Goal: Task Accomplishment & Management: Complete application form

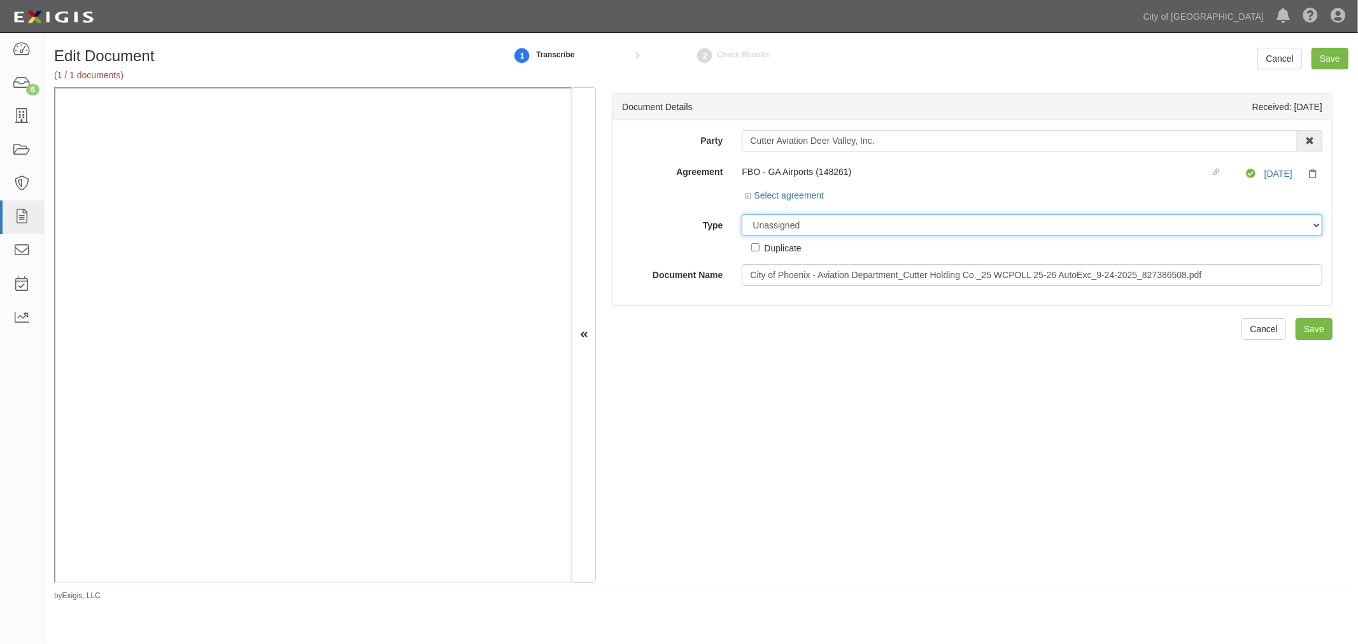
click at [822, 229] on select "Unassigned Binder Cancellation Notice Certificate Contract Endorsement Insuranc…" at bounding box center [1032, 226] width 581 height 22
select select "CertificateDetail"
click at [742, 215] on select "Unassigned Binder Cancellation Notice Certificate Contract Endorsement Insuranc…" at bounding box center [1032, 226] width 581 height 22
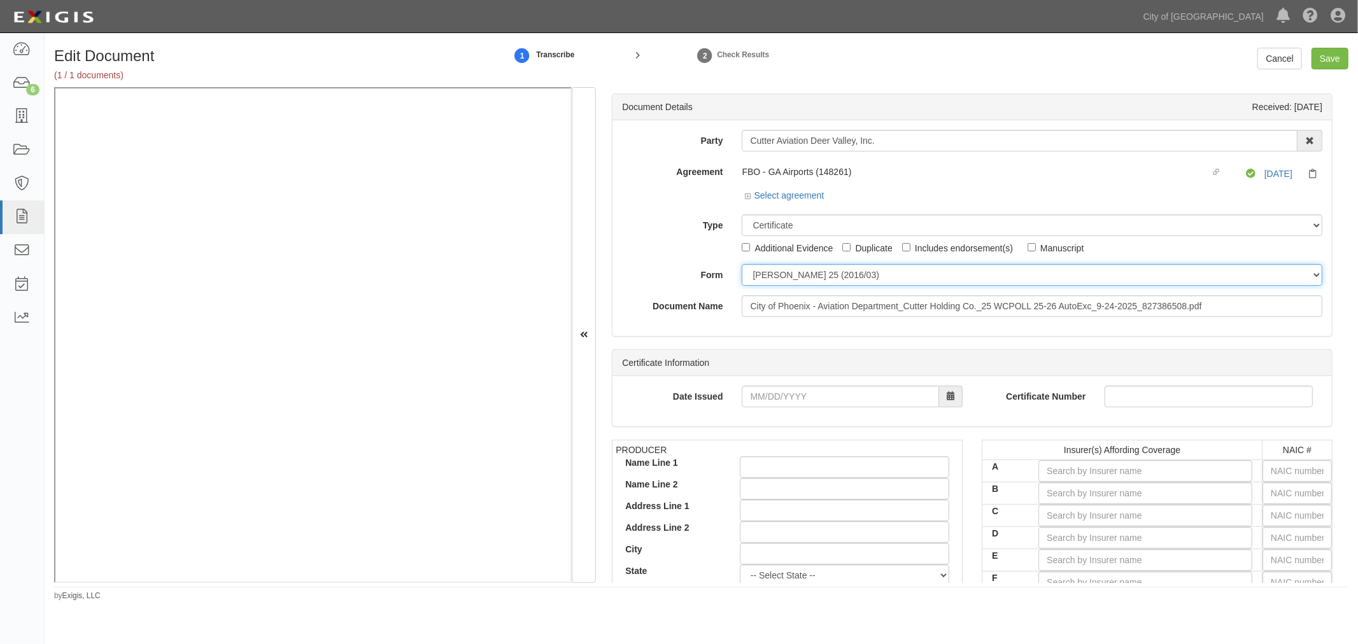
click at [763, 280] on select "ACORD 25 (2016/03) ACORD 101 ACORD 855 NY (2014/05) General" at bounding box center [1032, 275] width 581 height 22
select select "GeneralFormDetail"
click at [742, 265] on select "ACORD 25 (2016/03) ACORD 101 ACORD 855 NY (2014/05) General" at bounding box center [1032, 275] width 581 height 22
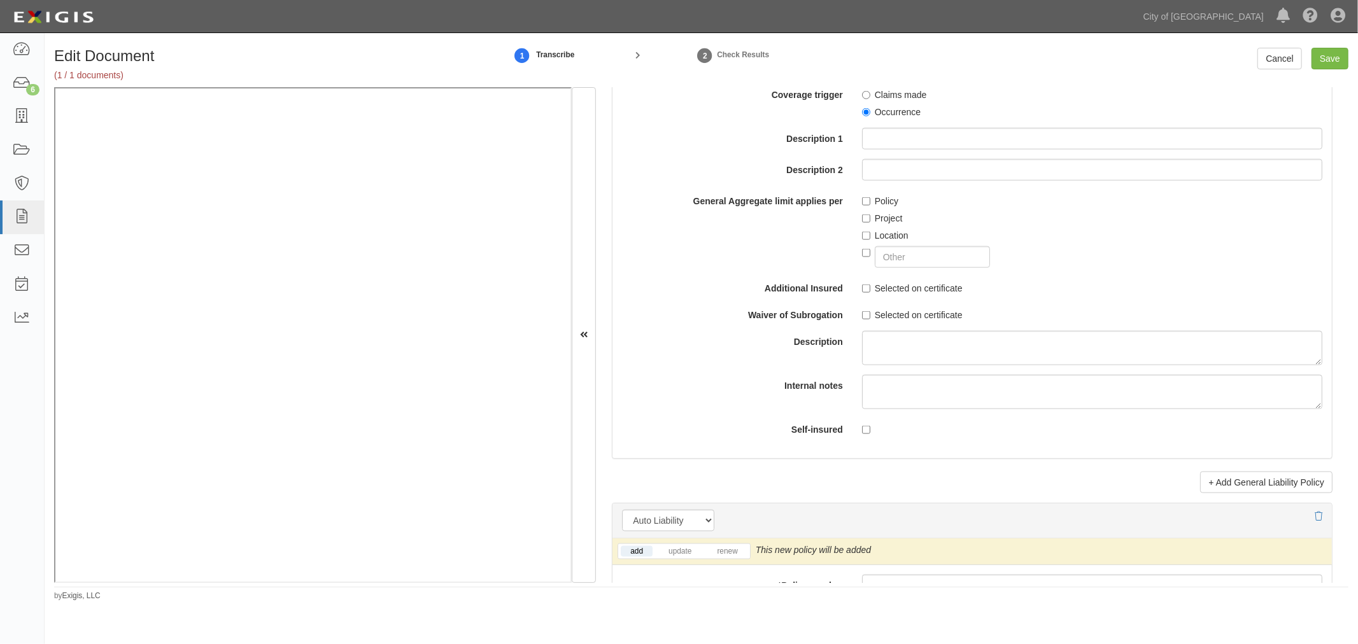
scroll to position [1651, 0]
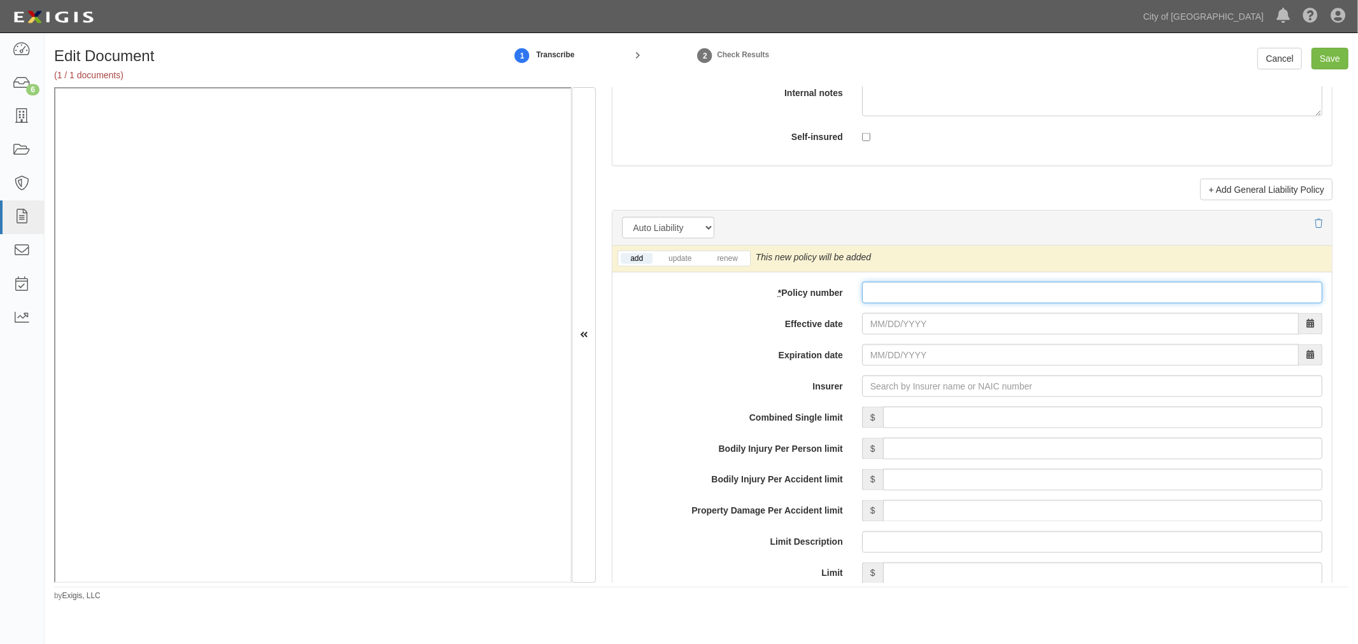
click at [890, 304] on input "* Policy number" at bounding box center [1092, 293] width 460 height 22
paste input "1000005636"
type input "1000005636"
click at [724, 262] on link "renew" at bounding box center [726, 258] width 39 height 11
click at [722, 262] on link "renew" at bounding box center [726, 258] width 39 height 11
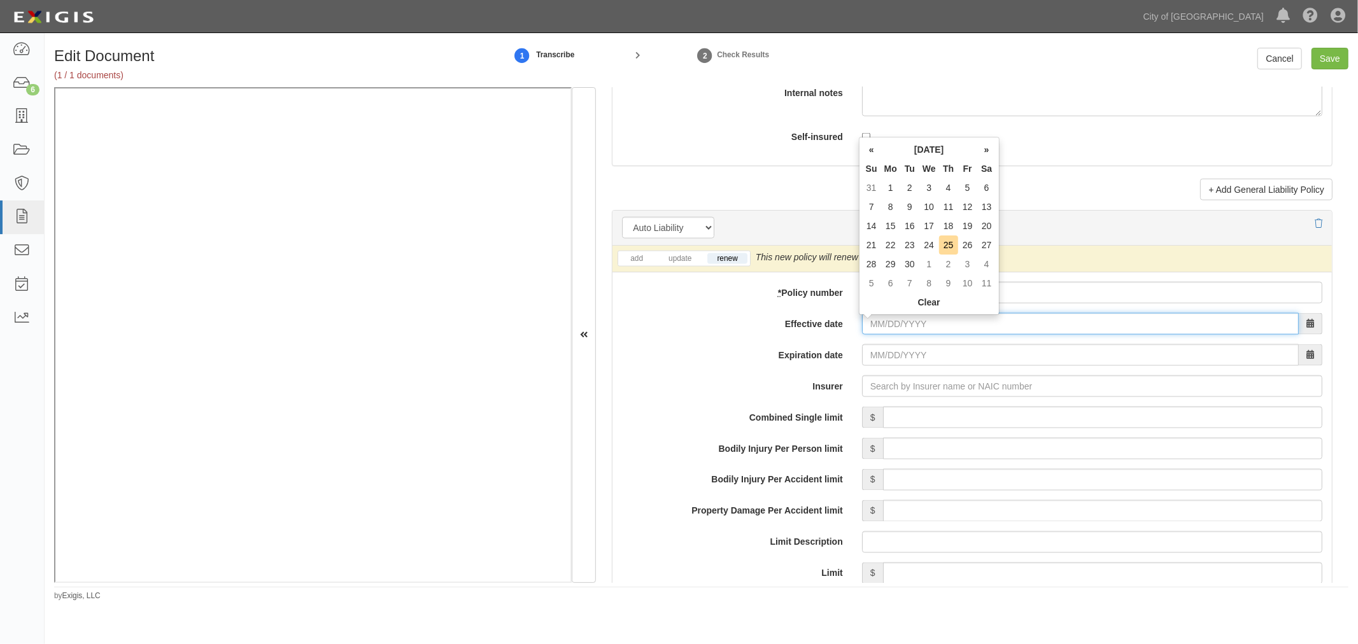
click at [869, 317] on body "Toggle navigation Dashboard 6 Inbox Parties Agreements Coverages Documents Mess…" at bounding box center [679, 309] width 1358 height 618
type input "[DATE]"
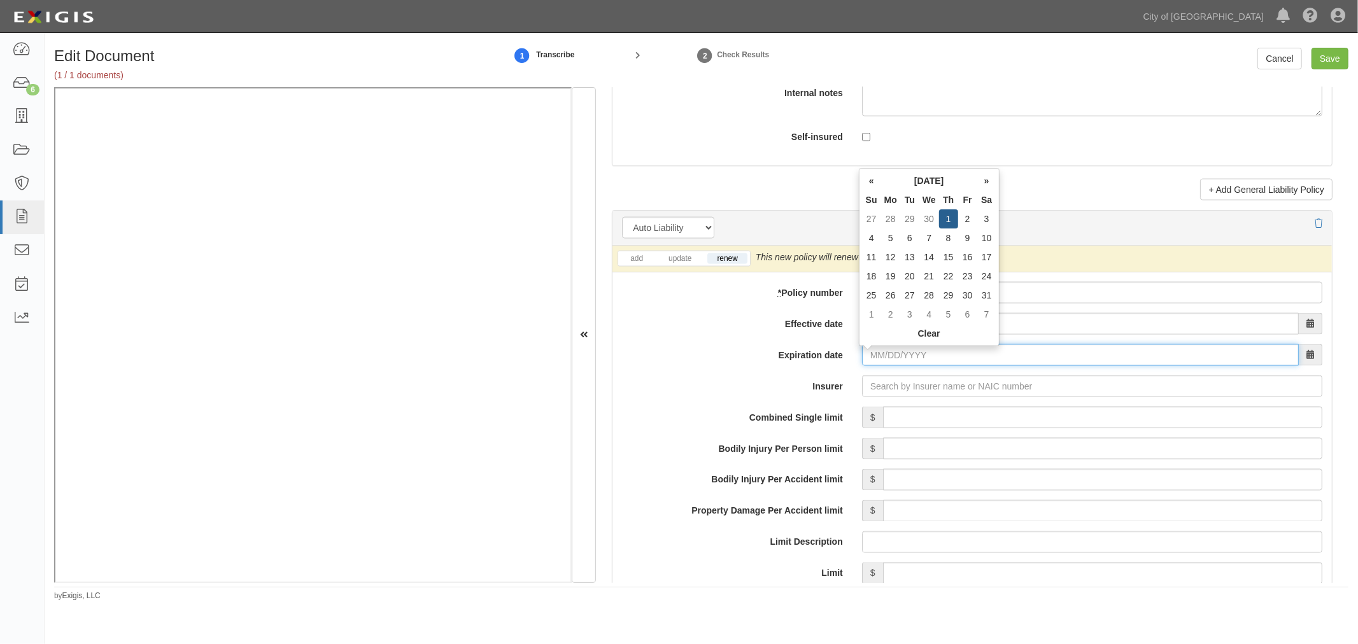
type input "10/01/2026"
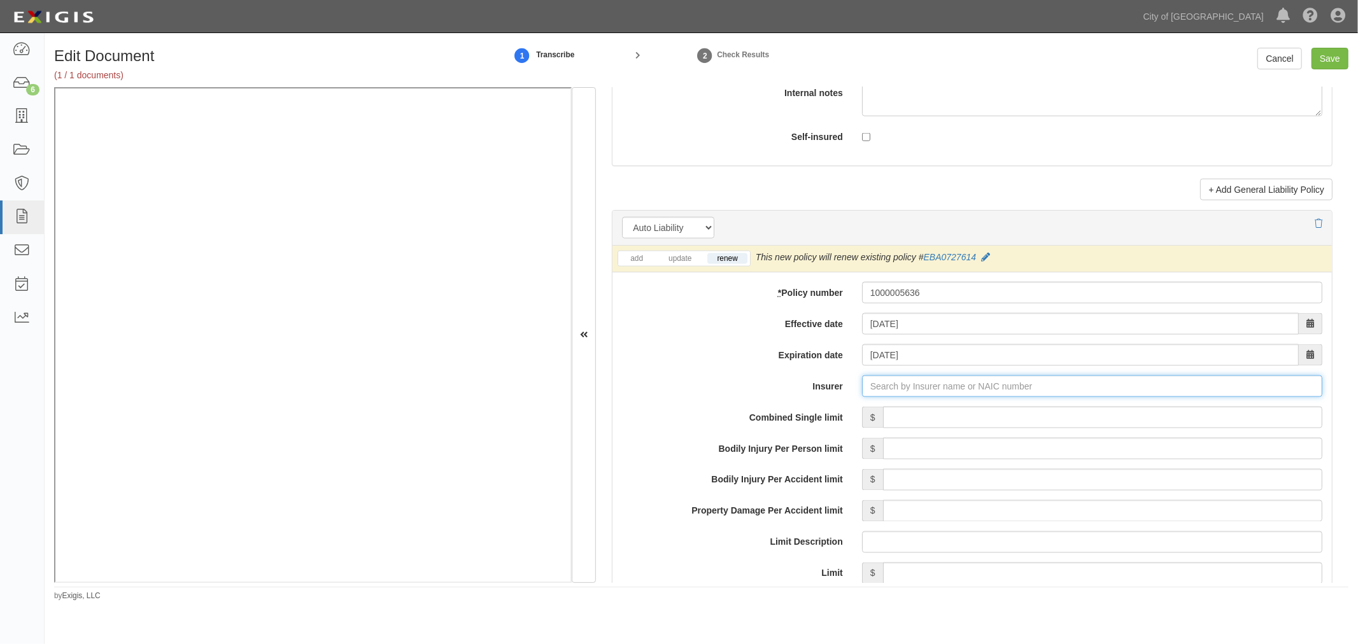
type input "180 Seguros S.A. (0) NR Rating"
type input "1"
click at [897, 415] on div "Cincinnati Insurance Company ( 10677 ) A+ XV Rating" at bounding box center [898, 410] width 236 height 17
type input "Cincinnati Insurance Company (10677) A+ XV Rating"
click at [902, 419] on input "Combined Single limit" at bounding box center [1102, 418] width 439 height 22
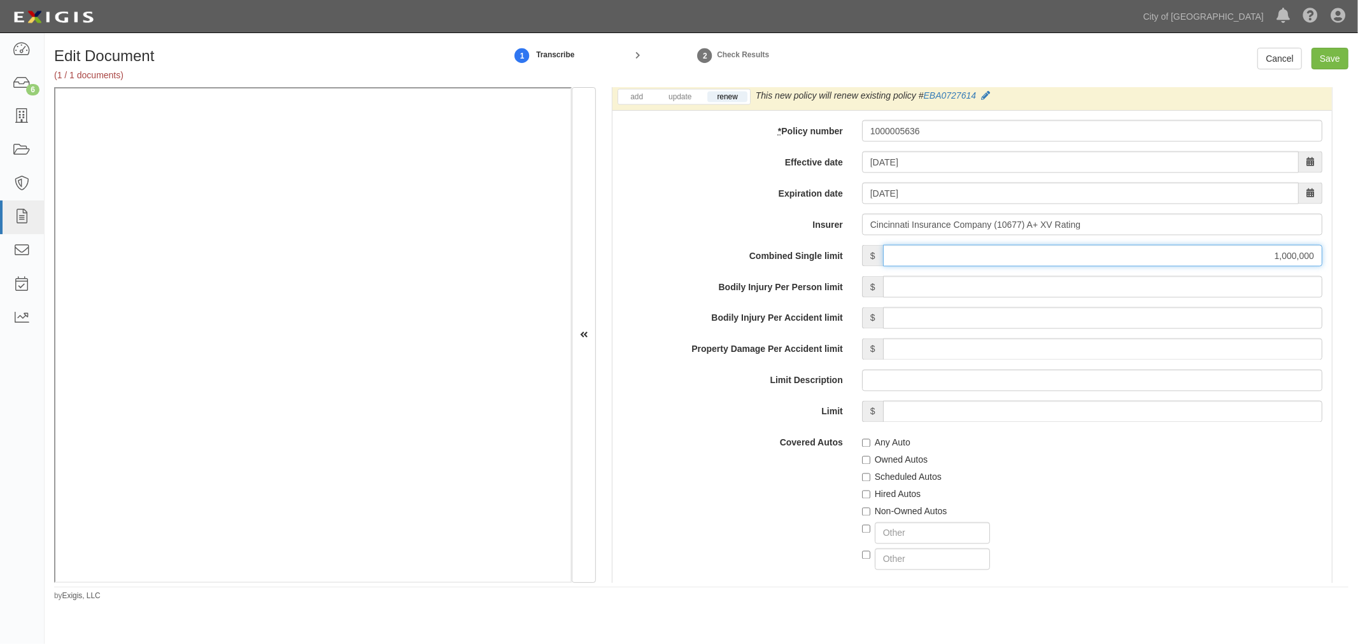
scroll to position [1887, 0]
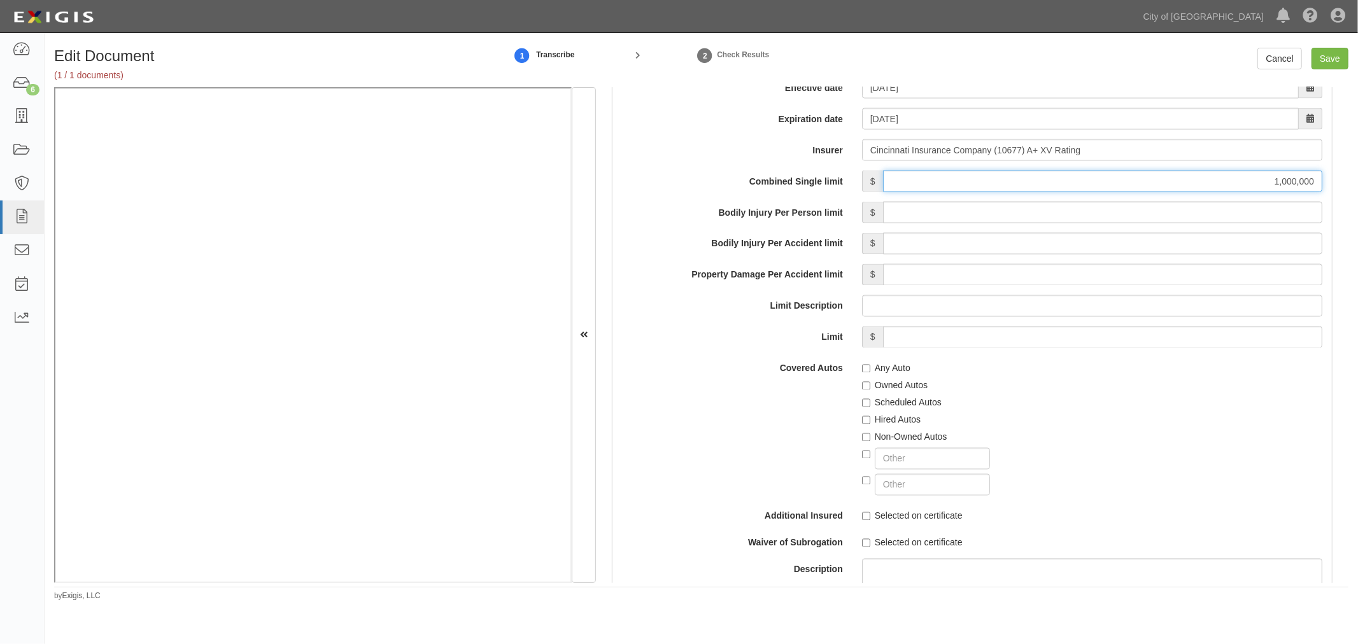
type input "1,000,000"
click at [877, 372] on label "Any Auto" at bounding box center [886, 368] width 48 height 13
click at [870, 372] on input "Any Auto" at bounding box center [866, 369] width 8 height 8
checkbox input "true"
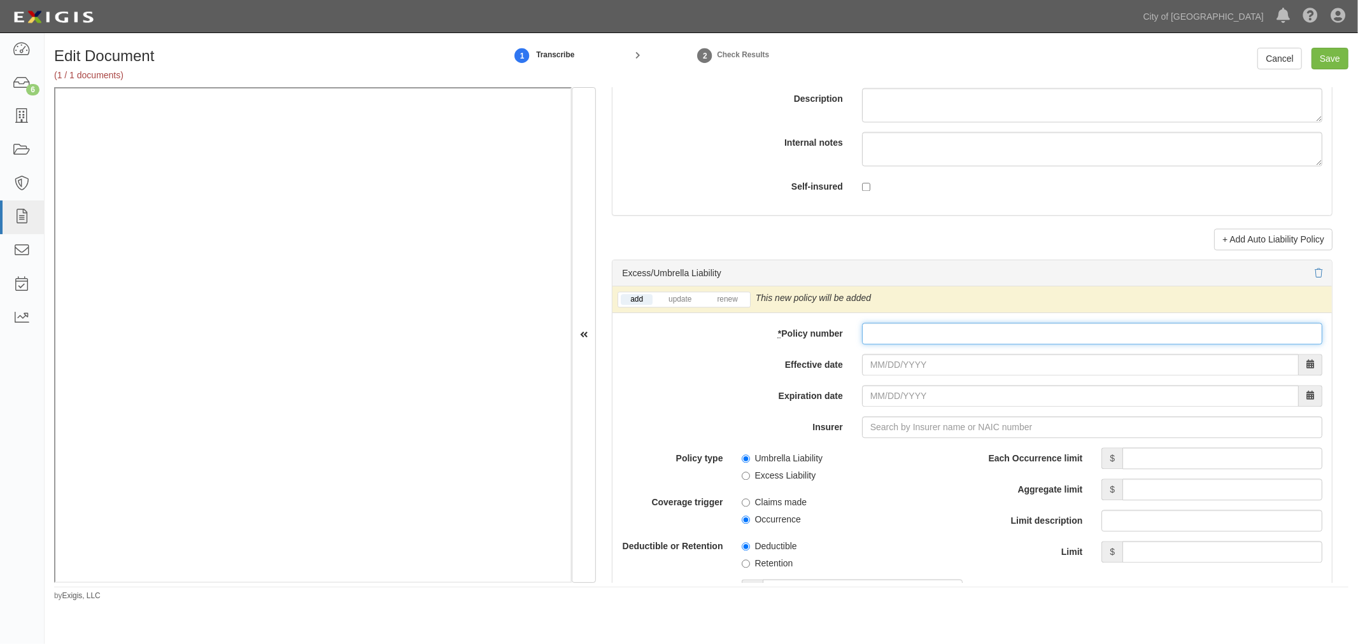
drag, startPoint x: 947, startPoint y: 341, endPoint x: 925, endPoint y: 359, distance: 28.5
click at [939, 345] on input "* Policy number" at bounding box center [1092, 334] width 460 height 22
paste input "P00100126303503"
type input "P00100126303503"
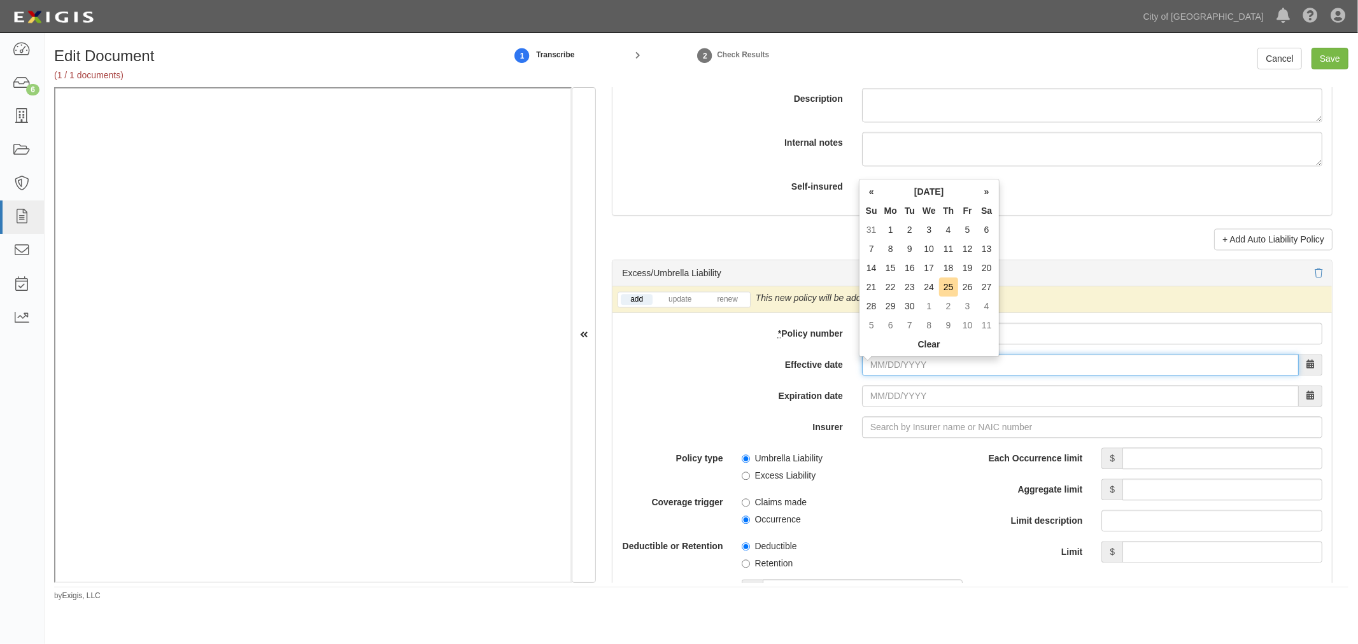
click at [886, 374] on input "Effective date" at bounding box center [1080, 365] width 437 height 22
type input "[DATE]"
type input "10/01/2026"
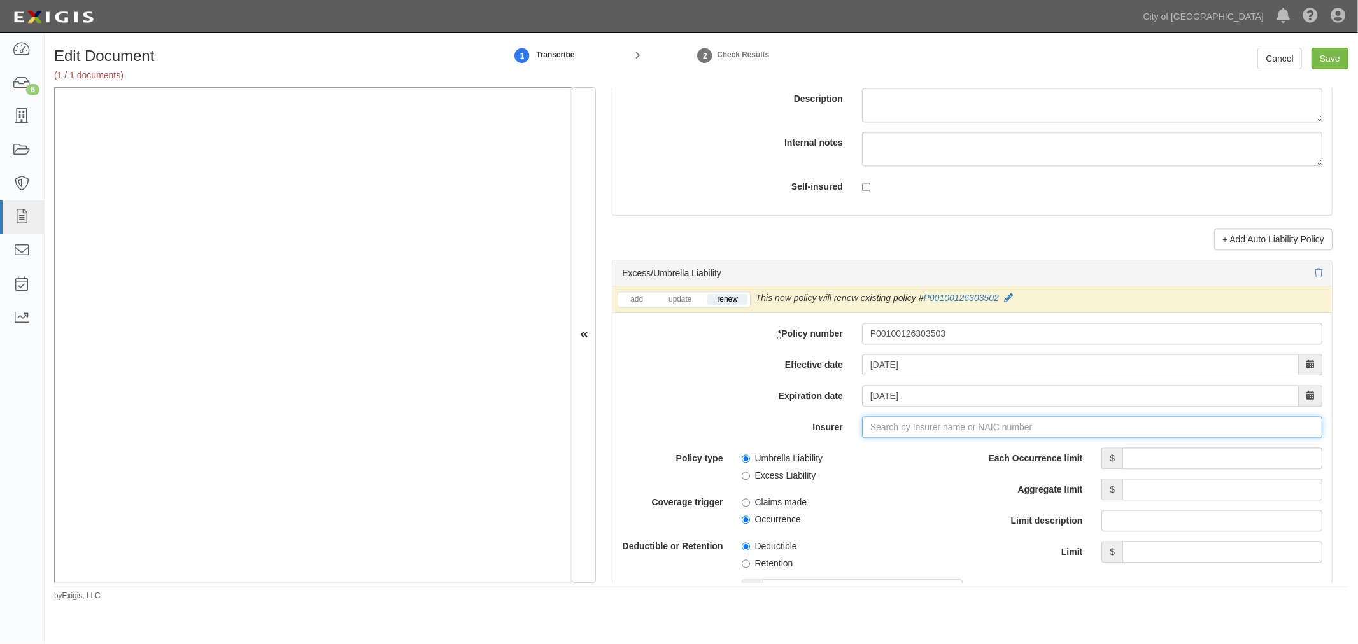
type input "21st Century Advantage Insurance Company (25232) NR Rating"
type input "2"
click at [1000, 460] on div "AXIS Surplus Insurance Company ( 26620 ) A XV Rating" at bounding box center [902, 451] width 244 height 17
type input "AXIS Surplus Insurance Company (26620) A XV Rating"
click at [1131, 465] on input "Each Occurrence limit" at bounding box center [1223, 459] width 200 height 22
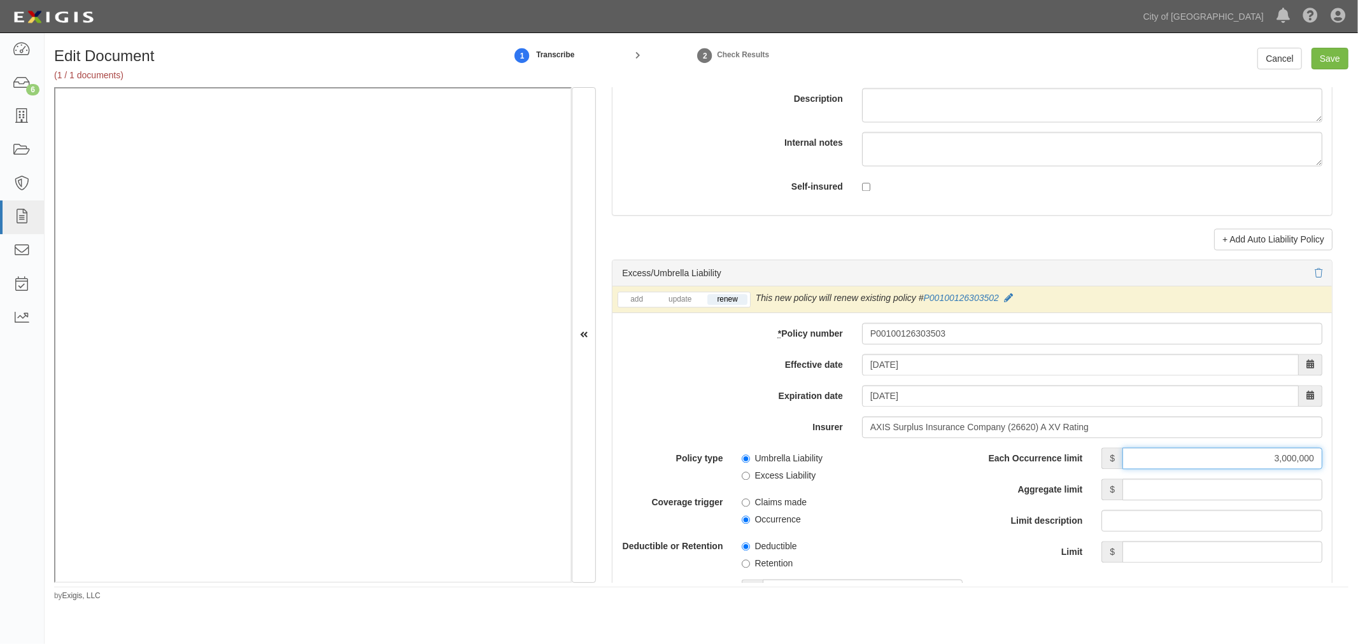
type input "3,000,000"
drag, startPoint x: 1164, startPoint y: 489, endPoint x: 1163, endPoint y: 475, distance: 14.1
click at [1163, 475] on div "Each Occurrence limit $ 3,000,000 Aggregate limit $ Limit description Limit $" at bounding box center [1152, 505] width 341 height 115
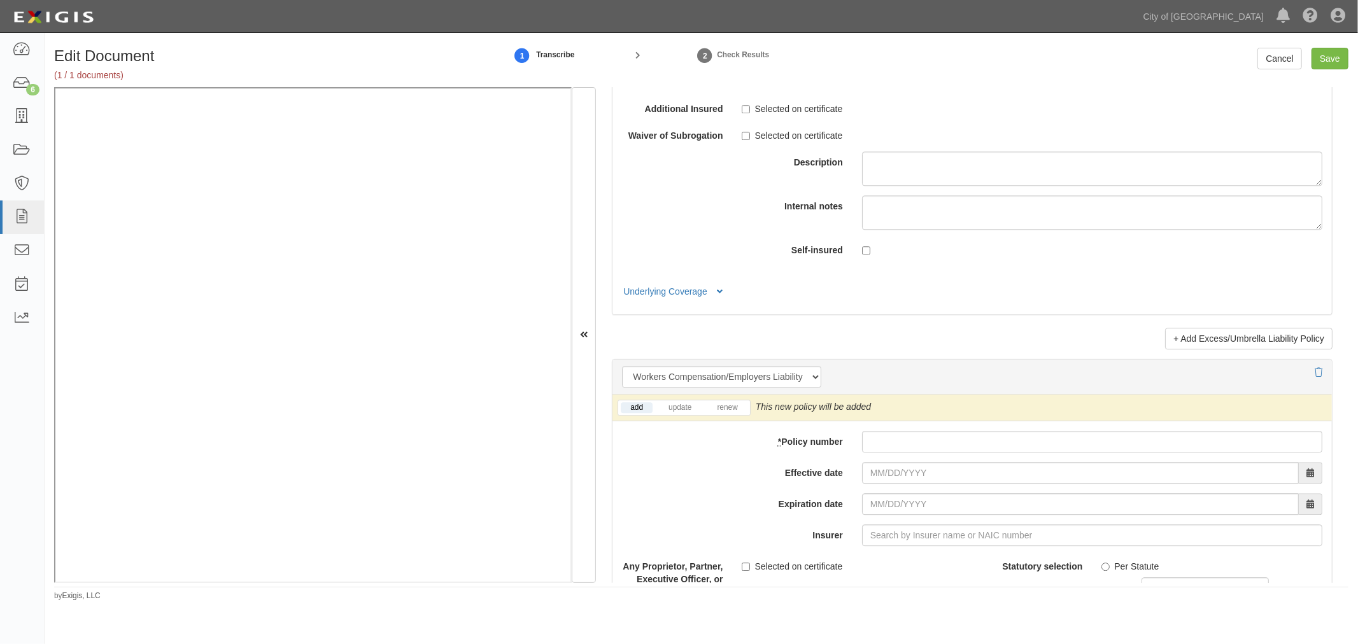
scroll to position [3066, 0]
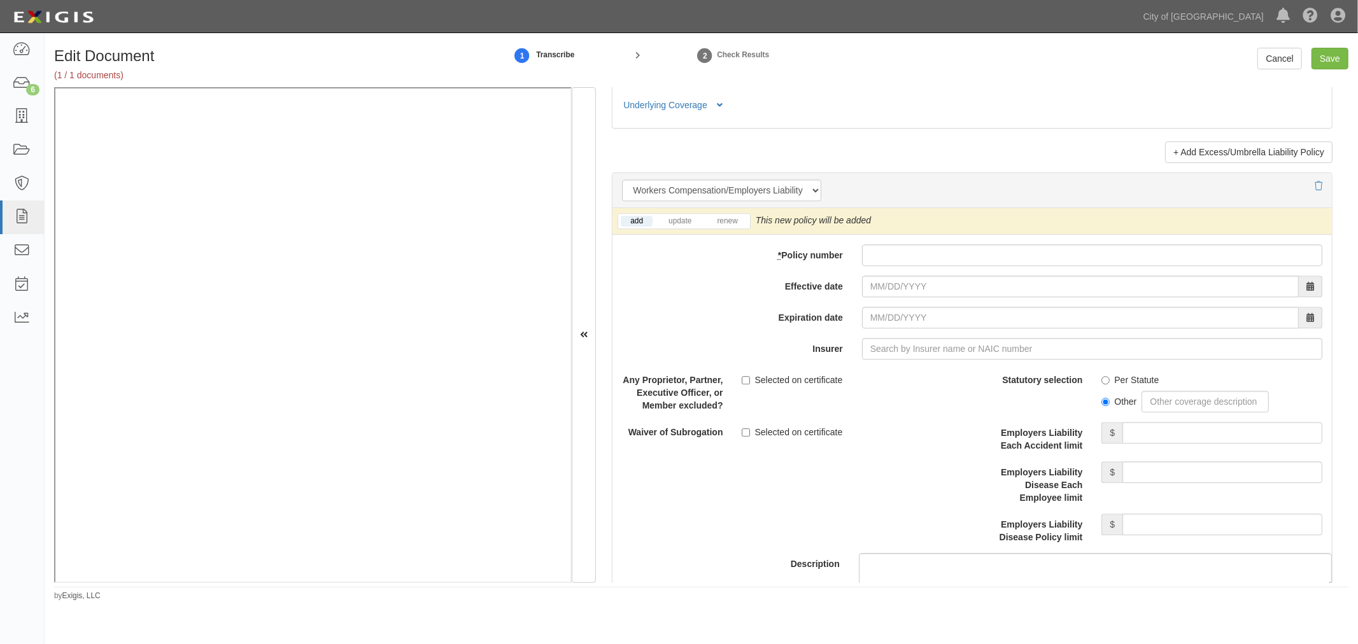
type input "3,000,000"
drag, startPoint x: 879, startPoint y: 267, endPoint x: 870, endPoint y: 269, distance: 9.0
click at [879, 266] on input "* Policy number" at bounding box center [1092, 256] width 460 height 22
paste input "1000005636"
type input "1000005636"
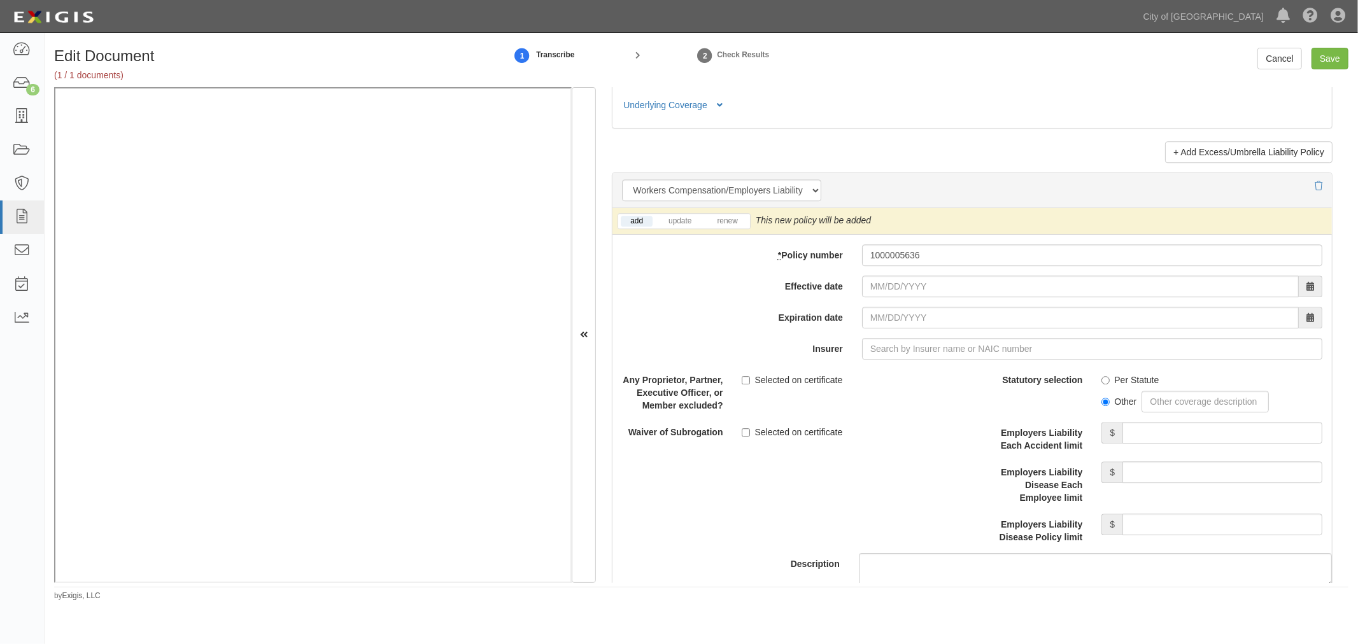
click at [748, 229] on li "renew" at bounding box center [727, 221] width 45 height 15
click at [742, 227] on link "renew" at bounding box center [726, 221] width 39 height 11
click at [899, 306] on body "Toggle navigation Dashboard 6 Inbox Parties Agreements Coverages Documents Mess…" at bounding box center [679, 309] width 1358 height 618
drag, startPoint x: 899, startPoint y: 311, endPoint x: 902, endPoint y: 300, distance: 11.5
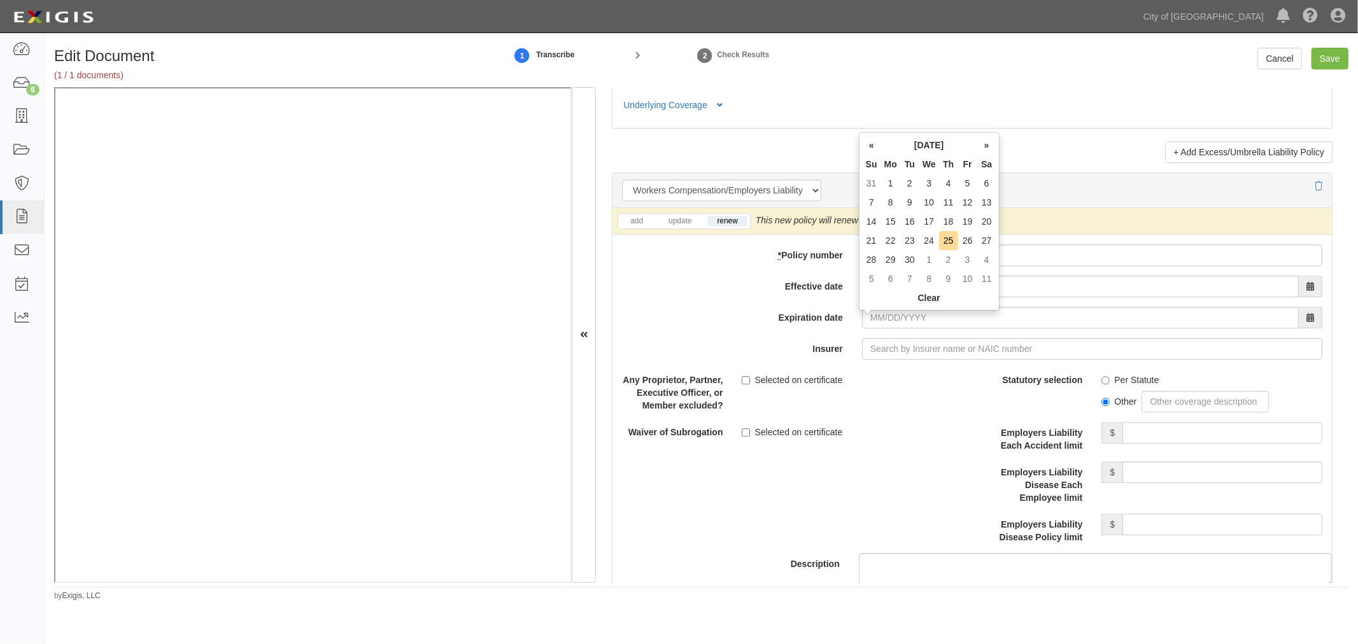
click at [899, 300] on th "Clear" at bounding box center [929, 297] width 134 height 19
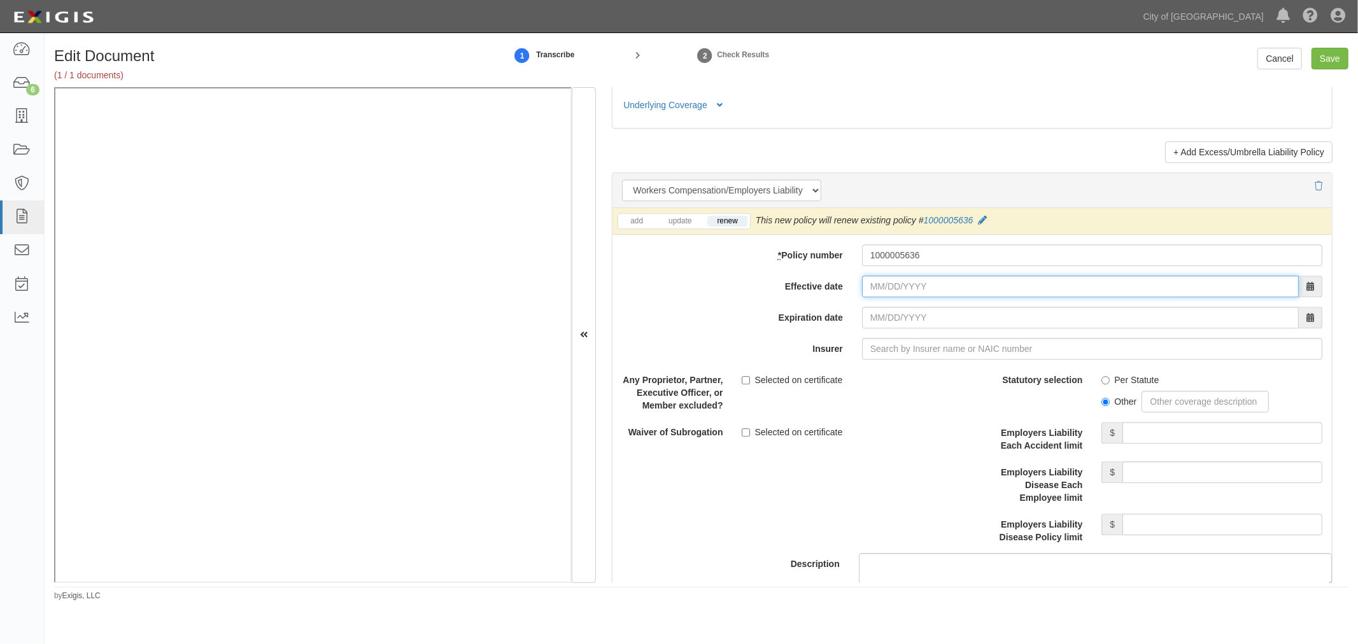
click at [1019, 284] on input "Effective date" at bounding box center [1080, 287] width 437 height 22
type input "1"
type input "01/01/2025"
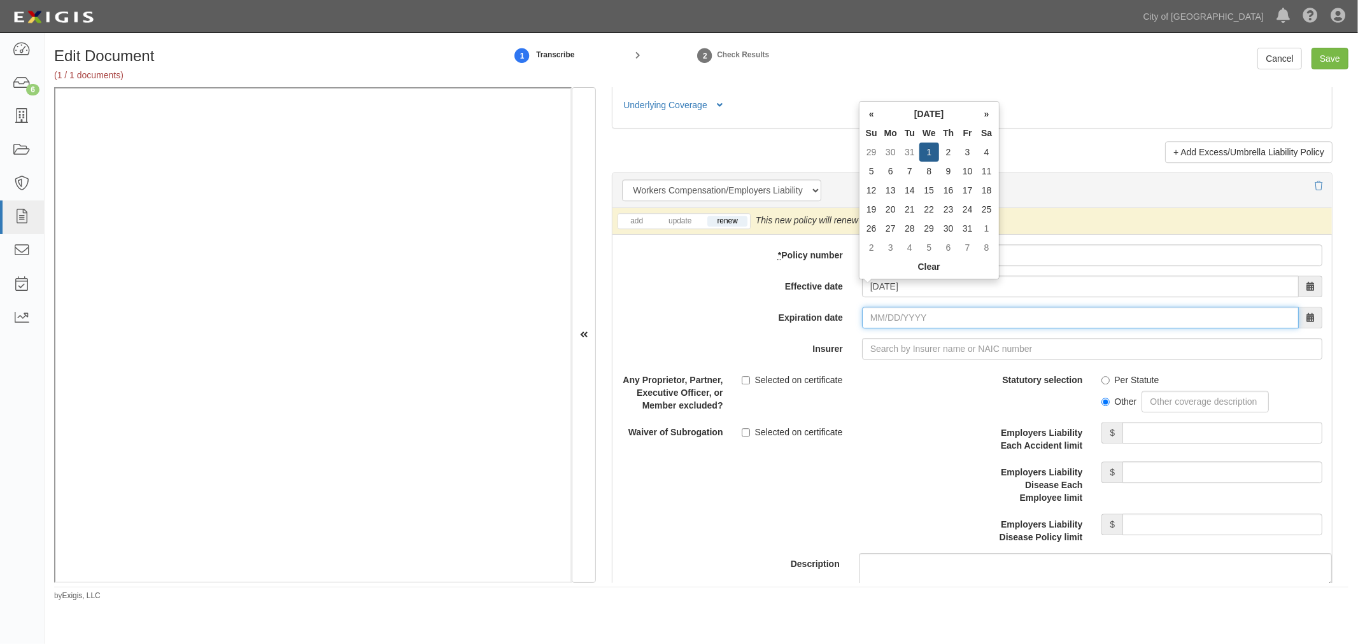
type input "01/01/2026"
click at [991, 316] on input "Expiration date" at bounding box center [1080, 318] width 437 height 22
type input "01/01/2026"
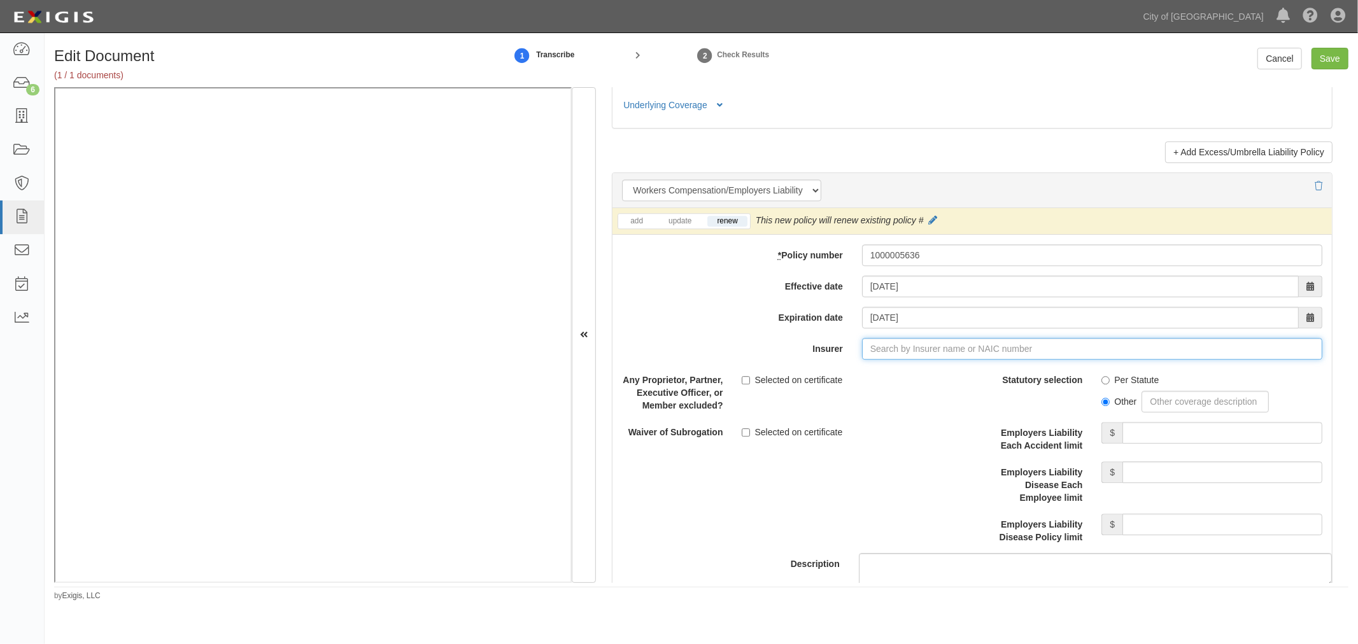
type input "180 Seguros S.A. (0) NR Rating"
type input "1"
click at [927, 374] on div "Starr Specialty Insurance Company ( 16109 ) A XV Rating" at bounding box center [904, 373] width 249 height 17
type input "Starr Specialty Insurance Company (16109) A XV Rating"
click at [1121, 385] on label "Per Statute" at bounding box center [1130, 380] width 57 height 13
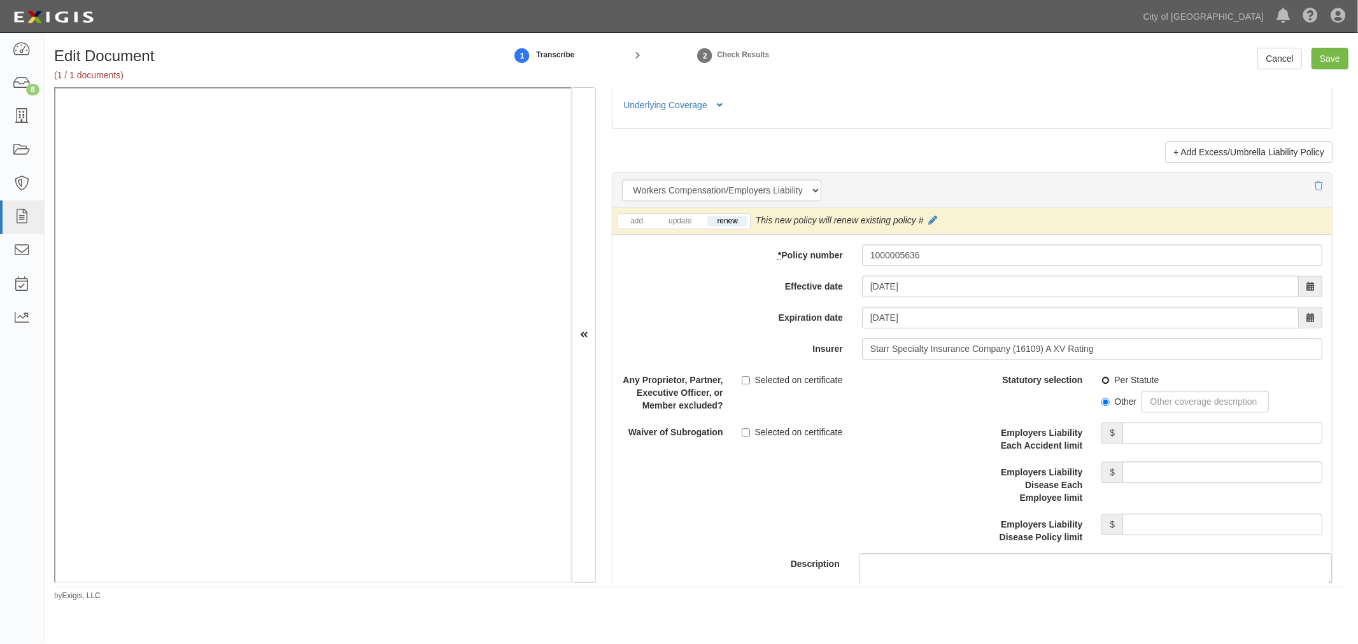
click at [1110, 385] on input "Per Statute" at bounding box center [1106, 380] width 8 height 8
radio input "true"
click at [1145, 437] on input "Employers Liability Each Accident limit" at bounding box center [1223, 433] width 200 height 22
type input "3,000,000"
click at [1153, 478] on input "Employers Liability Disease Each Employee limit" at bounding box center [1223, 473] width 200 height 22
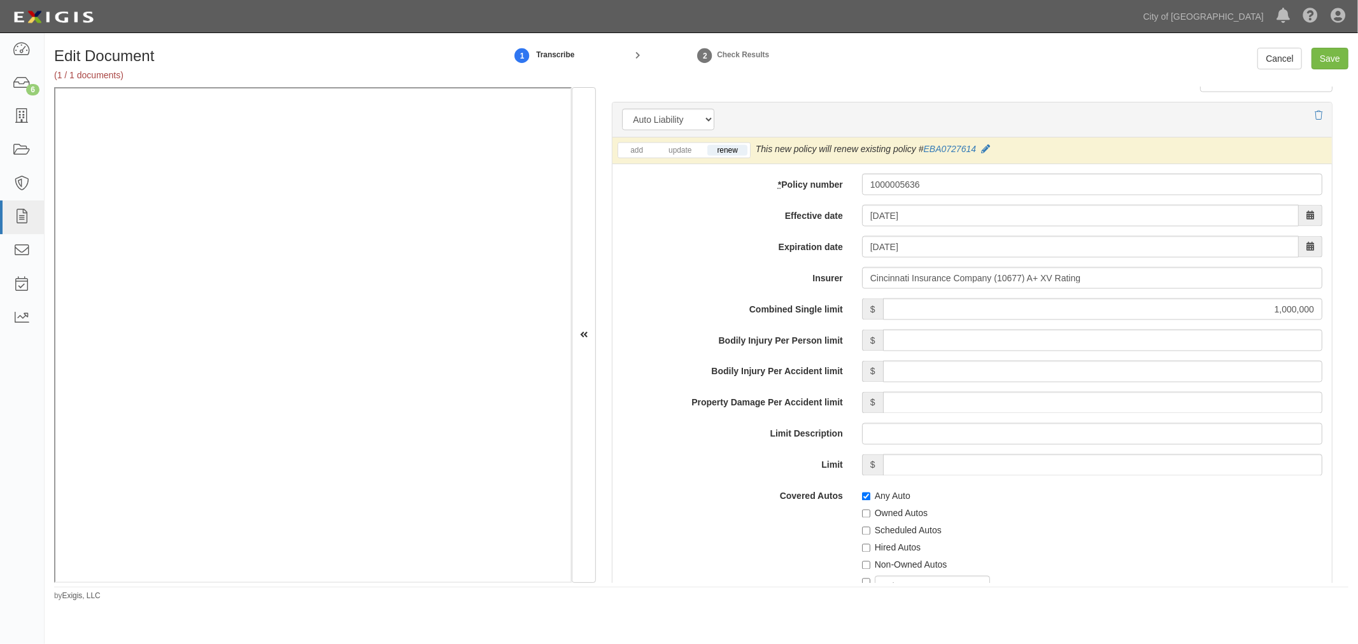
scroll to position [1651, 0]
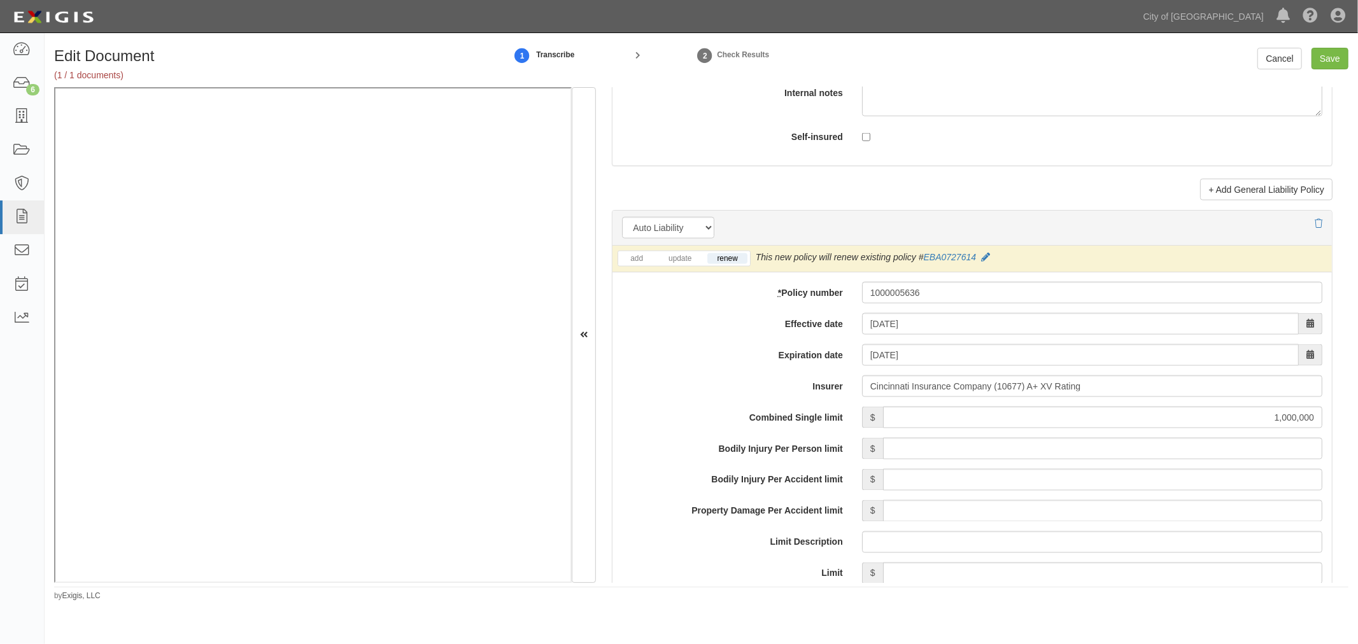
type input "3,000,000"
drag, startPoint x: 1251, startPoint y: 425, endPoint x: 1354, endPoint y: 417, distance: 104.1
click at [1358, 423] on div "Edit Document (1 / 1 documents) 1 Transcribe 2 Check Results Cancel Save Docume…" at bounding box center [702, 325] width 1314 height 554
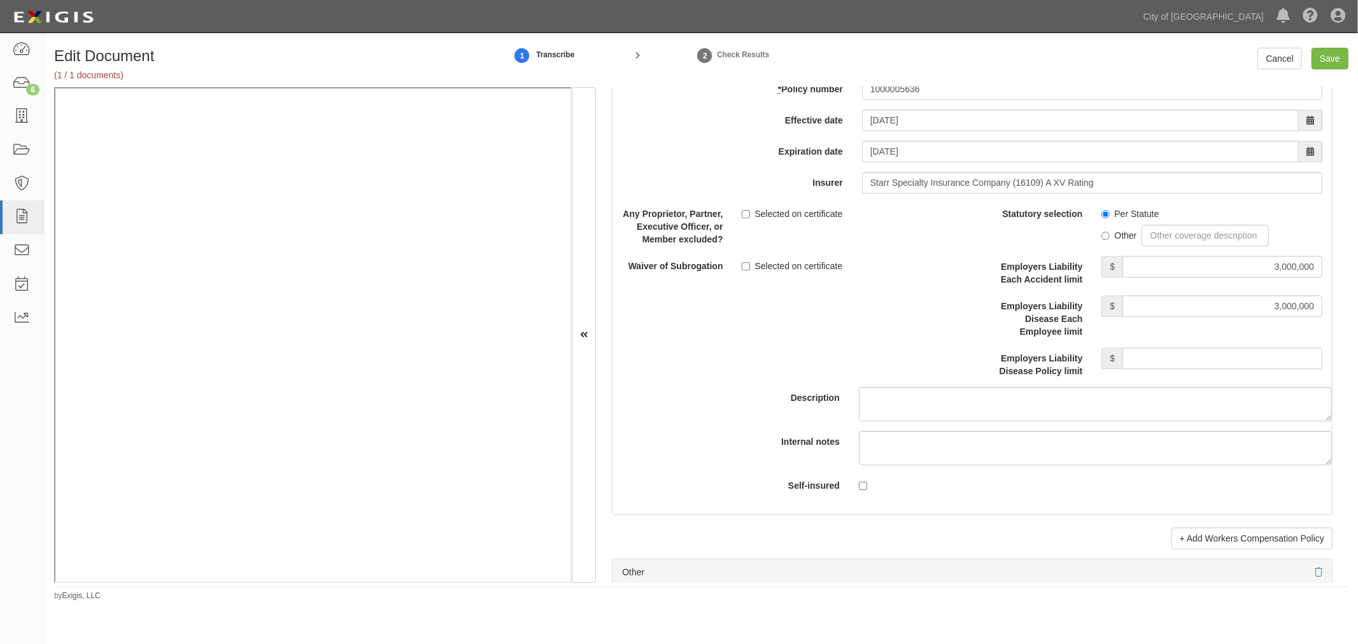
scroll to position [3537, 0]
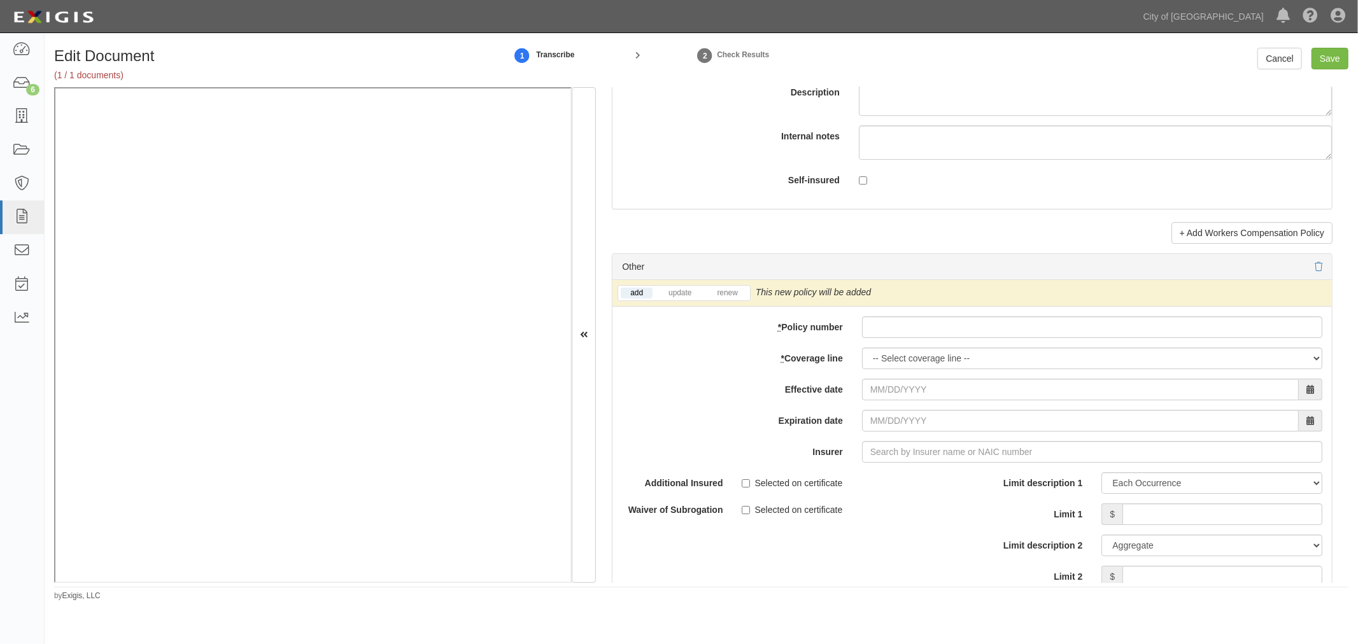
type input "2,000,000"
click at [895, 348] on div "add update renew This new policy will be added This new policy will update exis…" at bounding box center [973, 502] width 720 height 444
click at [888, 325] on input "* Policy number" at bounding box center [1092, 327] width 460 height 22
drag, startPoint x: 945, startPoint y: 341, endPoint x: 935, endPoint y: 346, distance: 11.4
click at [935, 346] on div "add update renew This new policy will be added This new policy will update exis…" at bounding box center [973, 502] width 720 height 444
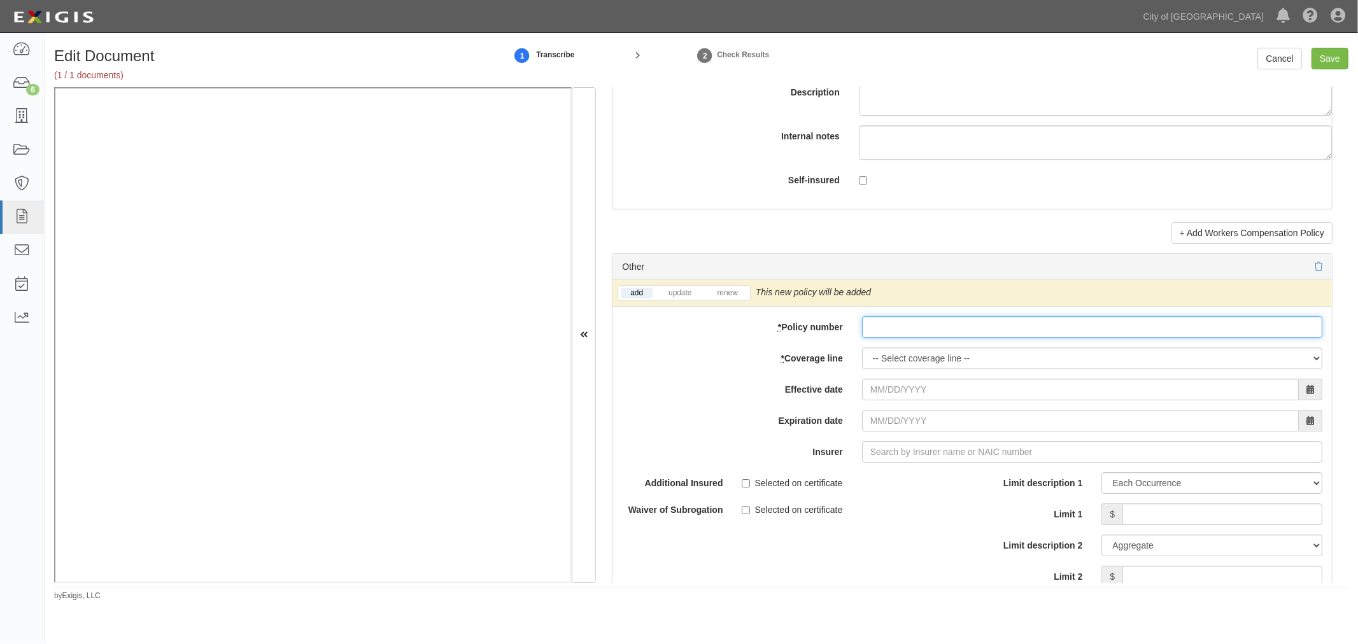
paste input "PPLG71180827003"
type input "PPLG71180827003"
click at [902, 366] on select "-- Select coverage line -- Asbestos Abatement Auto Physical Damage Boiler & Mac…" at bounding box center [1092, 359] width 460 height 22
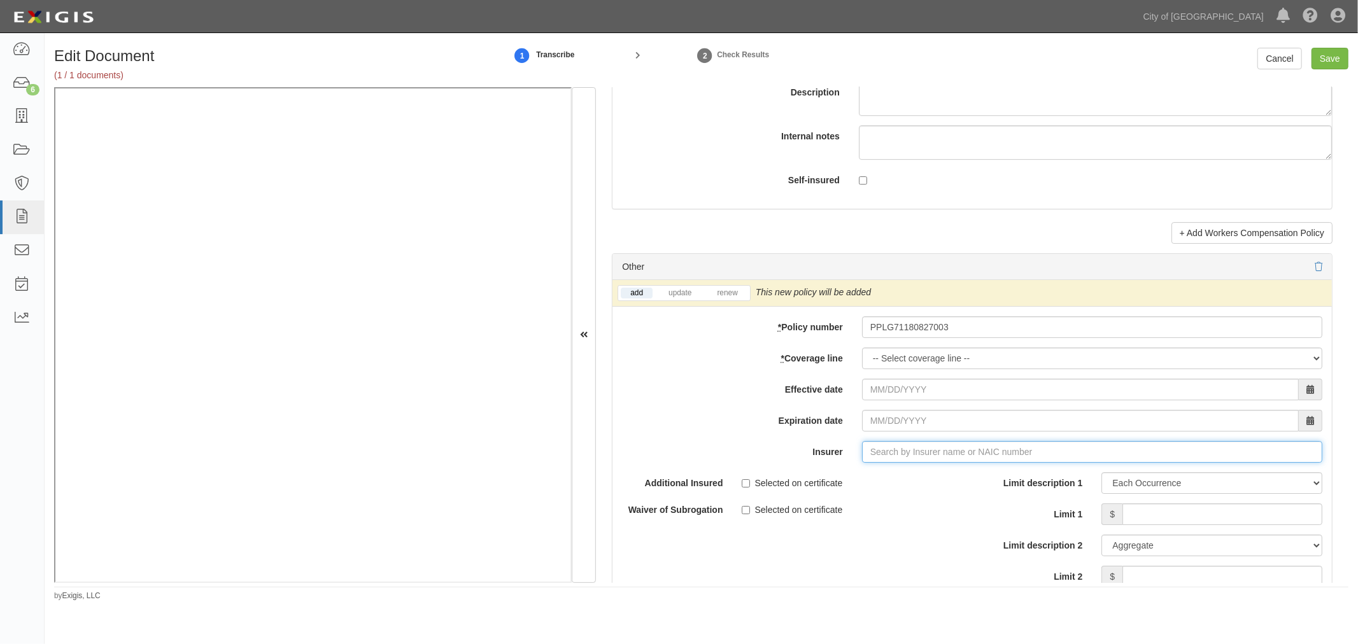
drag, startPoint x: 928, startPoint y: 458, endPoint x: 930, endPoint y: 434, distance: 25.0
click at [930, 458] on input "Insurer" at bounding box center [1092, 452] width 460 height 22
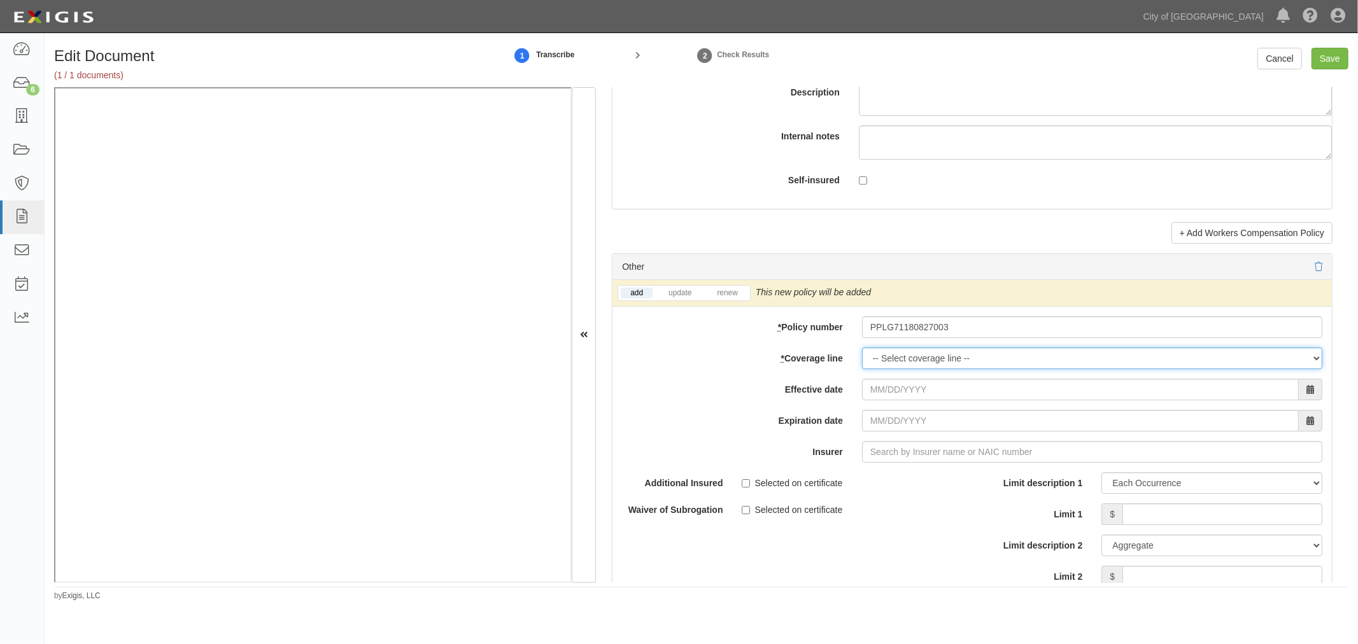
click at [893, 360] on select "-- Select coverage line -- Asbestos Abatement Auto Physical Damage Boiler & Mac…" at bounding box center [1092, 359] width 460 height 22
select select "41"
click at [862, 354] on select "-- Select coverage line -- Asbestos Abatement Auto Physical Damage Boiler & Mac…" at bounding box center [1092, 359] width 460 height 22
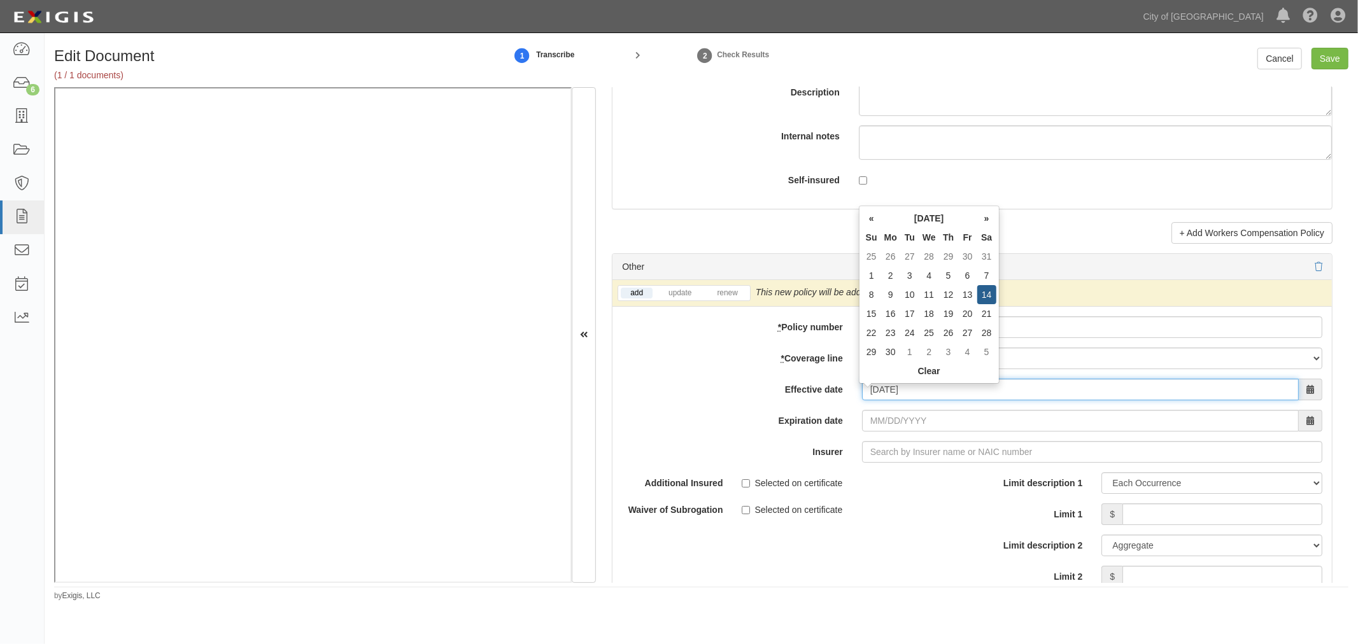
type input "09/14/2024"
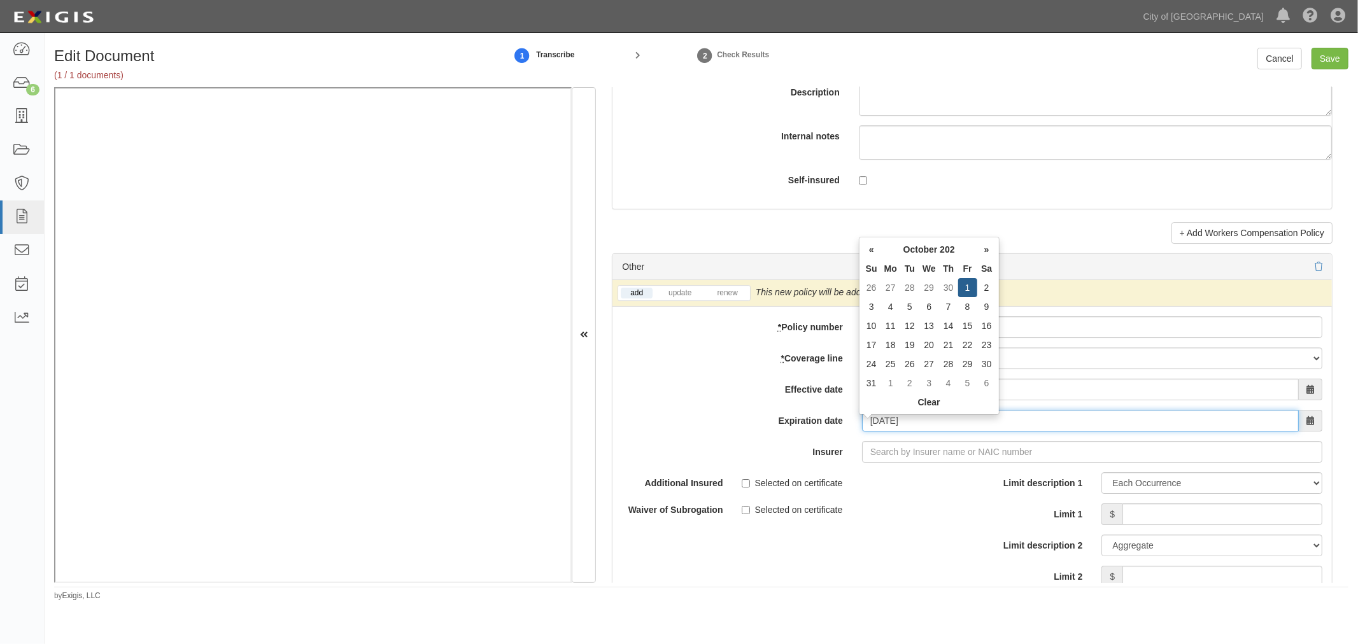
type input "10/01/2027"
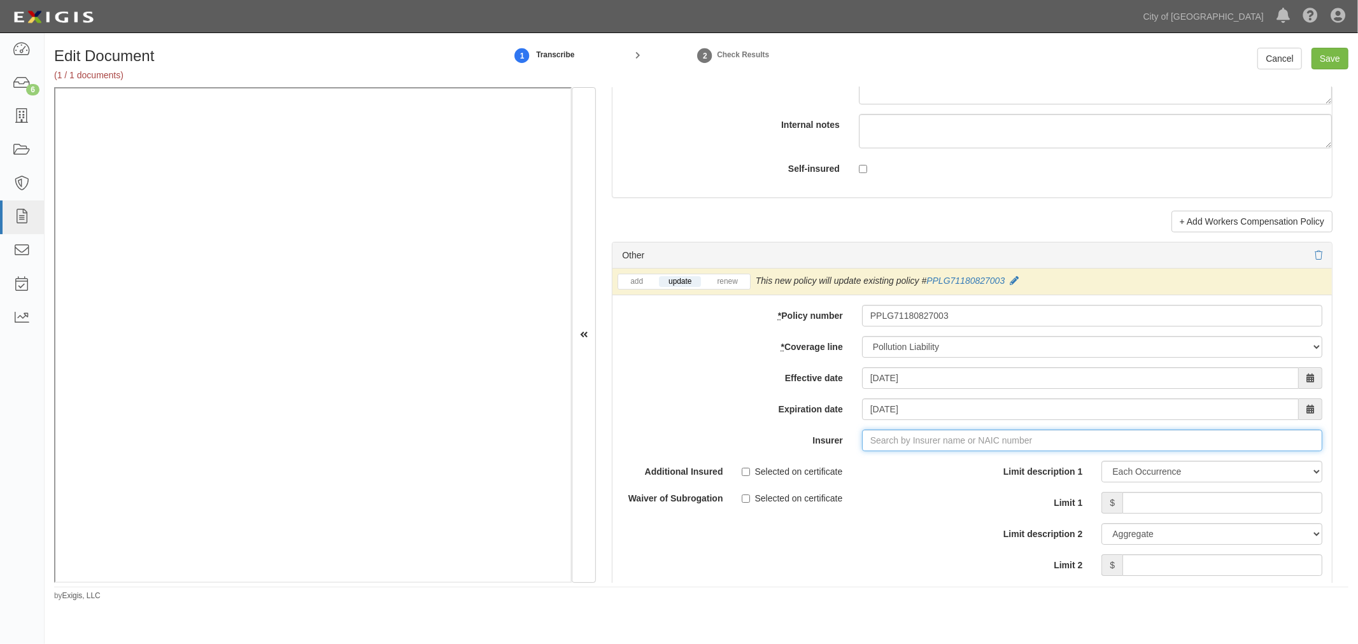
scroll to position [3656, 0]
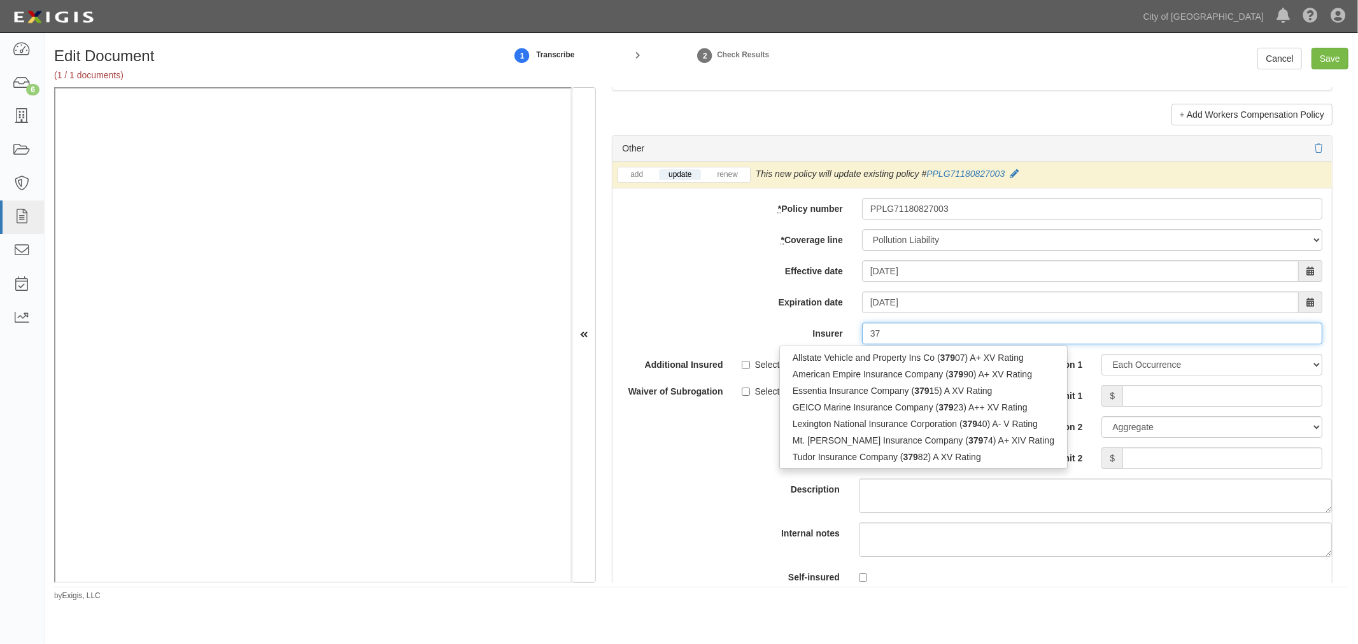
type input "3"
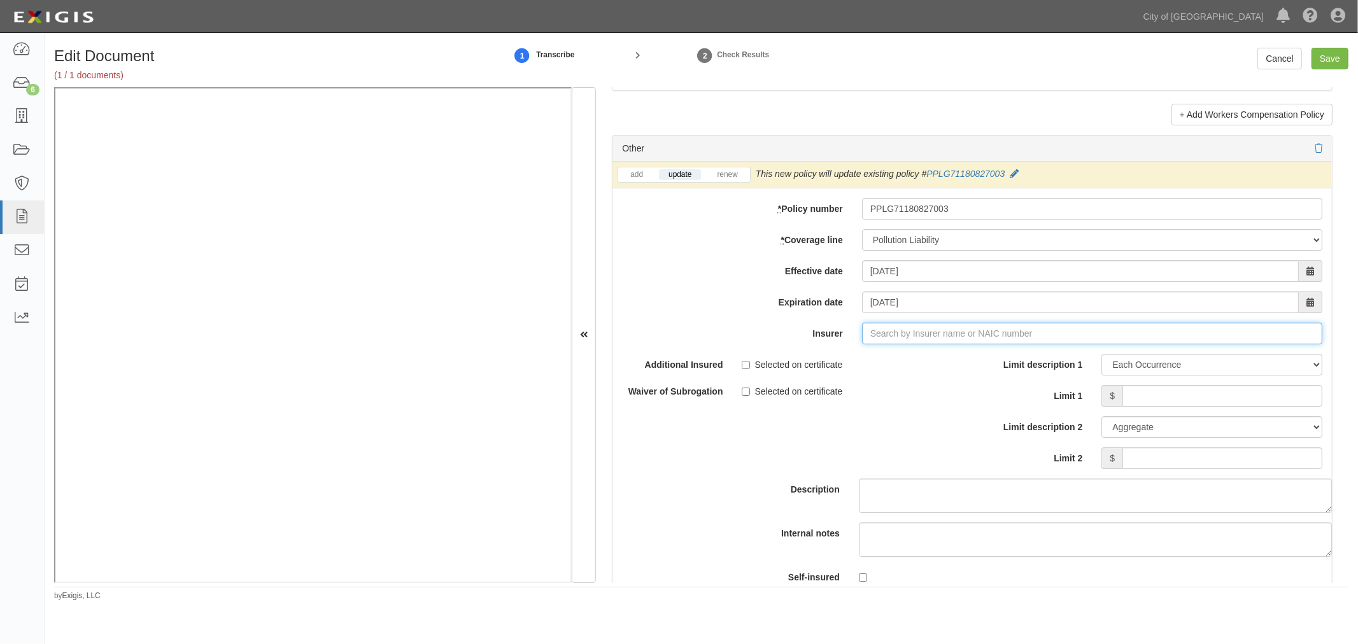
type input "21st Century Advantage Insurance Company (25232) NR Rating"
type input "2"
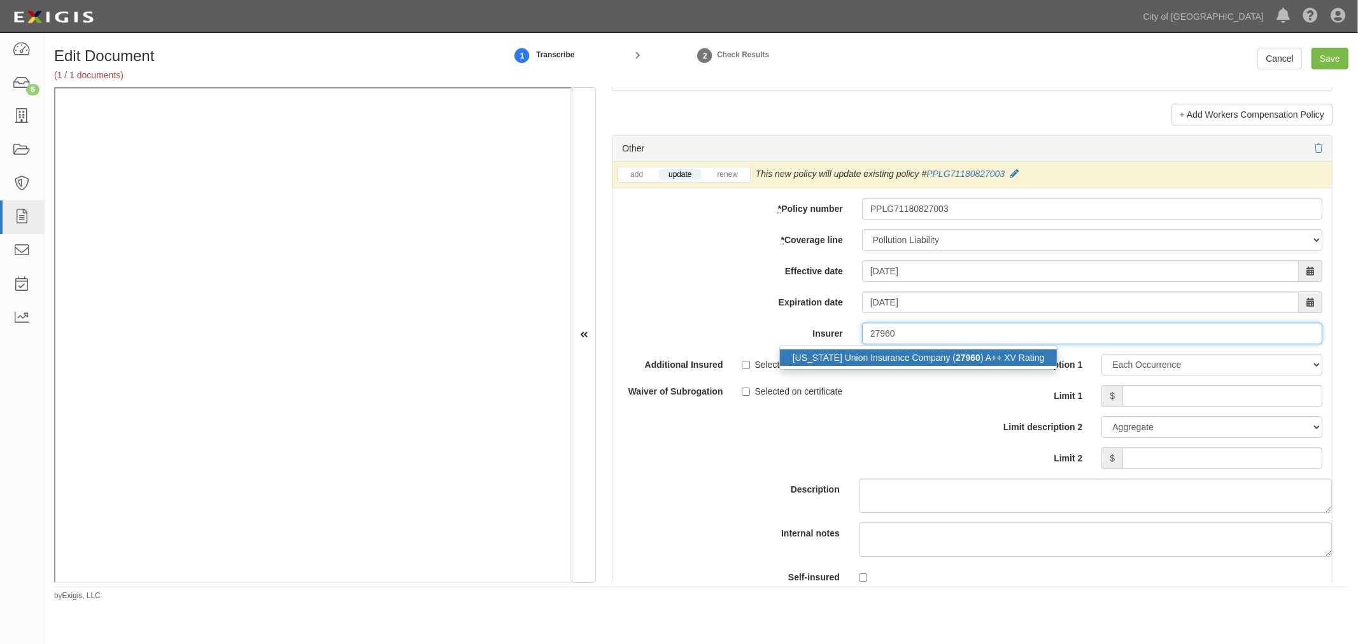
click at [908, 357] on div "Illinois Union Insurance Company ( 27960 ) A++ XV Rating" at bounding box center [919, 358] width 278 height 17
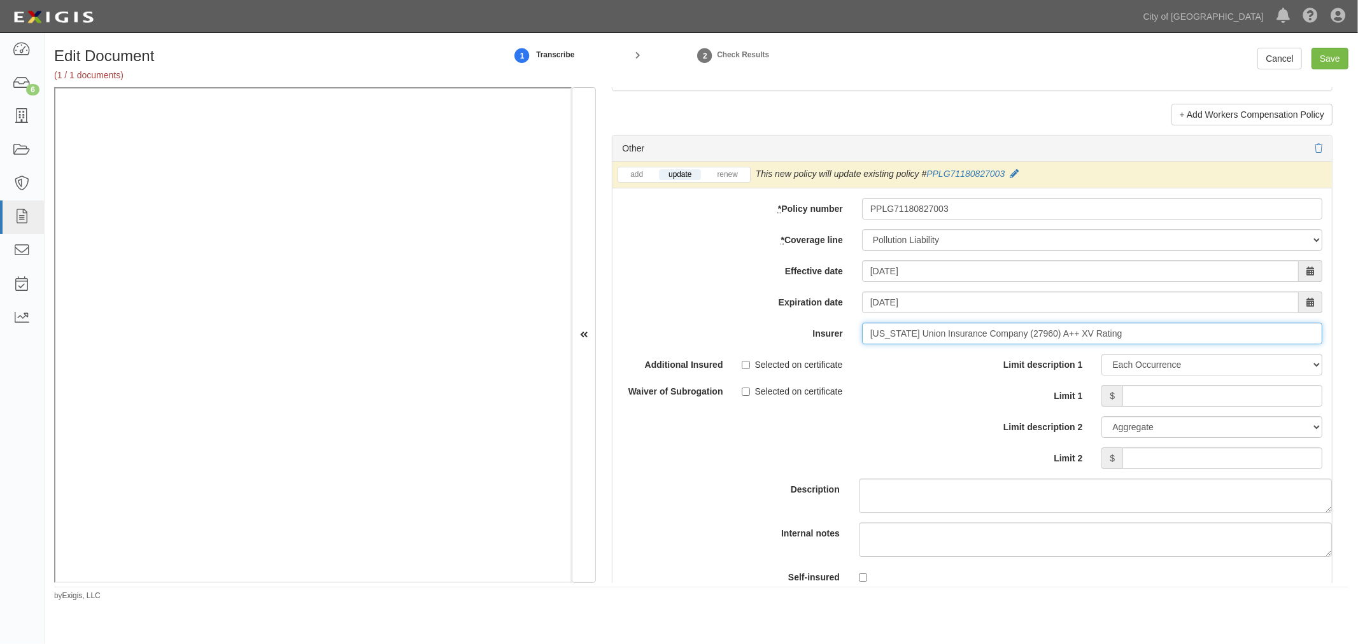
type input "Illinois Union Insurance Company (27960) A++ XV Rating"
click at [735, 174] on li "renew" at bounding box center [727, 174] width 45 height 15
click at [747, 180] on link "renew" at bounding box center [726, 174] width 39 height 11
click at [1190, 404] on input "Limit 1" at bounding box center [1223, 396] width 200 height 22
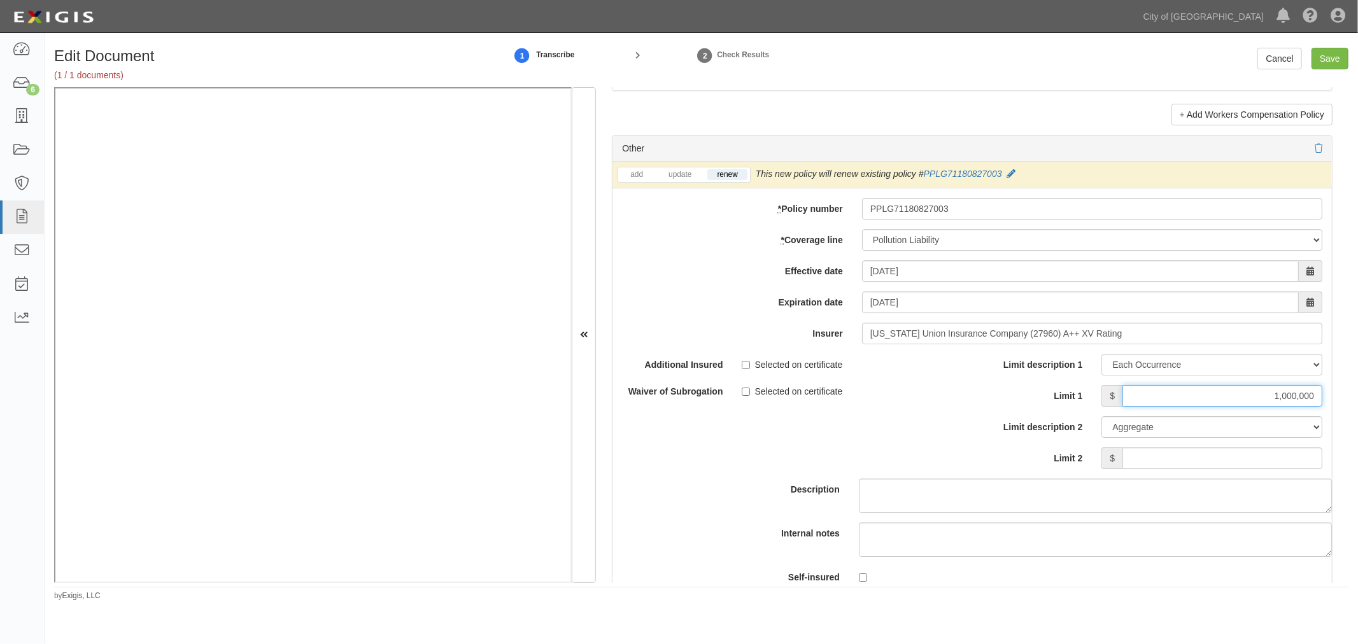
type input "1,000,000"
click at [1192, 466] on input "Limit 2" at bounding box center [1223, 459] width 200 height 22
type input "4,000,000"
click at [1332, 50] on input "Save" at bounding box center [1330, 59] width 37 height 22
type input "2000000"
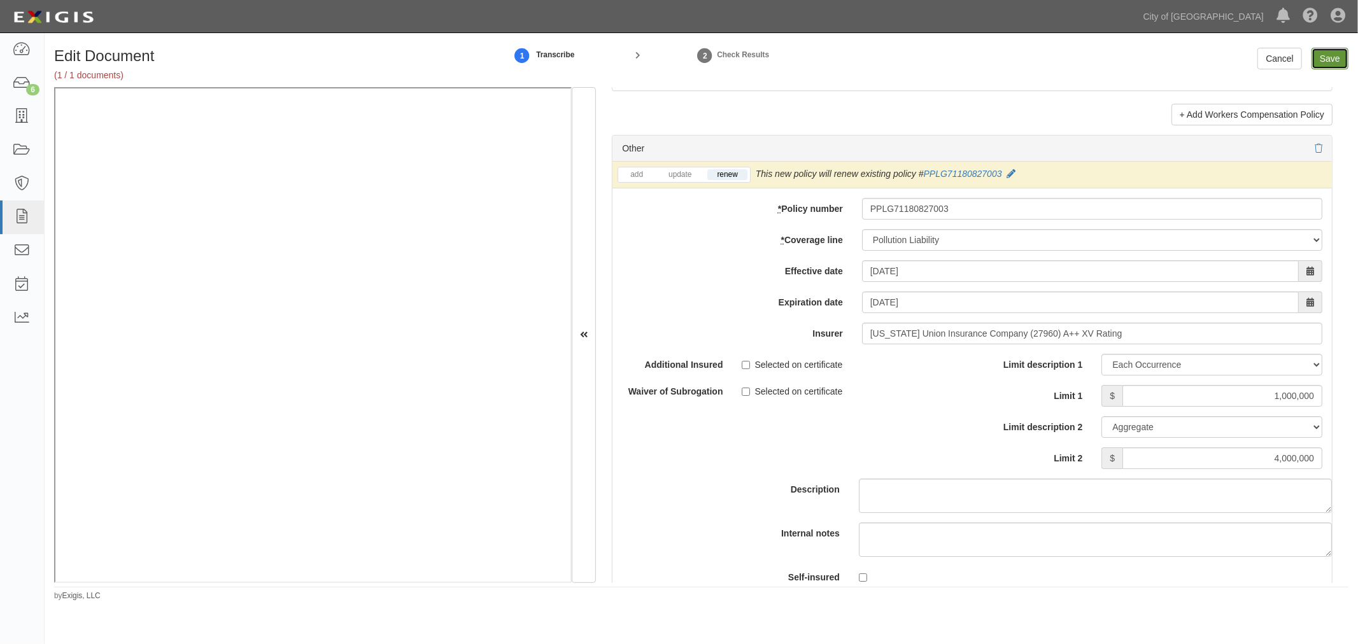
type input "3000000"
type input "1000000"
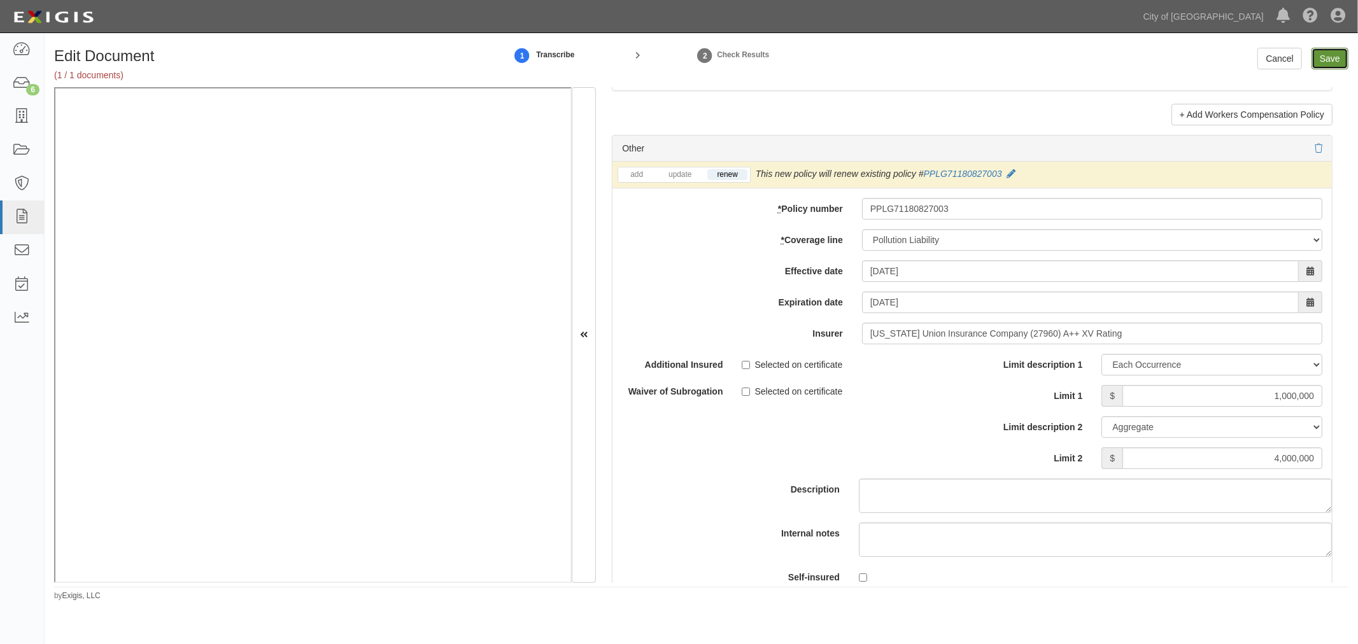
type input "4000000"
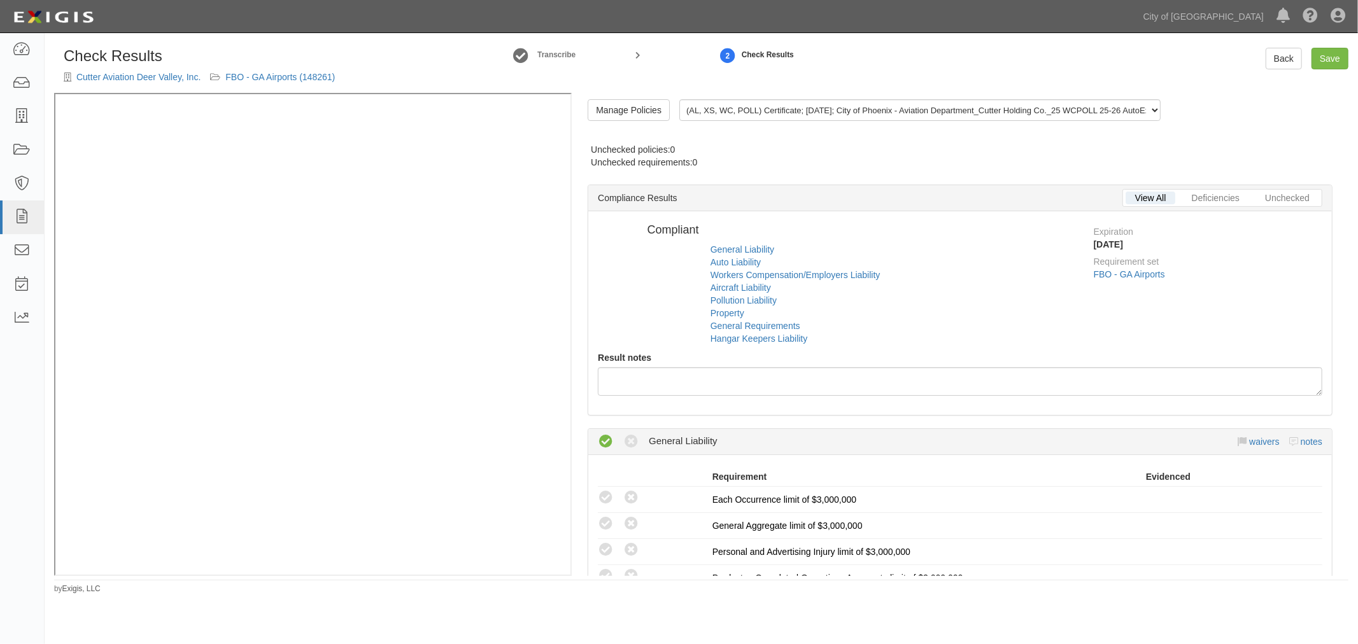
radio input "true"
radio input "false"
radio input "true"
radio input "false"
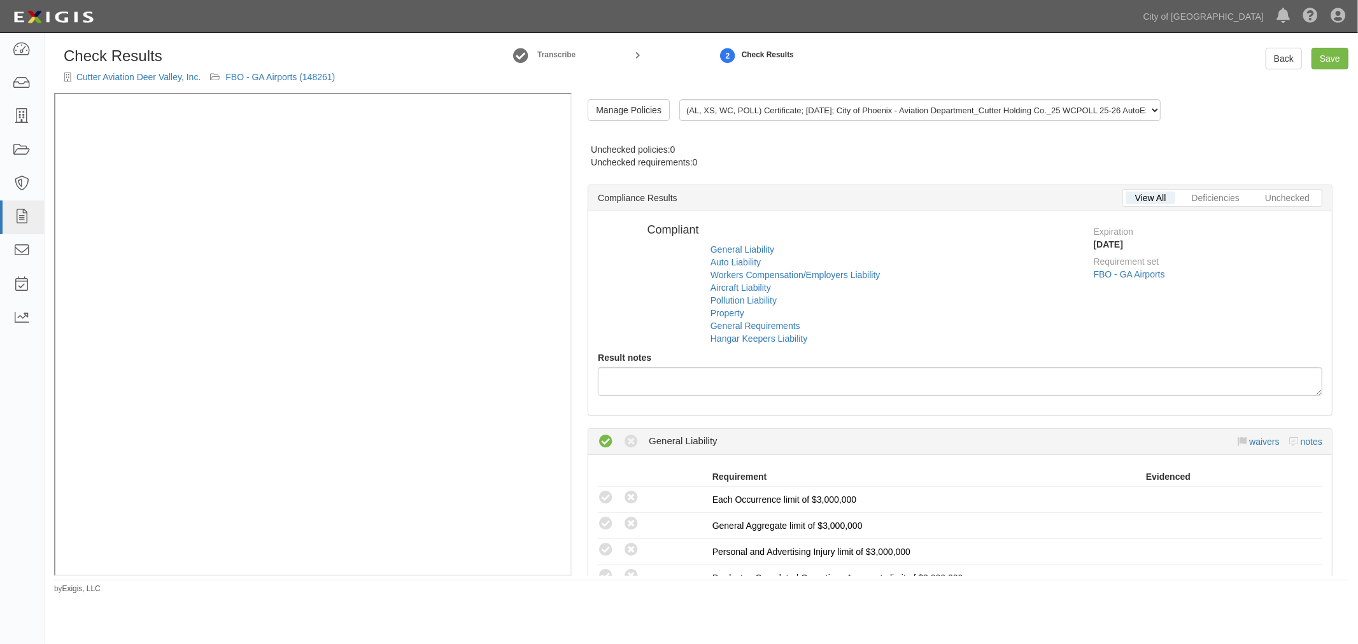
radio input "true"
radio input "false"
radio input "true"
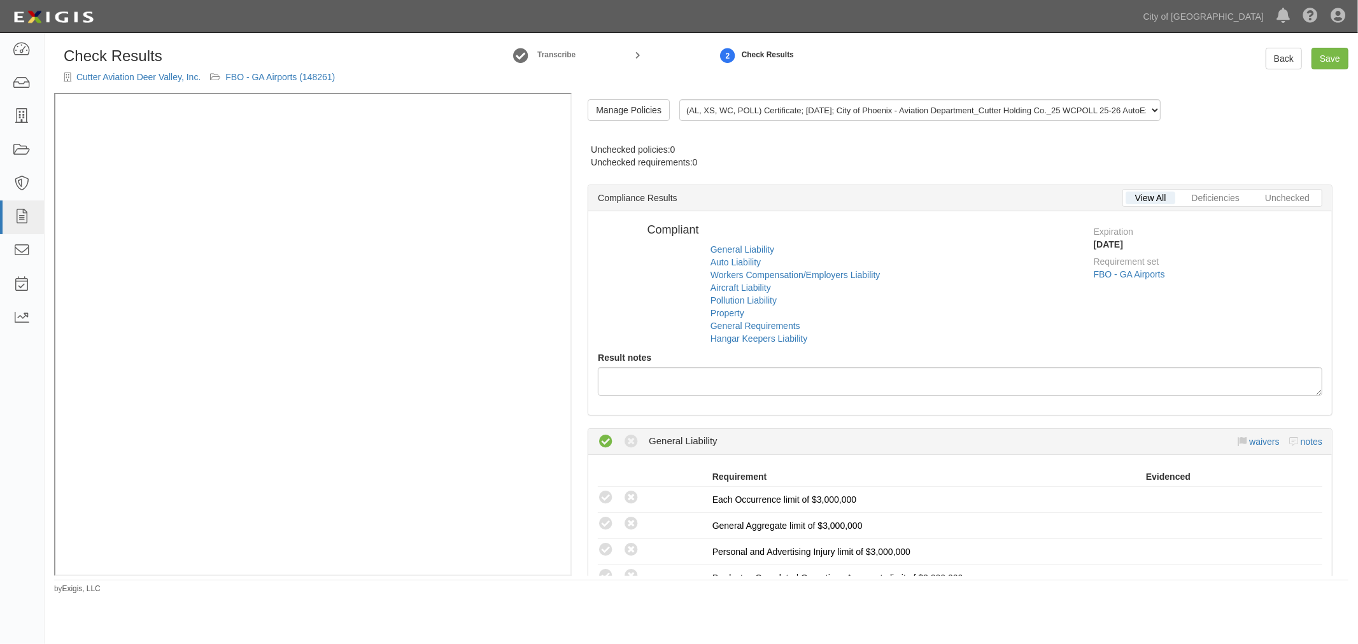
radio input "false"
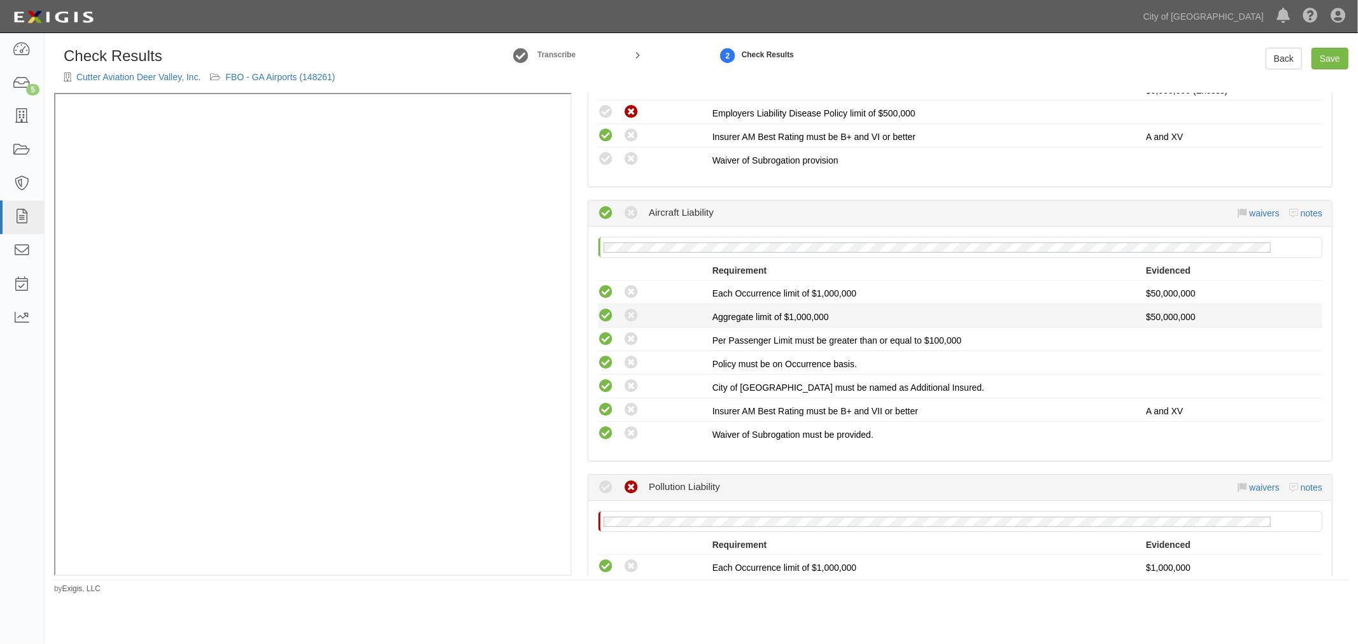
scroll to position [943, 0]
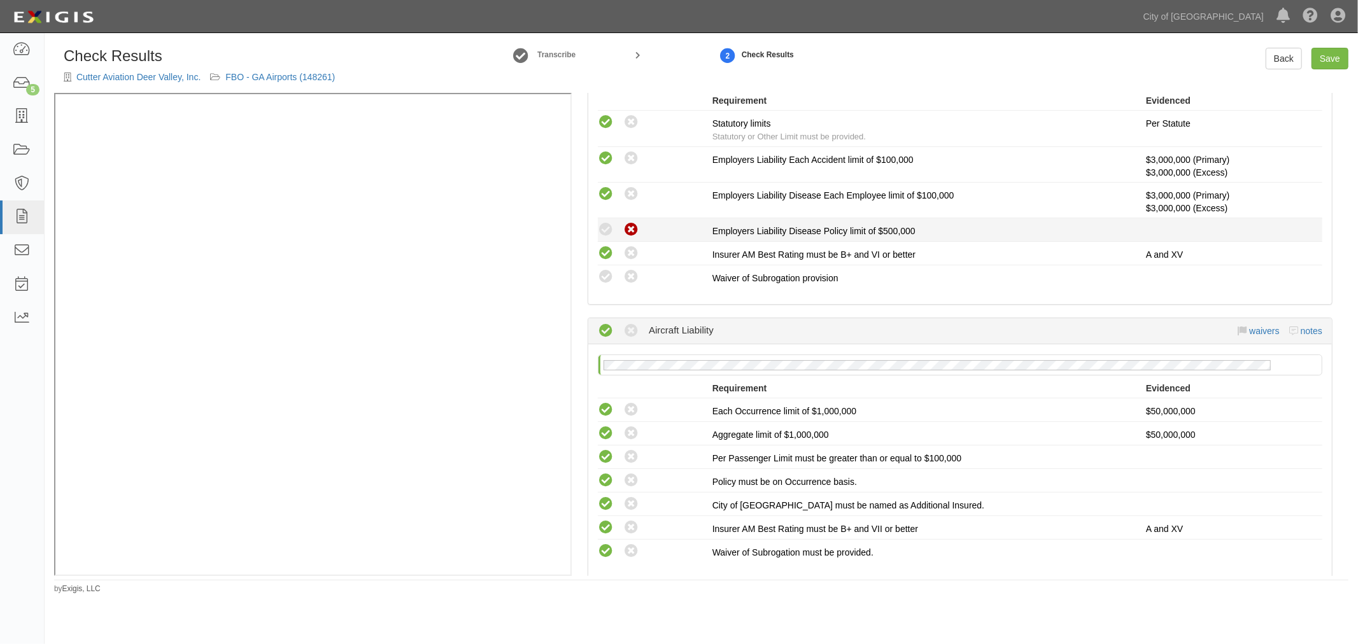
click at [609, 222] on icon at bounding box center [606, 230] width 16 height 16
drag, startPoint x: 607, startPoint y: 221, endPoint x: 697, endPoint y: 232, distance: 91.1
click at [606, 222] on icon at bounding box center [606, 230] width 16 height 16
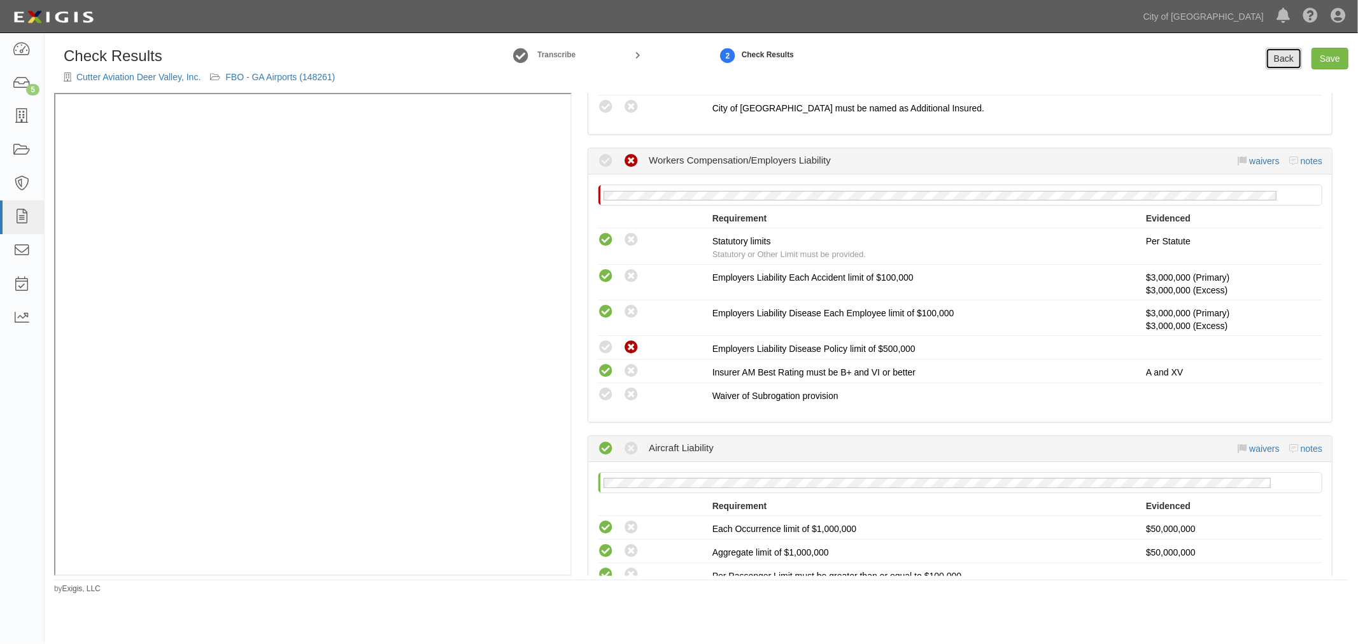
click at [1280, 57] on link "Back" at bounding box center [1284, 59] width 36 height 22
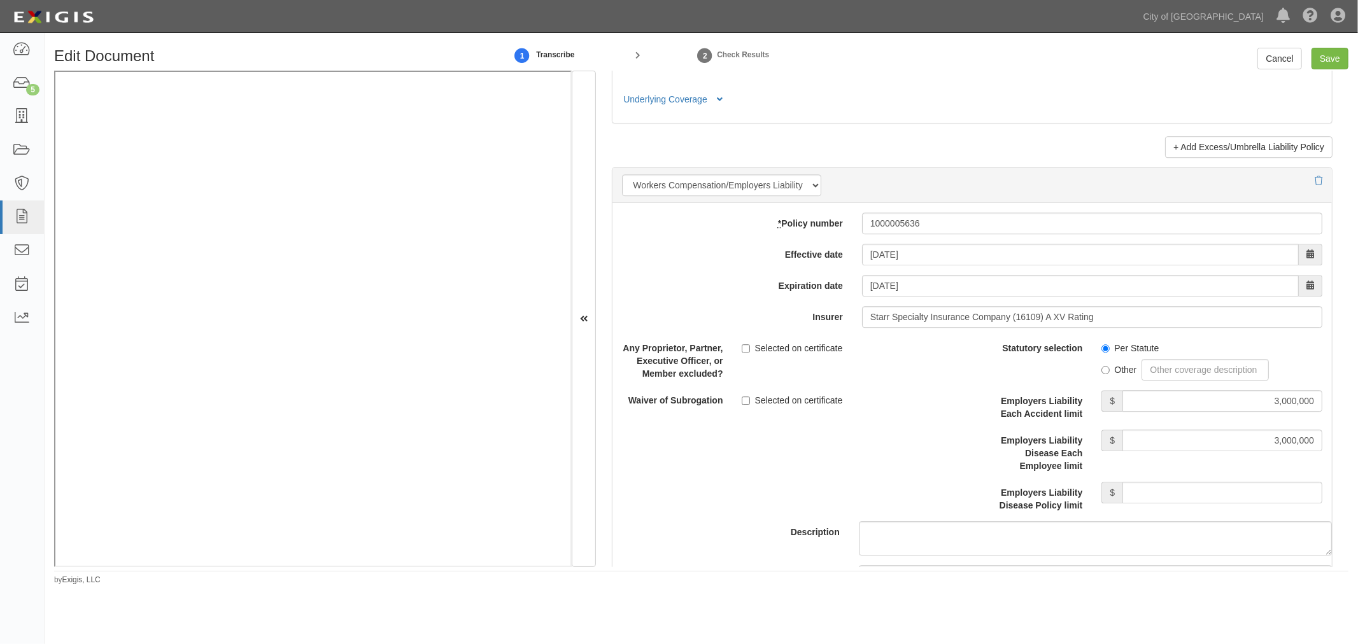
scroll to position [2968, 0]
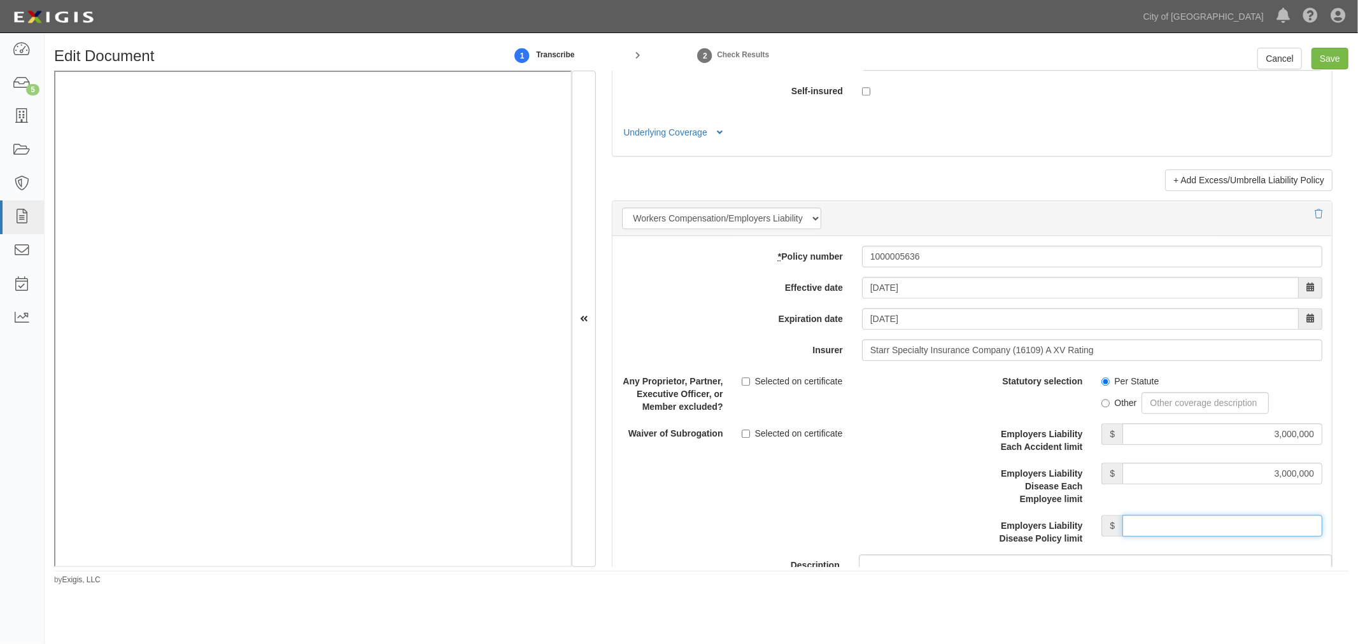
click at [1244, 523] on input "Employers Liability Disease Policy limit" at bounding box center [1223, 526] width 200 height 22
type input "3,000,000"
drag, startPoint x: 1253, startPoint y: 443, endPoint x: 1317, endPoint y: 430, distance: 65.6
click at [1358, 466] on div "Edit Document 1 Transcribe 2 Check Results Cancel Save Document Details Receive…" at bounding box center [702, 317] width 1314 height 538
type input "2,000,000"
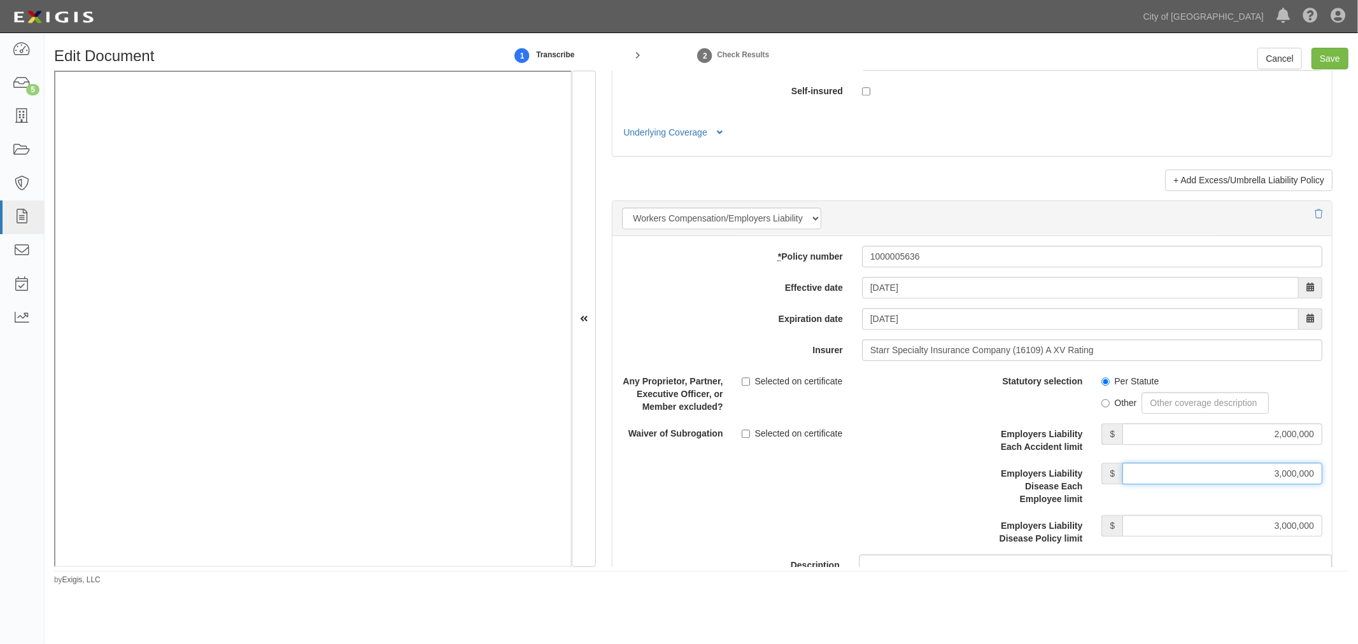
drag, startPoint x: 1297, startPoint y: 485, endPoint x: 1330, endPoint y: 485, distance: 33.1
click at [1330, 485] on div "Any Proprietor, Partner, Executive Officer, or Member excluded? Selected on cer…" at bounding box center [973, 522] width 720 height 302
type input "2,000,000"
drag, startPoint x: 1221, startPoint y: 544, endPoint x: 1268, endPoint y: 530, distance: 49.2
click at [1329, 531] on div "Any Proprietor, Partner, Executive Officer, or Member excluded? Selected on cer…" at bounding box center [973, 522] width 720 height 302
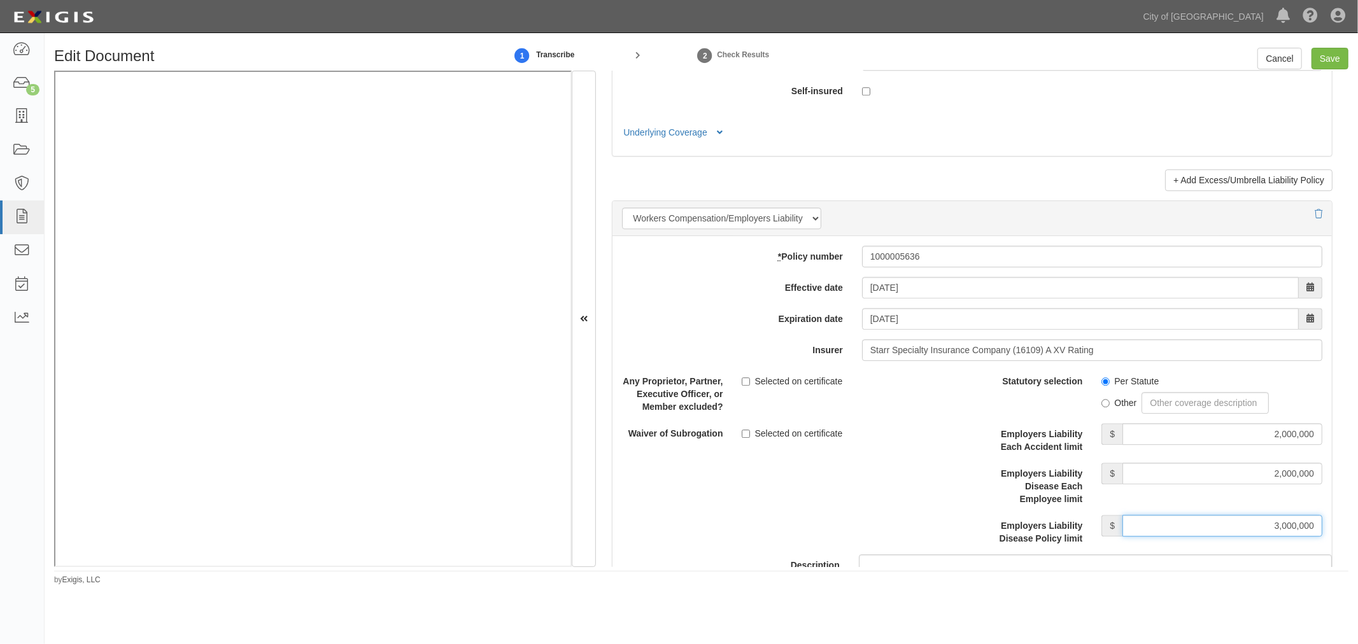
drag, startPoint x: 1246, startPoint y: 530, endPoint x: 1330, endPoint y: 523, distance: 83.7
click at [1330, 523] on div "Any Proprietor, Partner, Executive Officer, or Member excluded? Selected on cer…" at bounding box center [973, 522] width 720 height 302
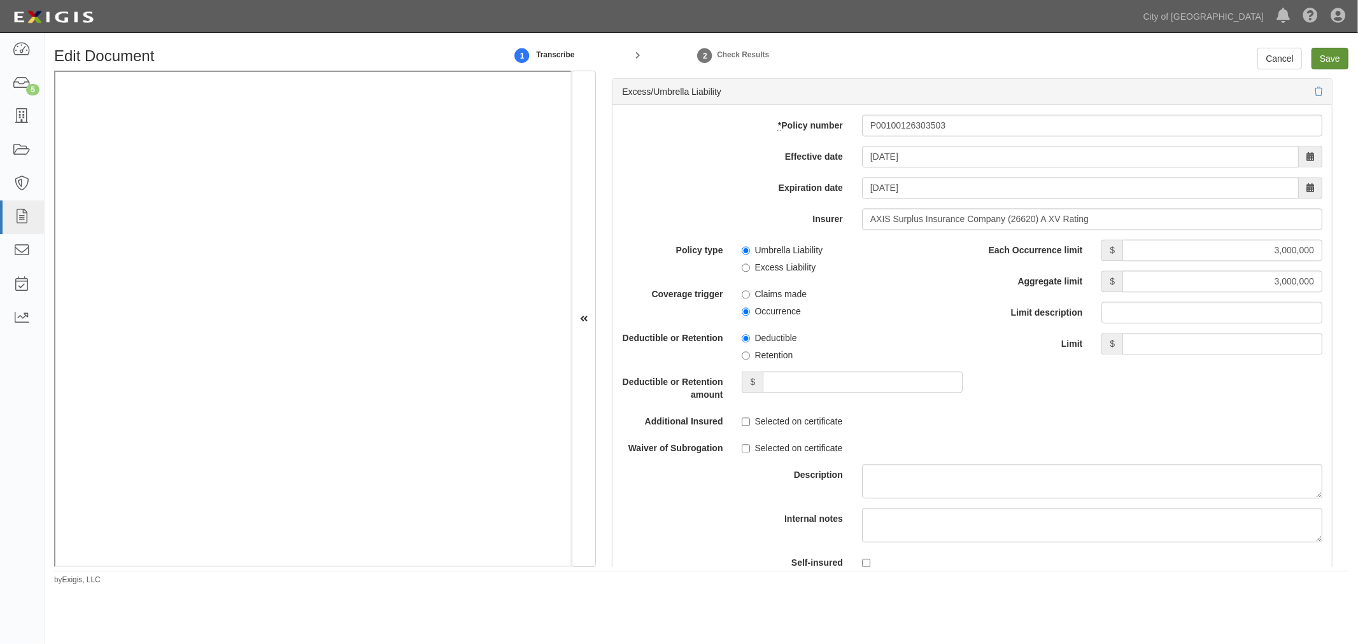
type input "2,000,000"
click at [1318, 55] on input "Save" at bounding box center [1330, 59] width 37 height 22
type input "2000000"
type input "3000000"
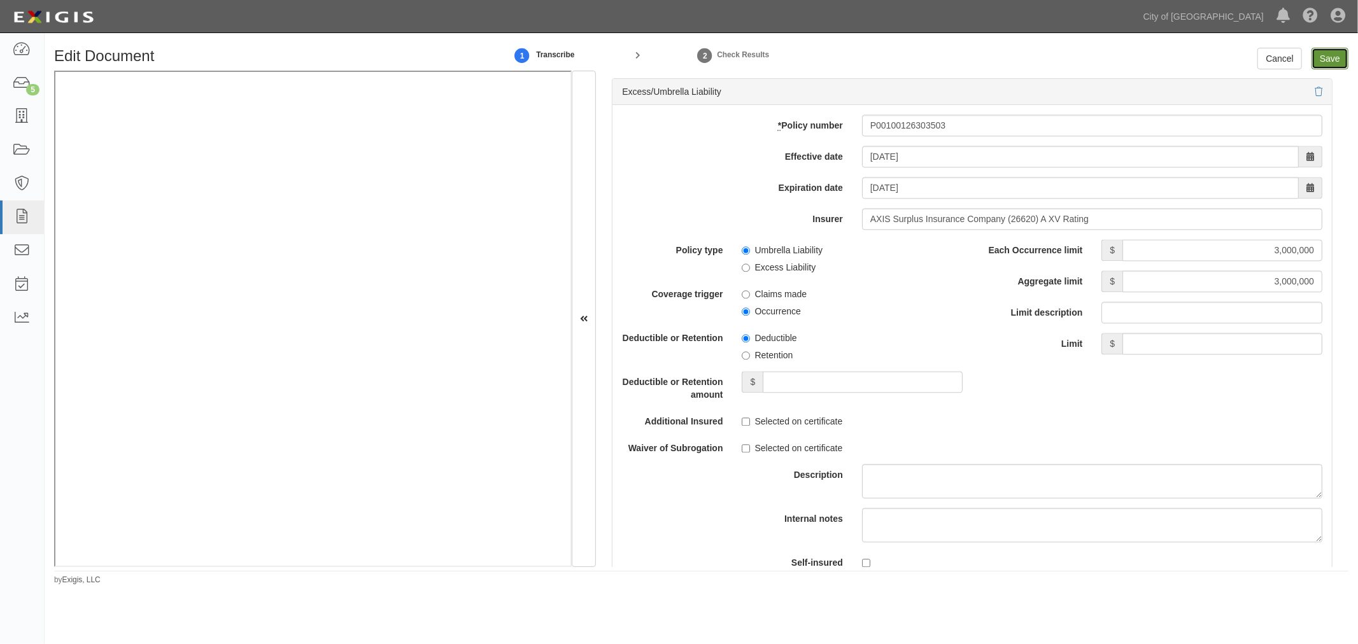
type input "2000000"
type input "1000000"
type input "4000000"
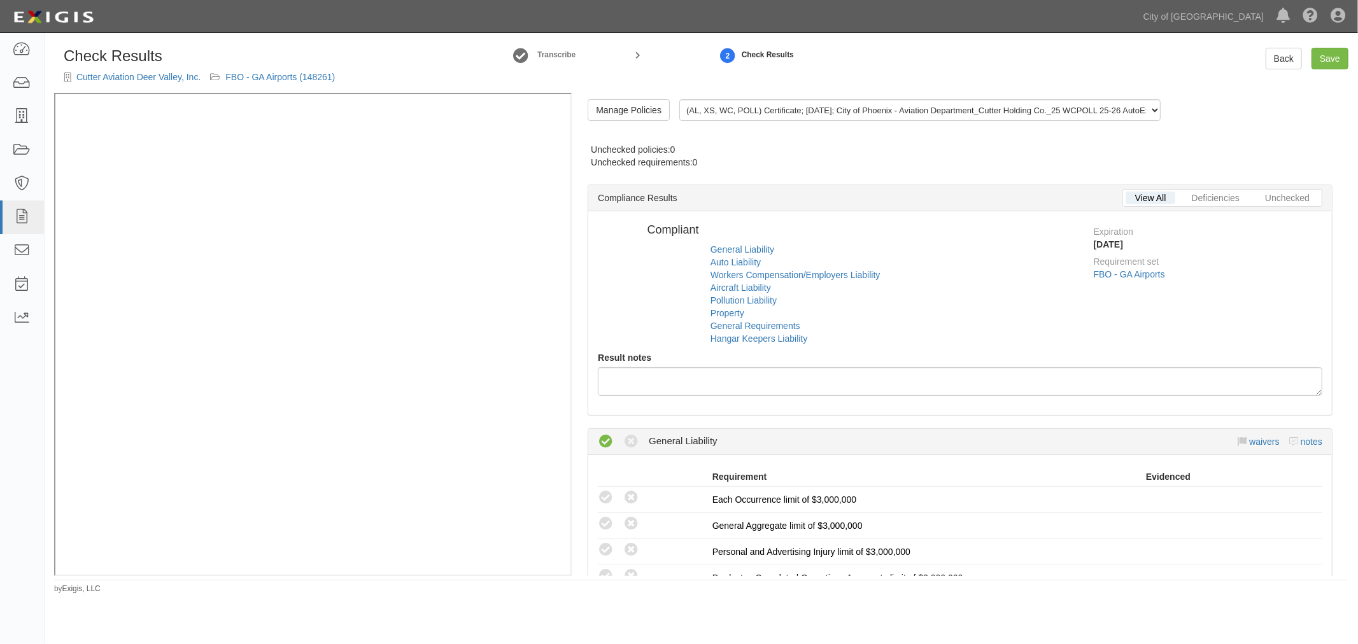
radio input "true"
radio input "false"
radio input "true"
radio input "false"
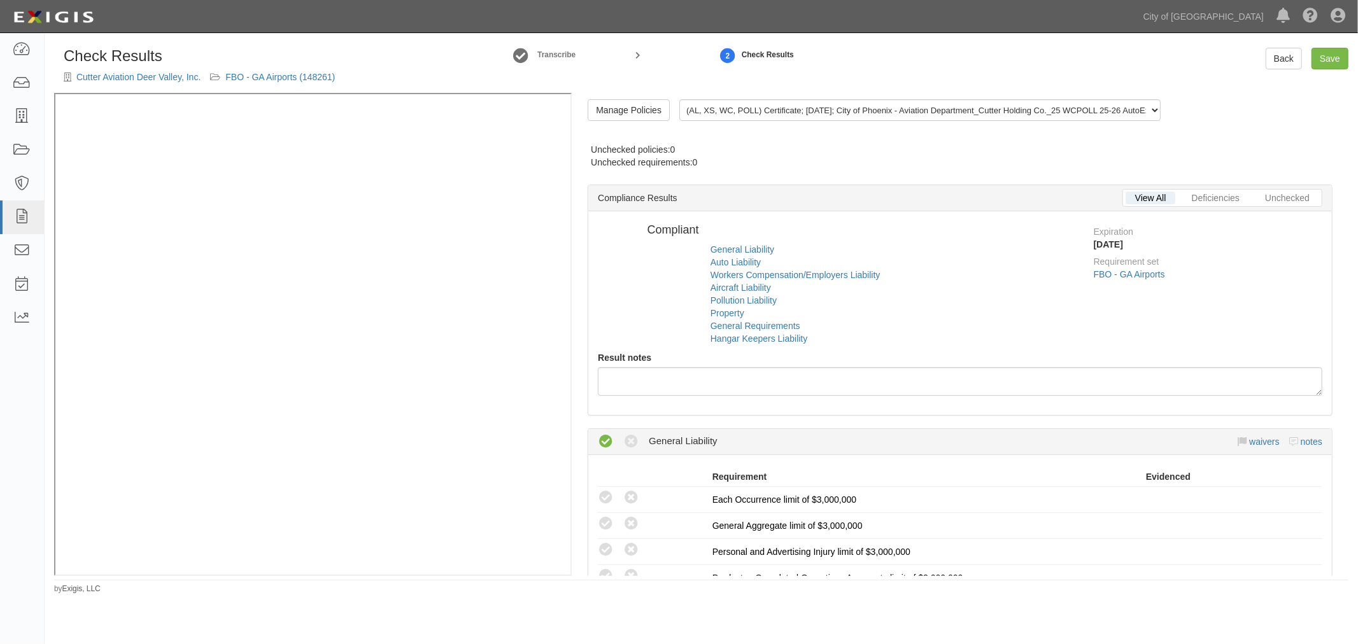
radio input "true"
radio input "false"
radio input "true"
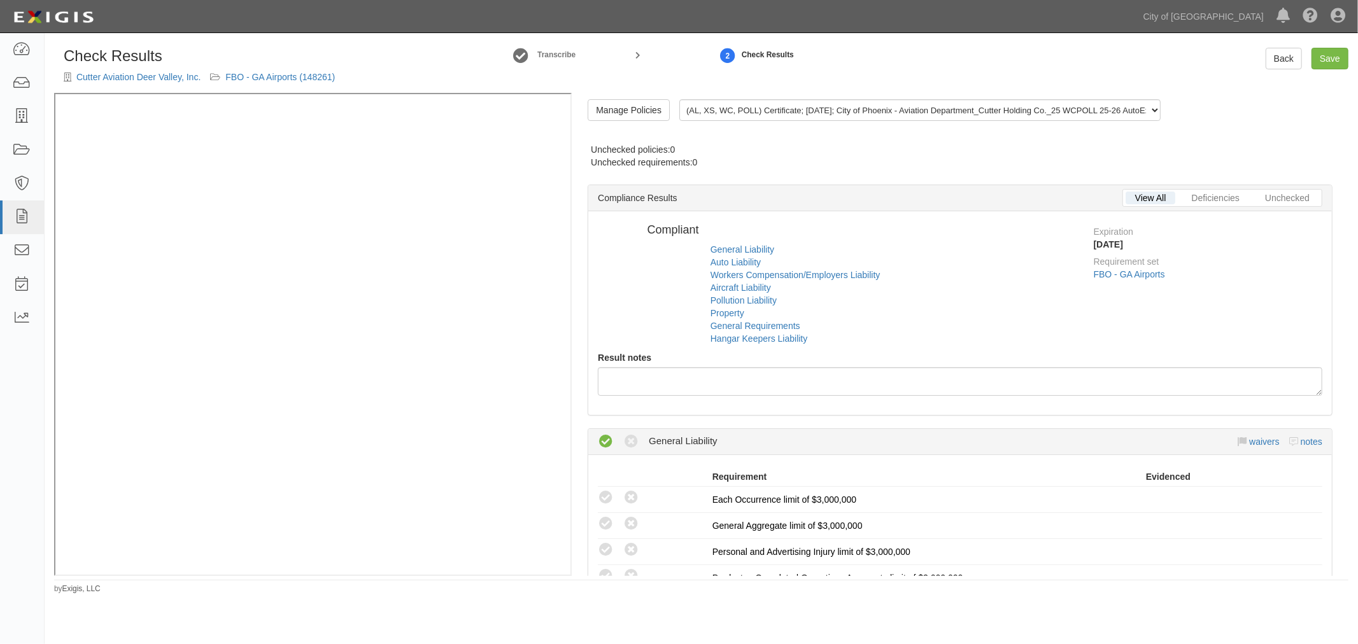
radio input "false"
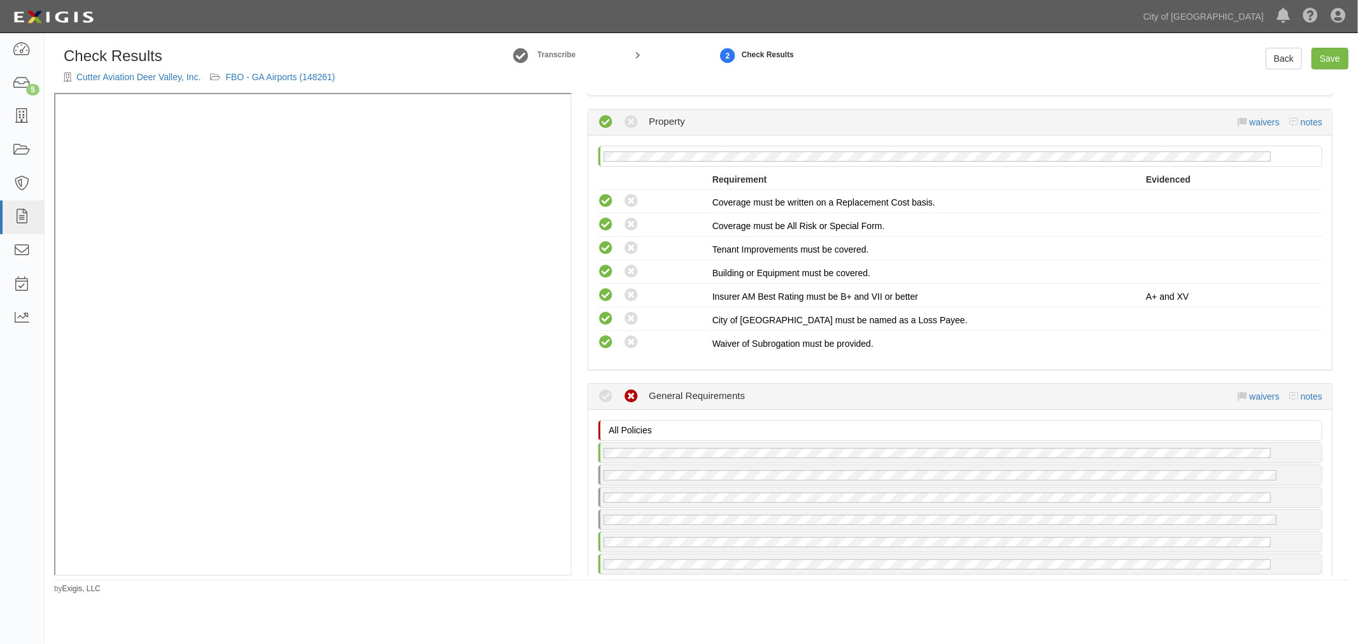
scroll to position [1768, 0]
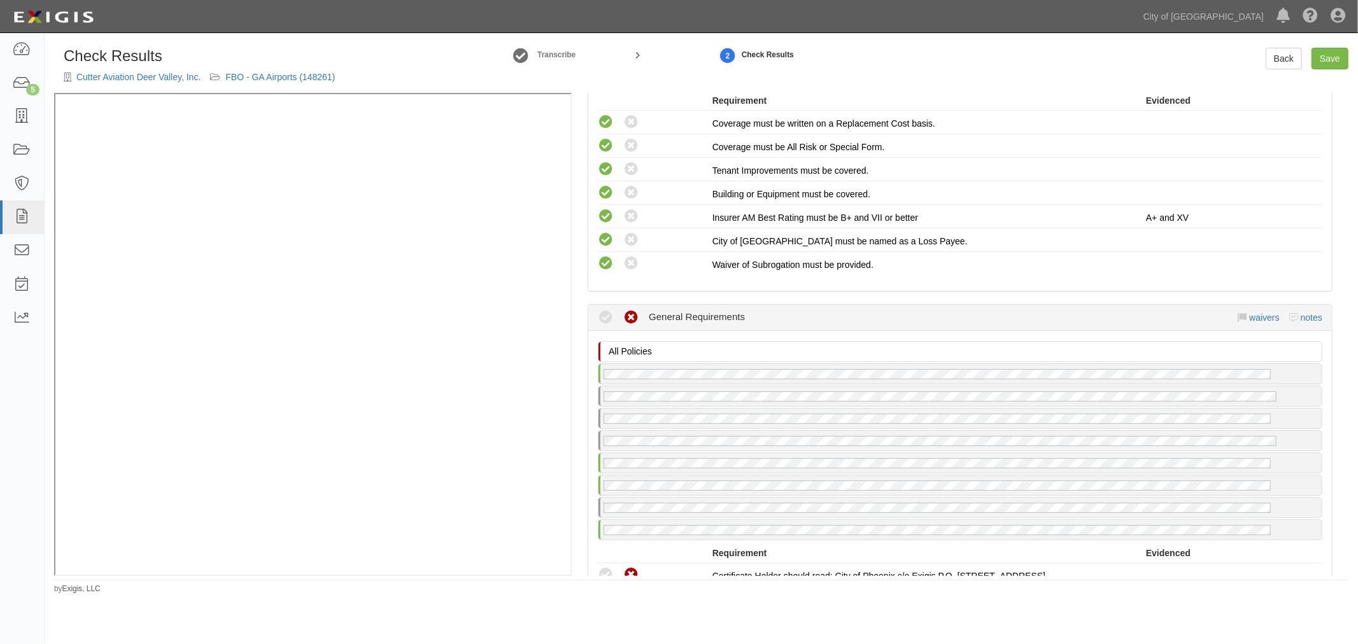
drag, startPoint x: 606, startPoint y: 565, endPoint x: 610, endPoint y: 552, distance: 13.3
click at [606, 567] on icon at bounding box center [606, 575] width 16 height 16
radio input "true"
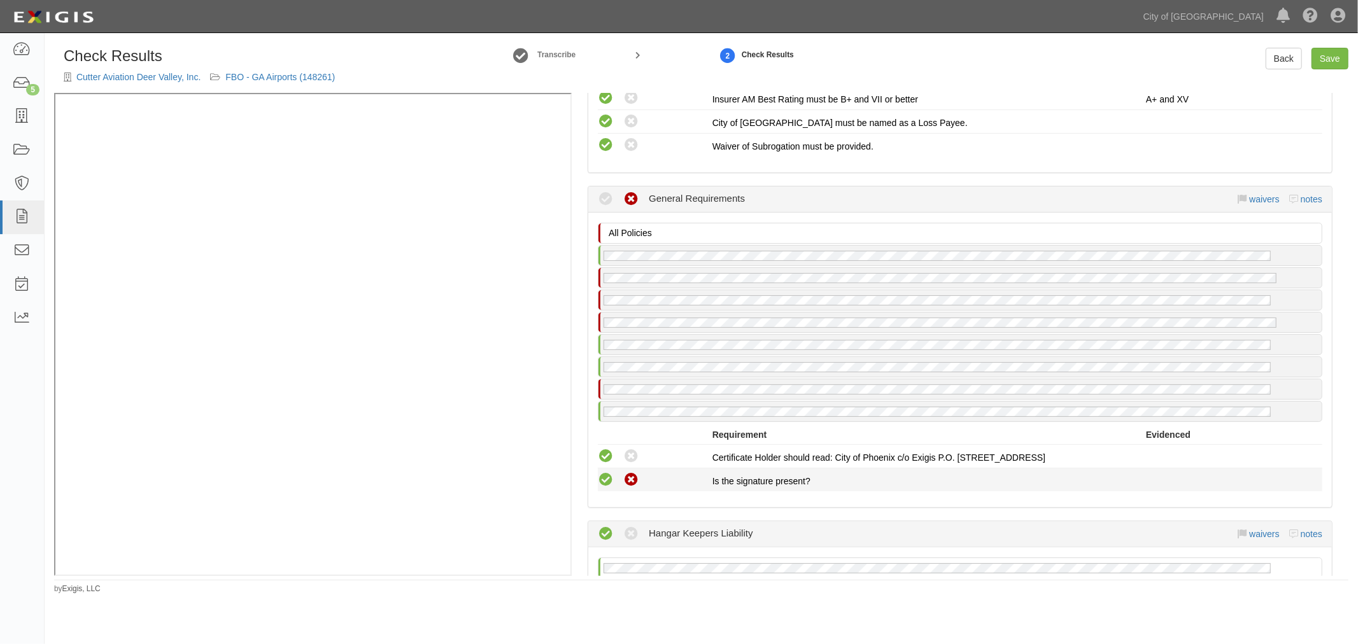
click at [599, 472] on icon at bounding box center [606, 480] width 16 height 16
radio input "true"
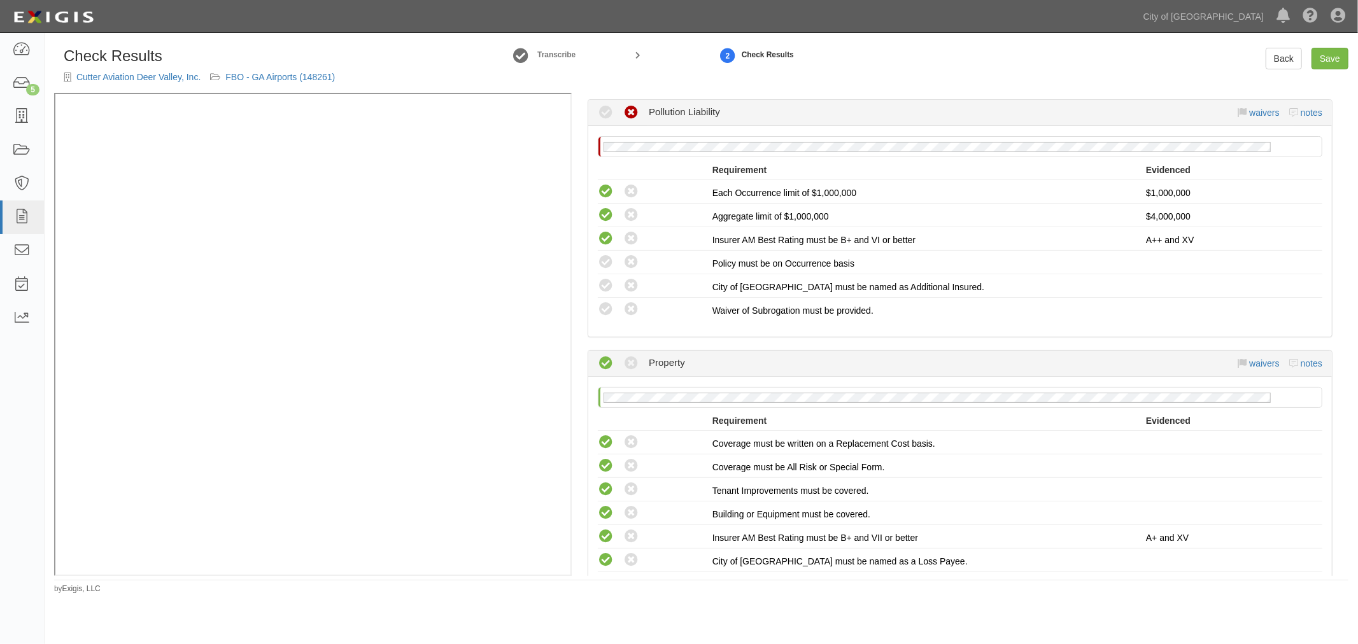
scroll to position [1415, 0]
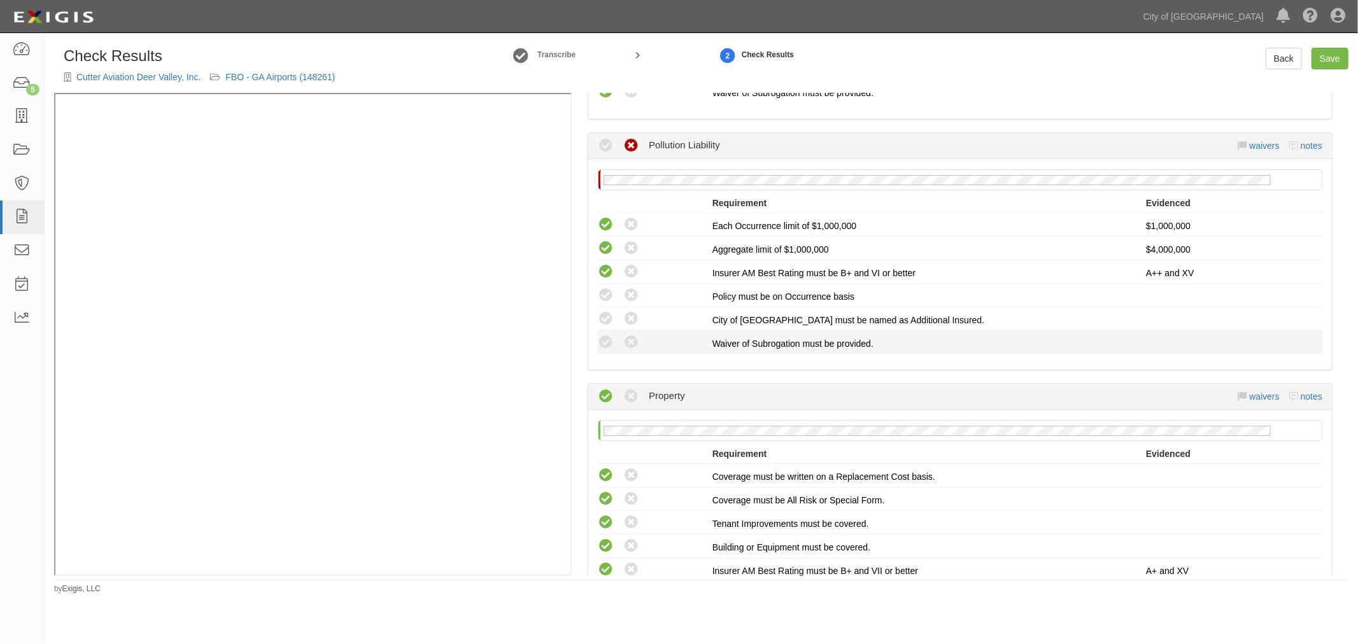
click at [599, 342] on label "Compliant" at bounding box center [606, 343] width 16 height 16
radio input "true"
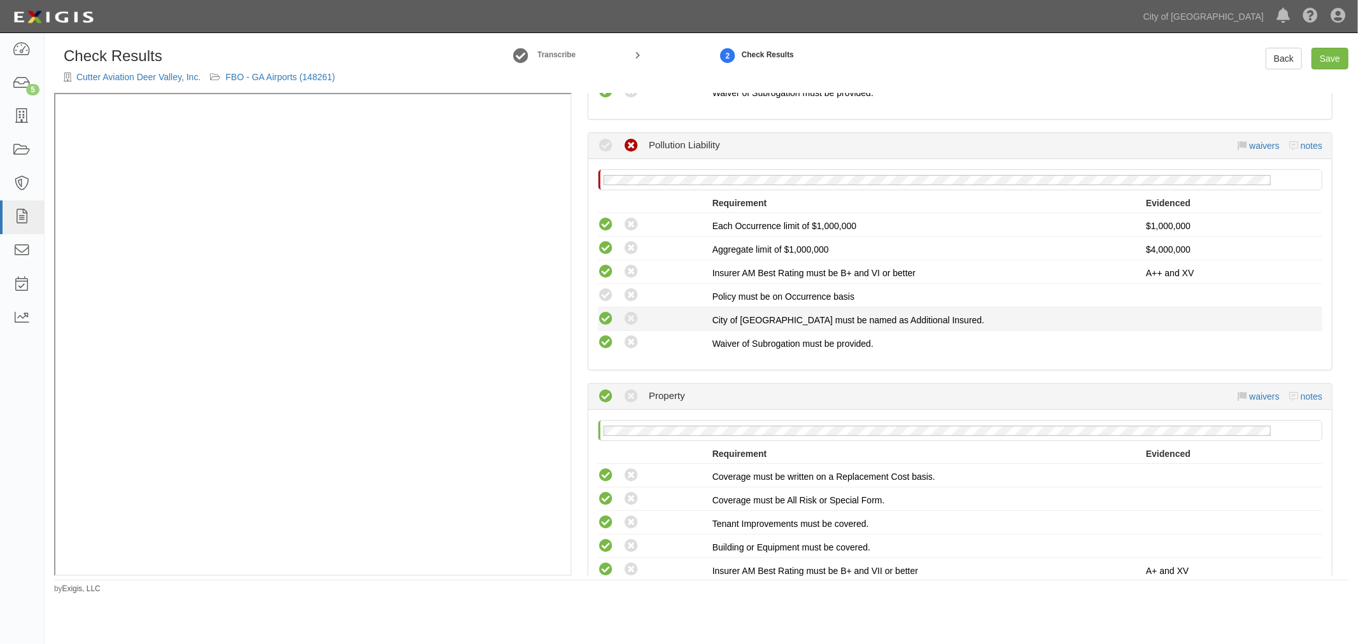
drag, startPoint x: 602, startPoint y: 313, endPoint x: 607, endPoint y: 302, distance: 11.7
click at [604, 311] on icon at bounding box center [606, 319] width 16 height 16
radio input "true"
click at [606, 288] on icon at bounding box center [606, 296] width 16 height 16
radio input "true"
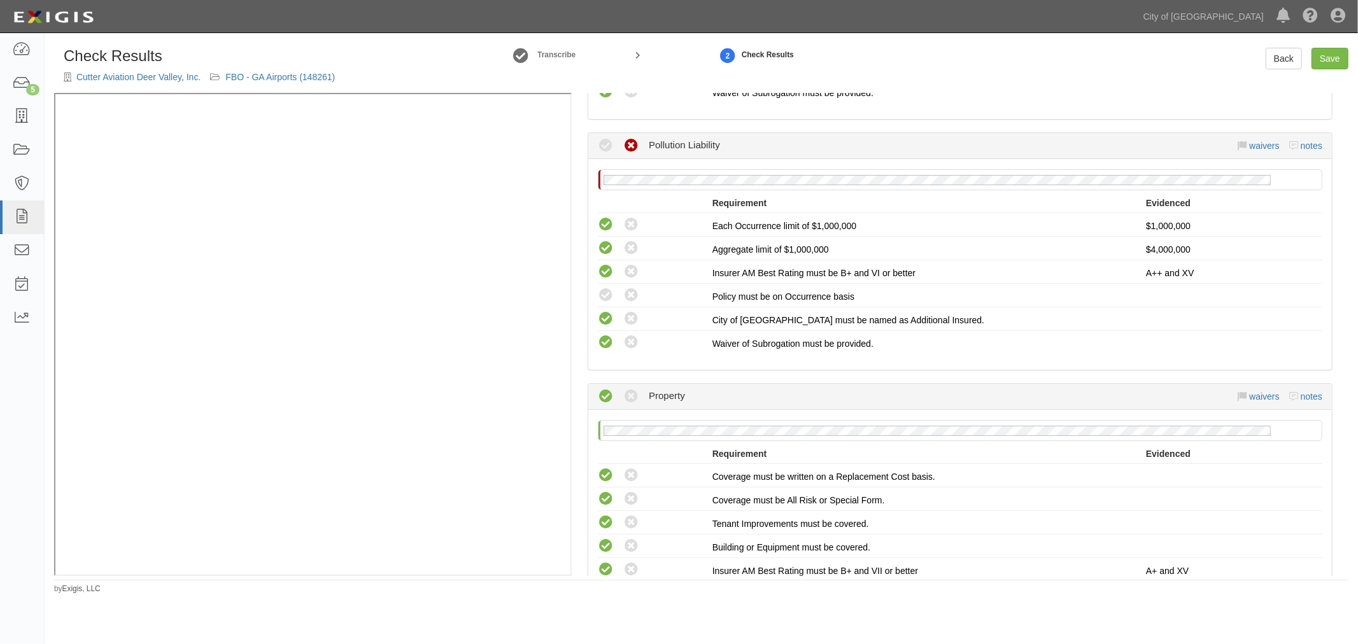
radio input "true"
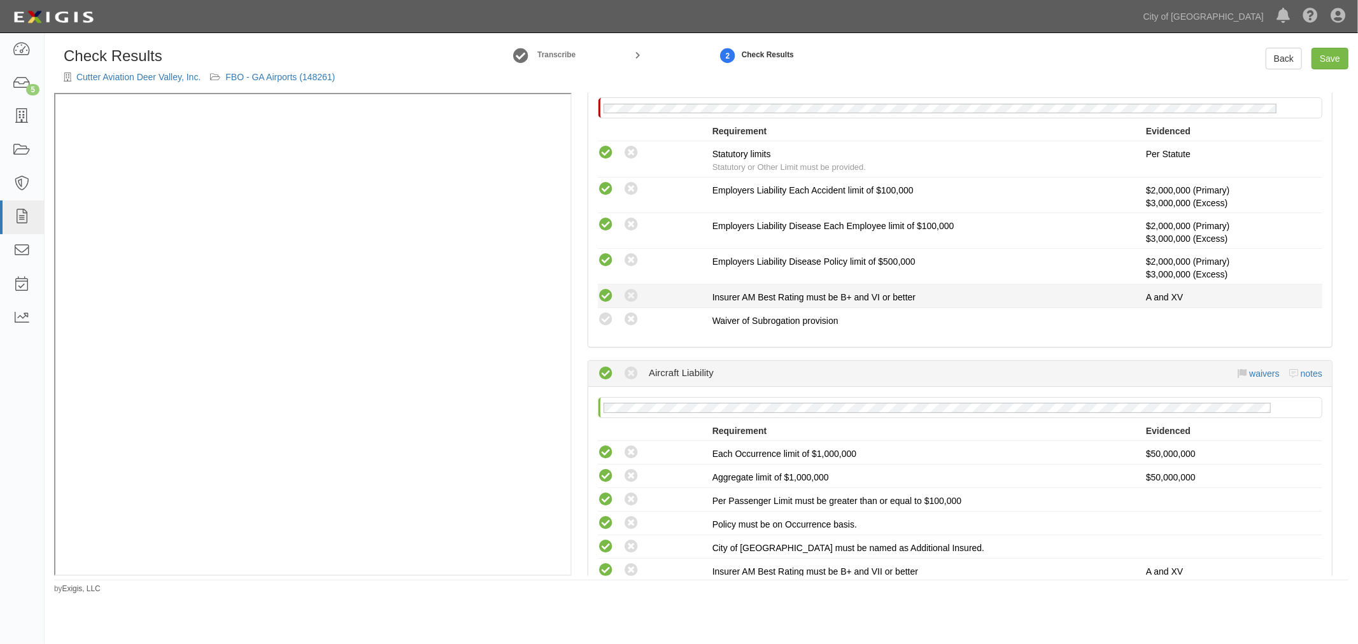
scroll to position [825, 0]
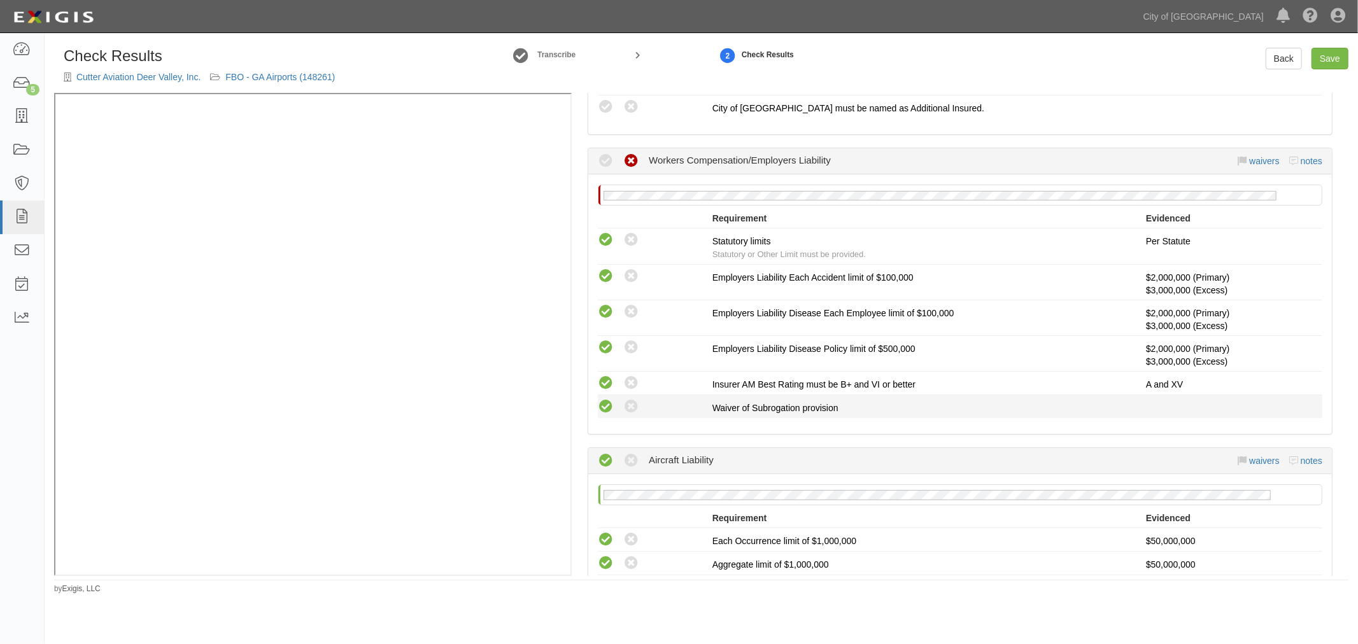
click at [608, 399] on icon at bounding box center [606, 407] width 16 height 16
radio input "true"
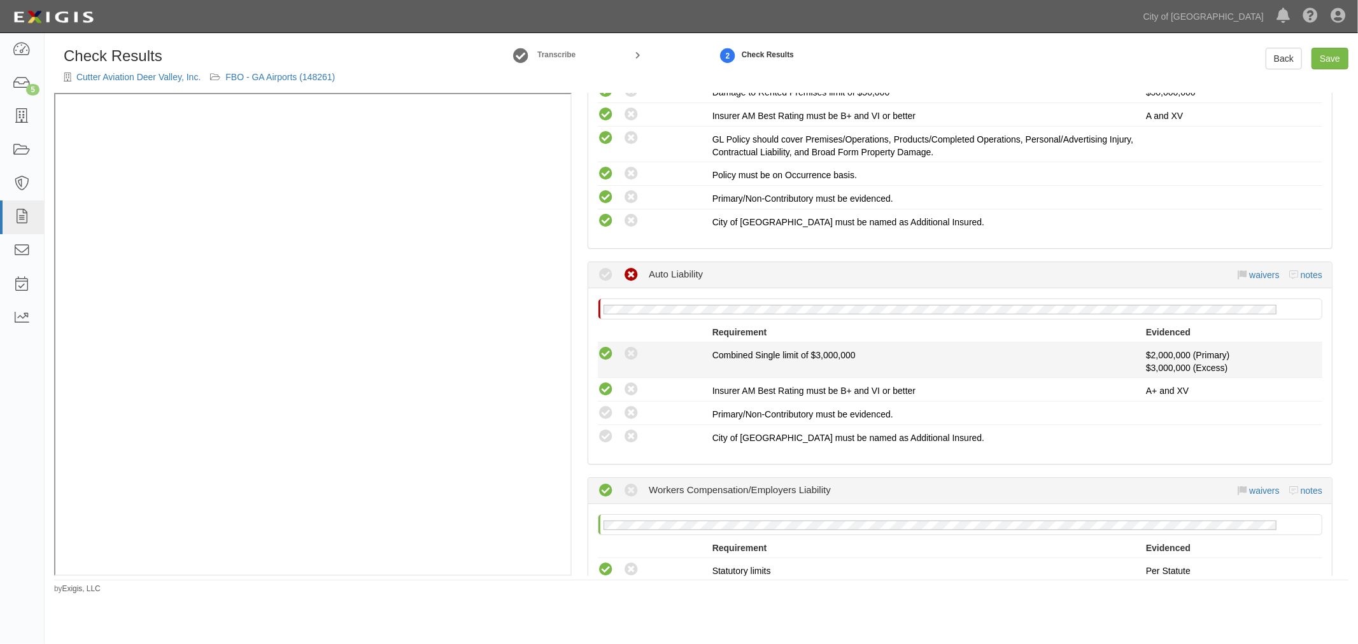
scroll to position [472, 0]
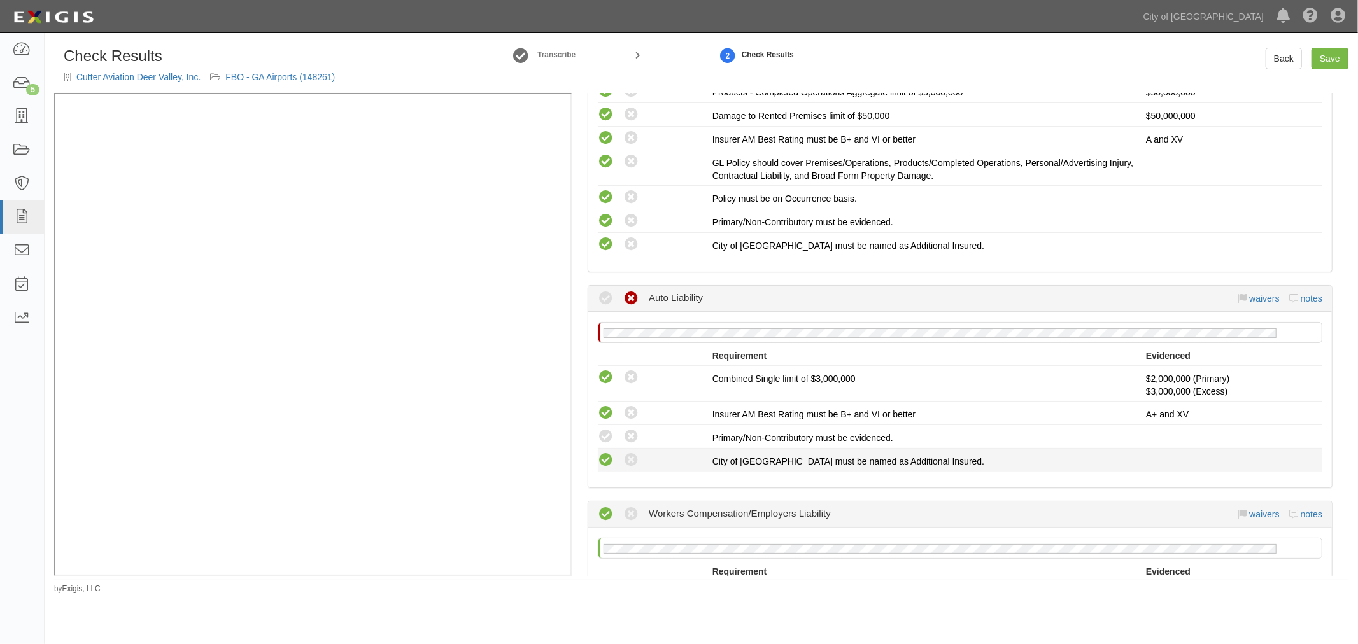
click at [606, 464] on li "Compliant Waived: Non-Compliant City of Phoenix must be named as Additional Ins…" at bounding box center [960, 460] width 725 height 23
drag, startPoint x: 607, startPoint y: 454, endPoint x: 609, endPoint y: 443, distance: 11.7
click at [607, 453] on icon at bounding box center [606, 461] width 16 height 16
radio input "true"
click at [610, 429] on icon at bounding box center [606, 437] width 16 height 16
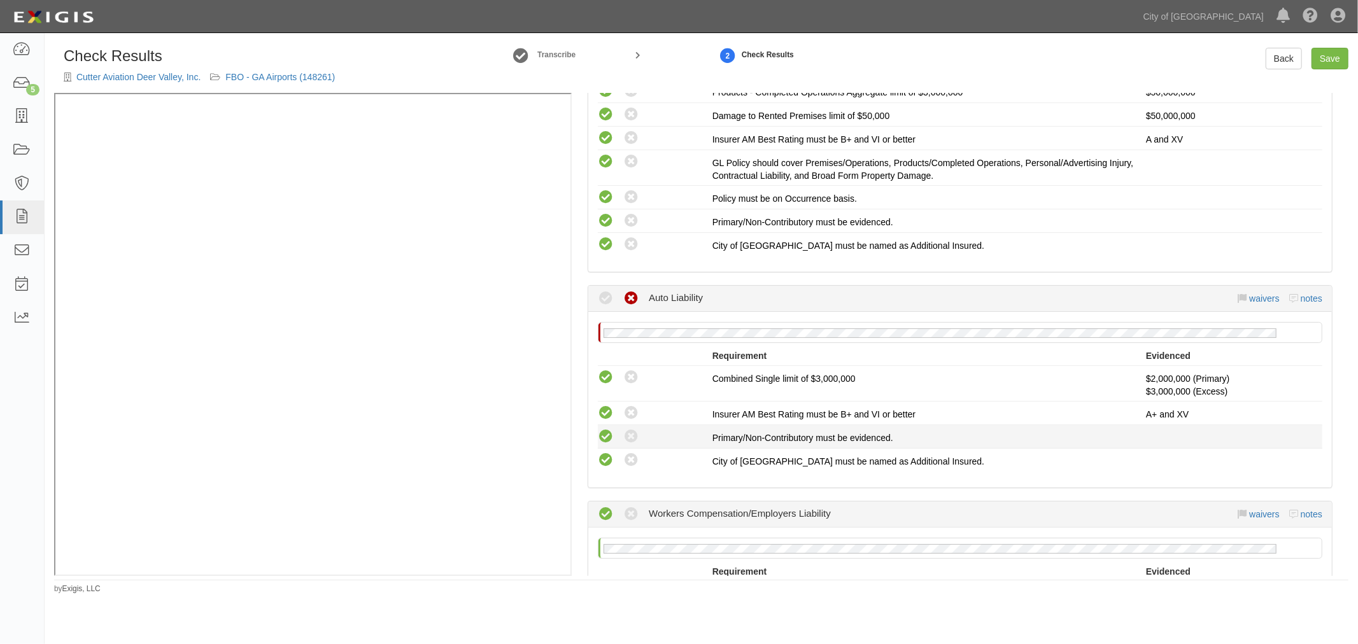
radio input "true"
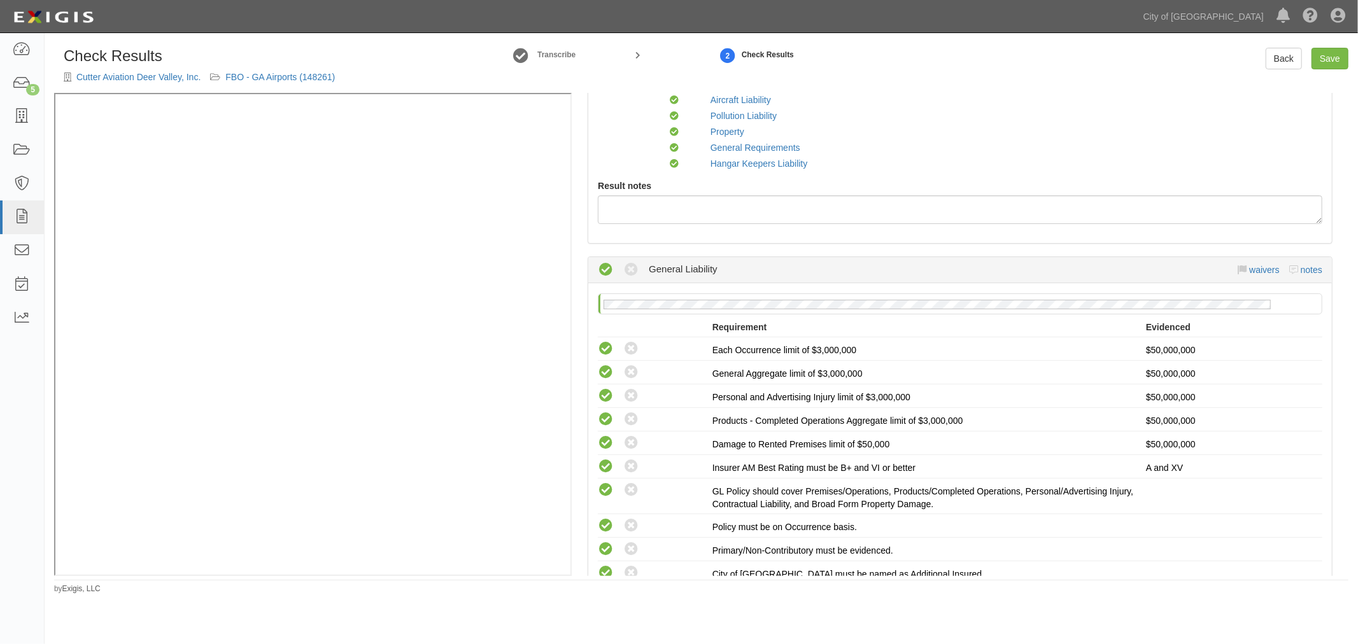
scroll to position [0, 0]
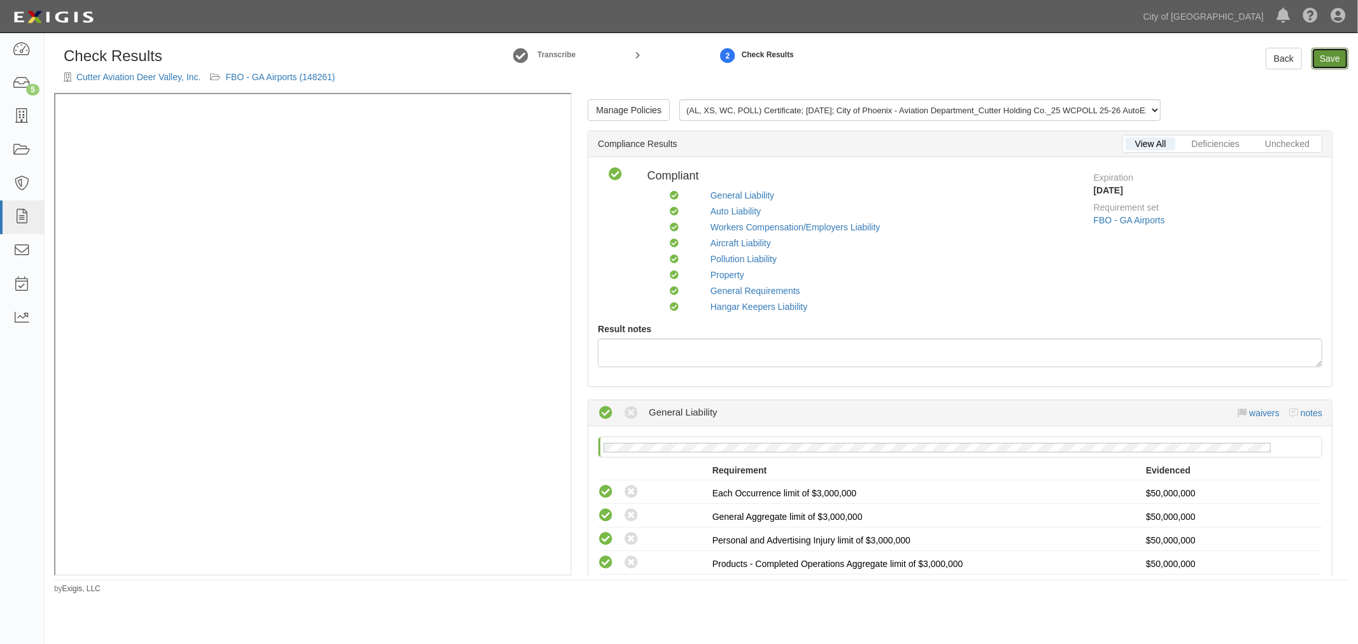
click at [1331, 62] on link "Save" at bounding box center [1330, 59] width 37 height 22
radio input "true"
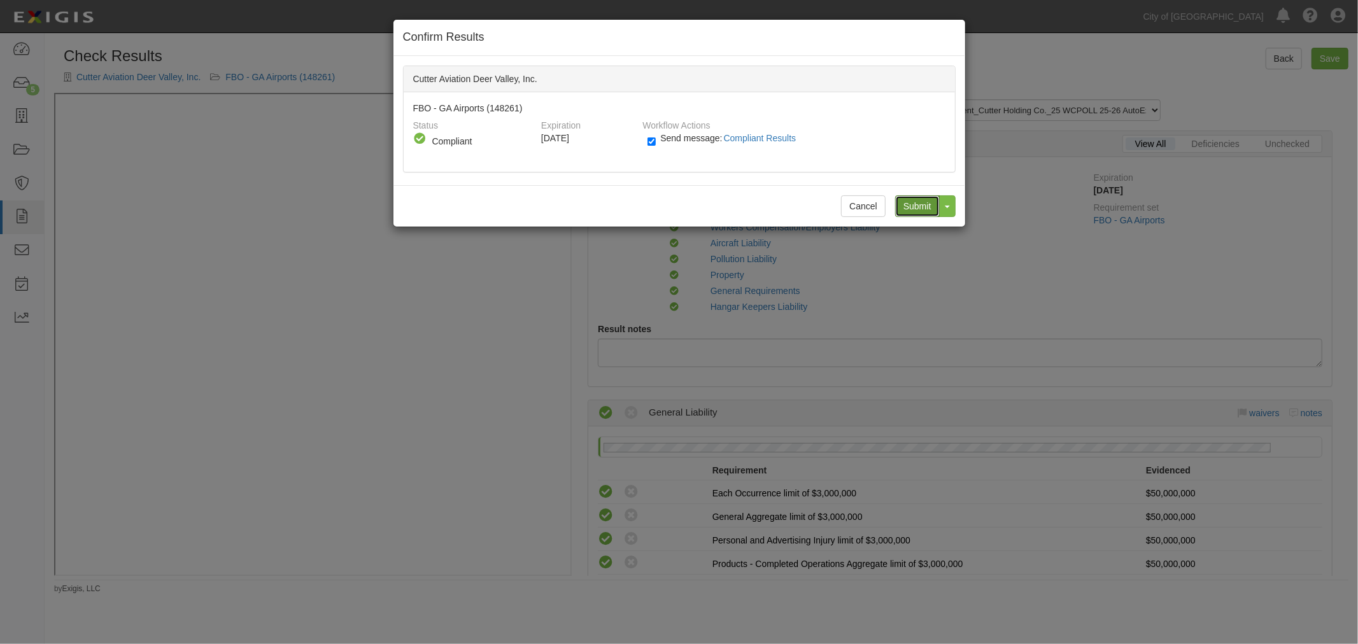
click at [925, 205] on input "Submit" at bounding box center [917, 206] width 45 height 22
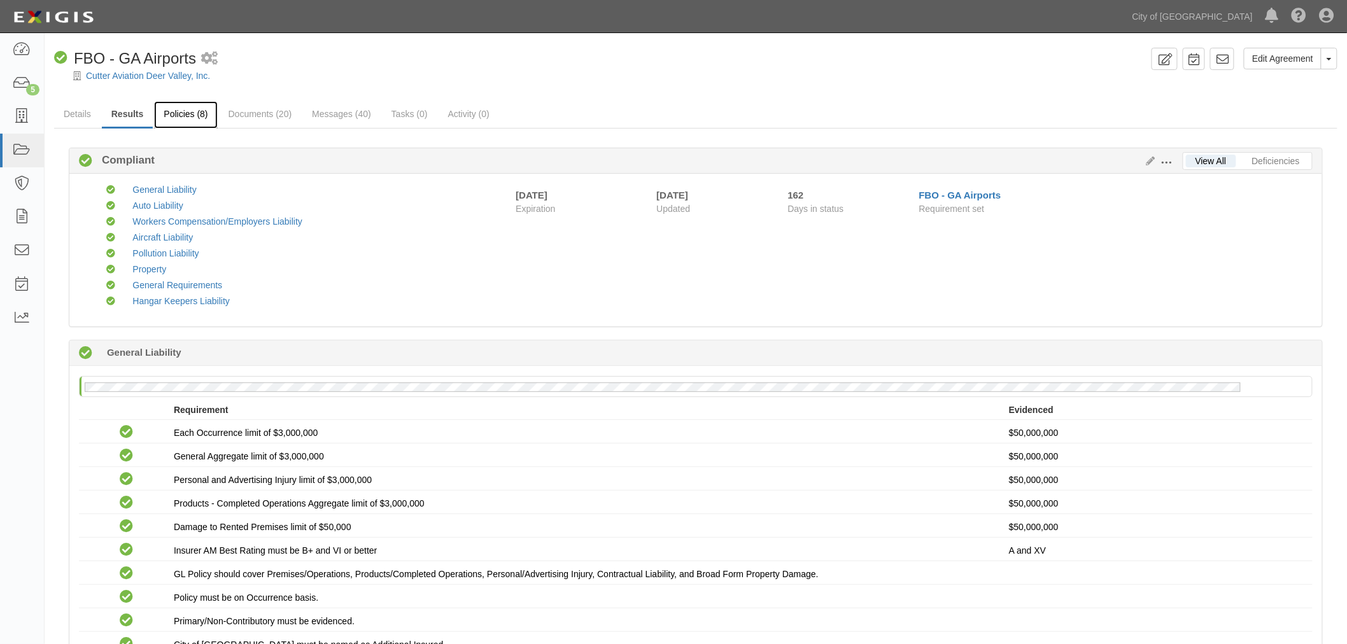
click at [194, 108] on link "Policies (8)" at bounding box center [185, 114] width 63 height 27
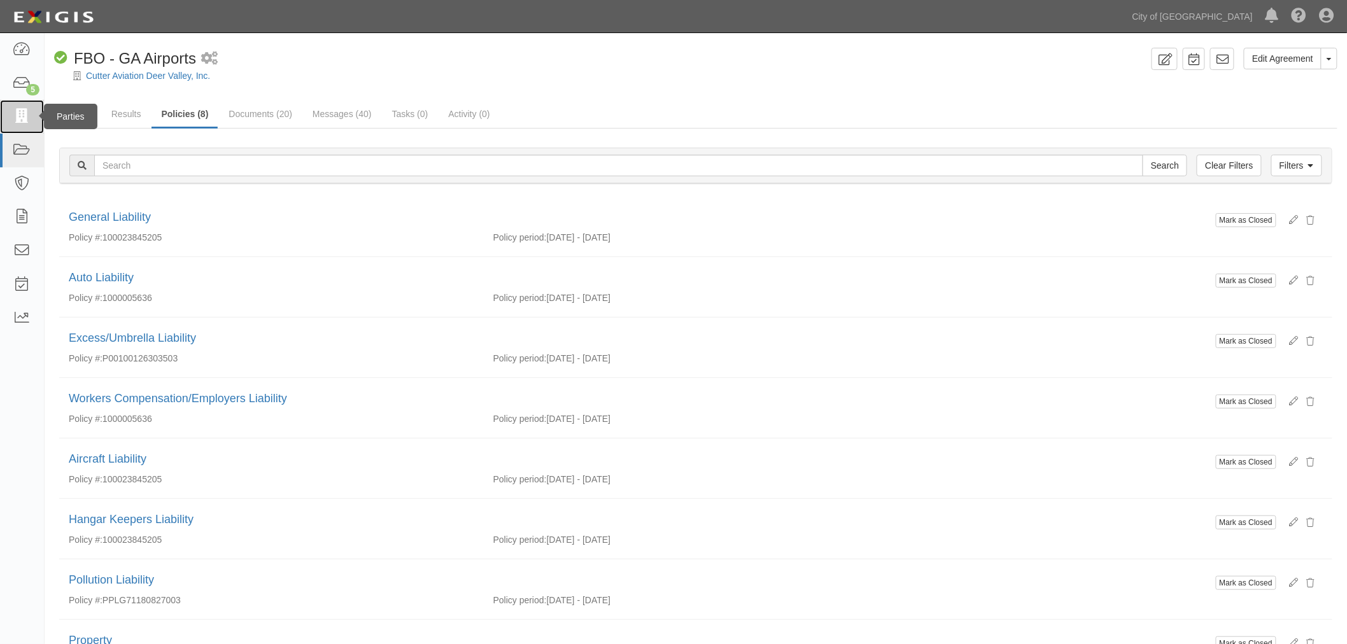
click at [29, 125] on link at bounding box center [22, 117] width 44 height 34
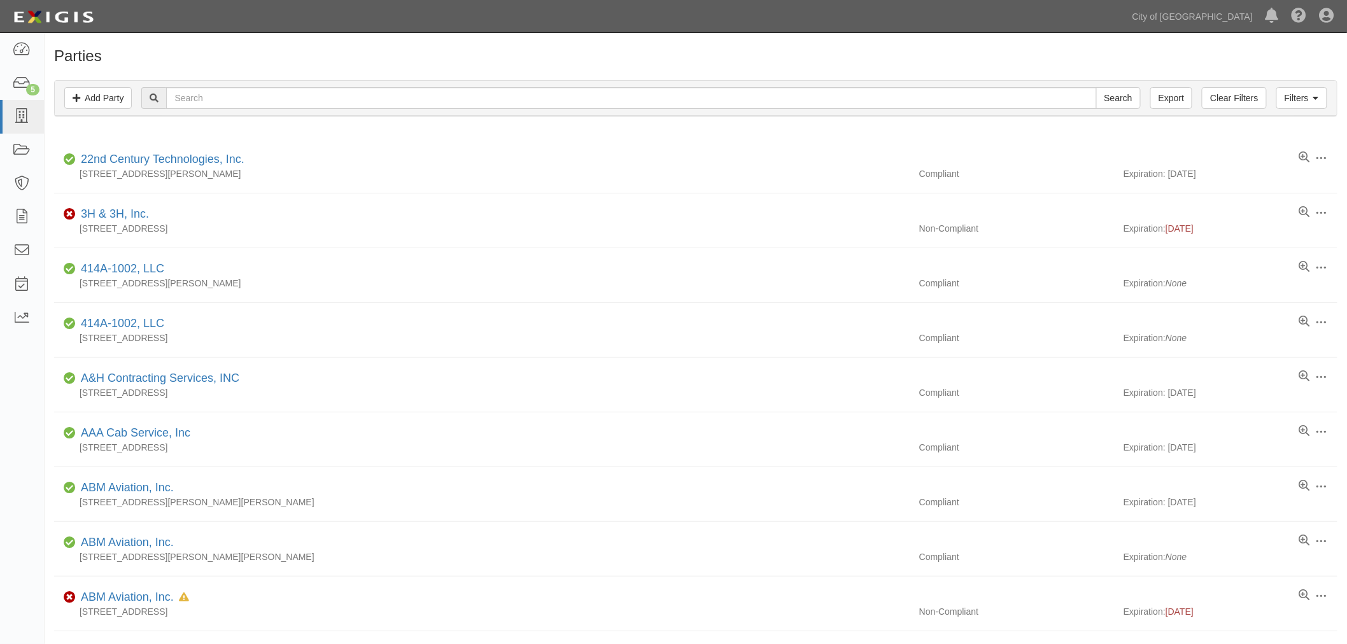
click at [231, 117] on div "Filters Add Party Clear Filters Export Search Filters Compliance Status Complia…" at bounding box center [696, 98] width 1284 height 36
click at [237, 106] on input "text" at bounding box center [631, 98] width 930 height 22
type input "cutter"
click at [1097, 87] on input "Search" at bounding box center [1119, 98] width 45 height 22
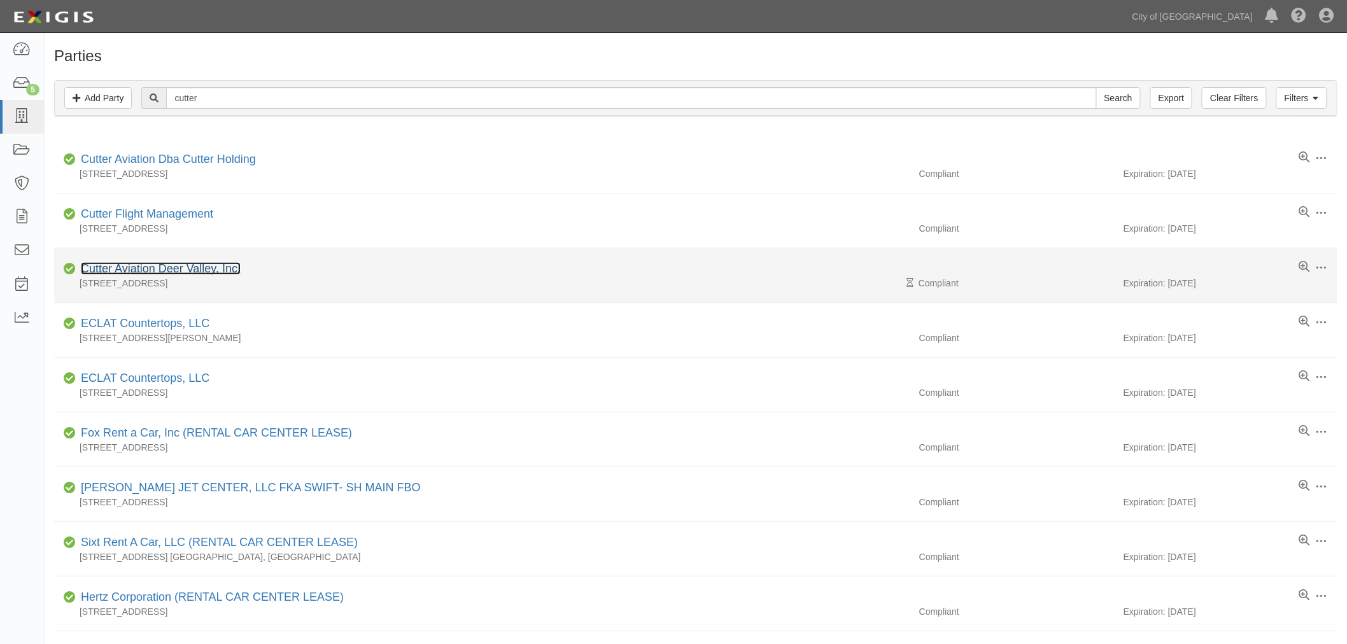
click at [103, 269] on link "Cutter Aviation Deer Valley, Inc." at bounding box center [161, 268] width 160 height 13
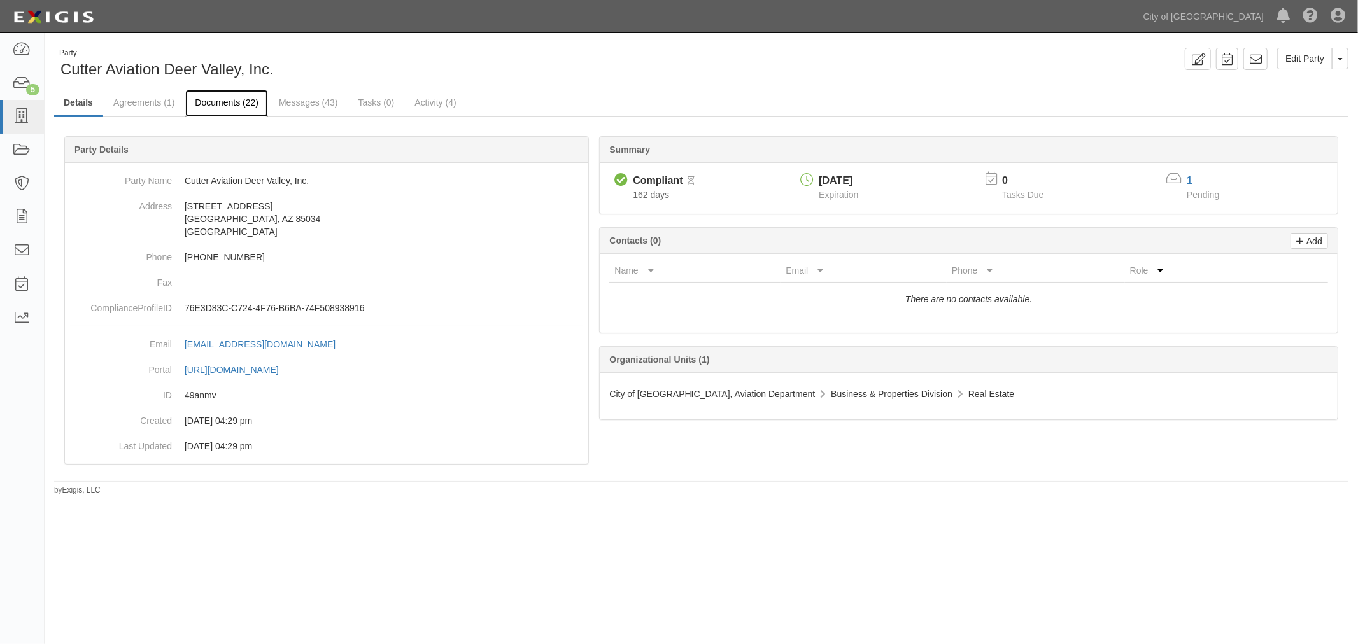
click at [230, 104] on link "Documents (22)" at bounding box center [226, 103] width 83 height 27
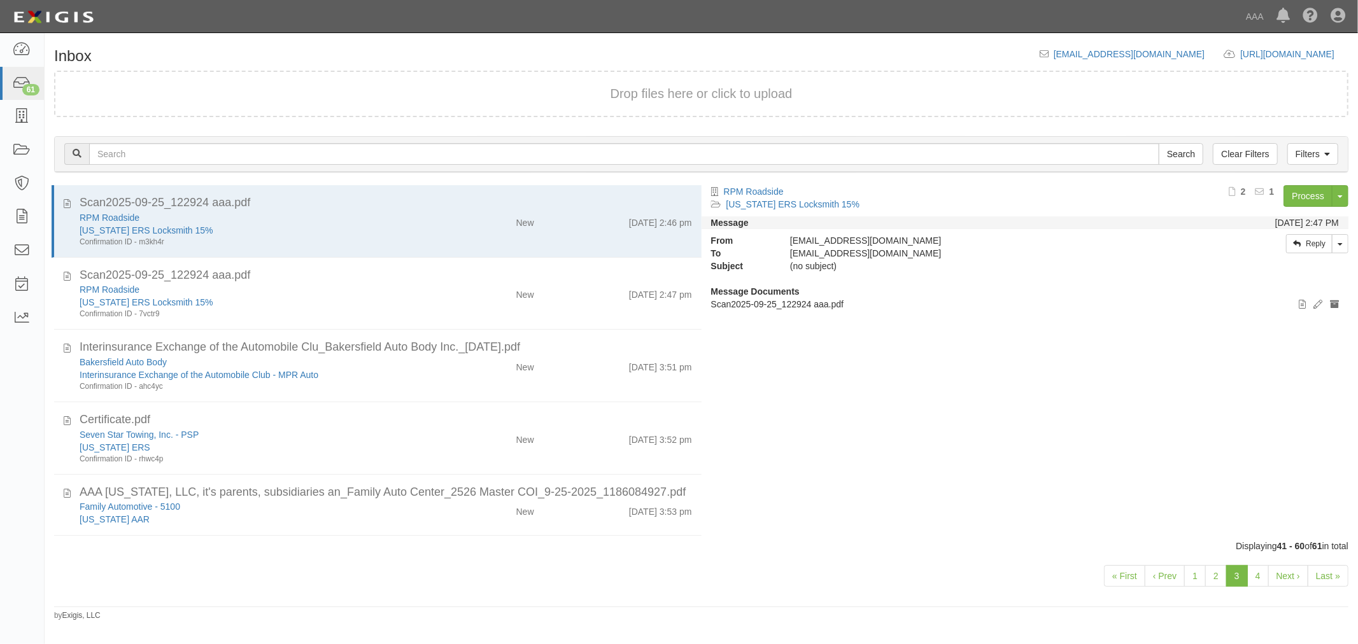
scroll to position [707, 0]
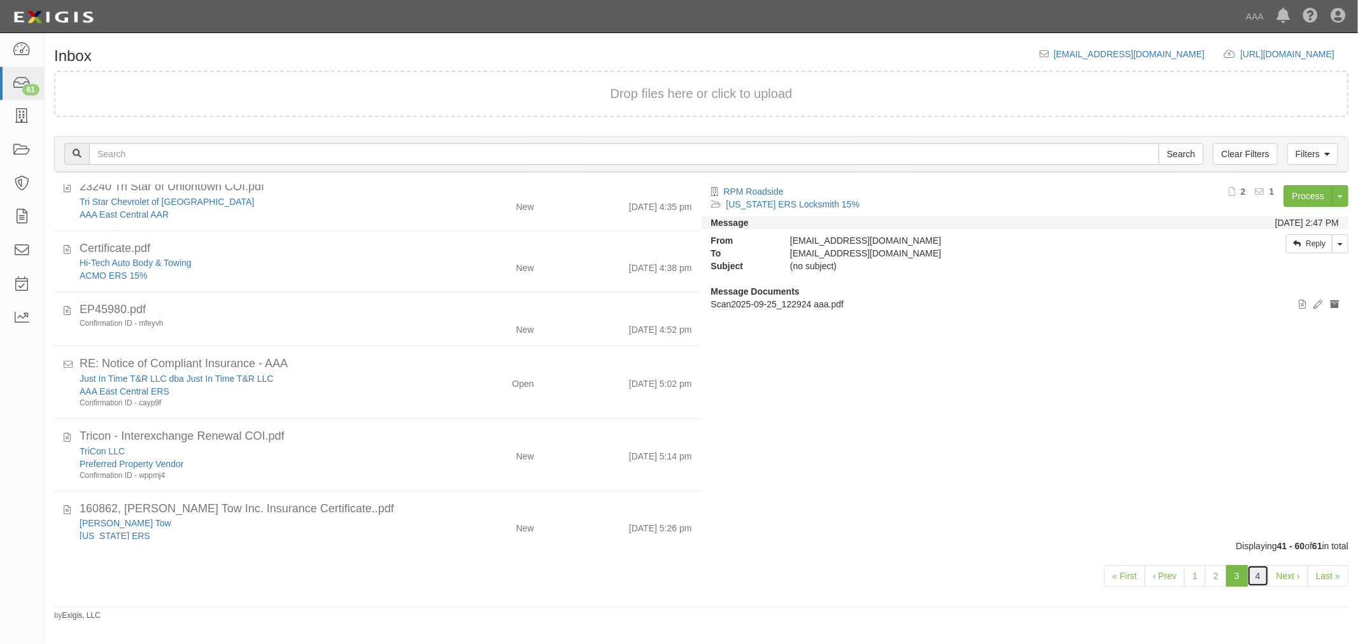
click at [1253, 568] on link "4" at bounding box center [1258, 576] width 22 height 22
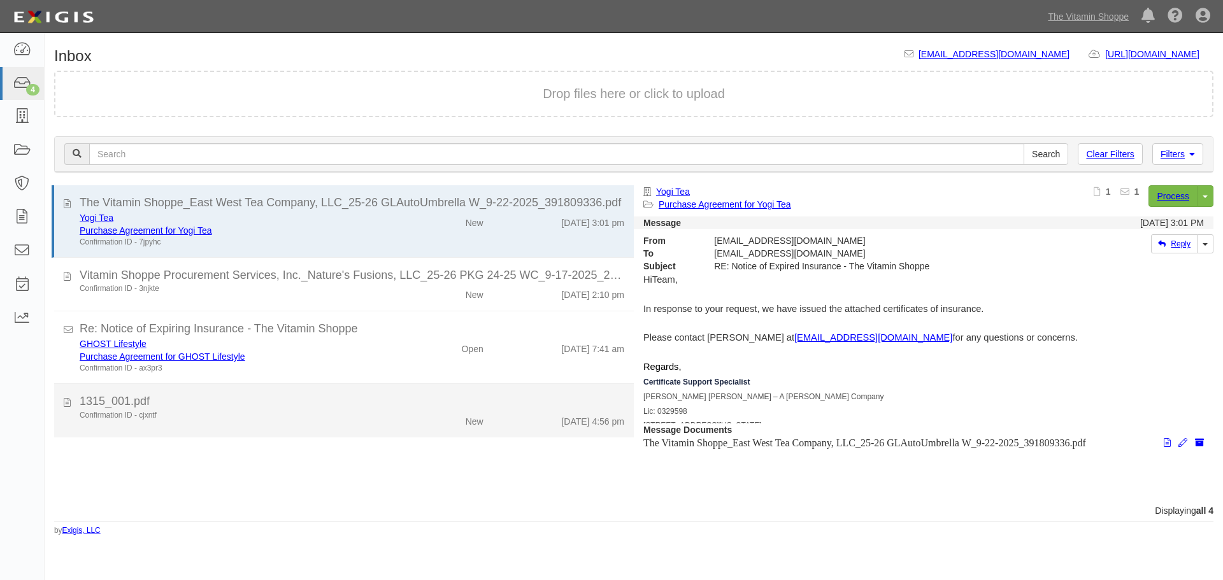
drag, startPoint x: 377, startPoint y: 427, endPoint x: 377, endPoint y: 418, distance: 8.3
click at [377, 425] on div "Confirmation ID - cjxntf New [DATE] 4:56 pm" at bounding box center [352, 419] width 564 height 18
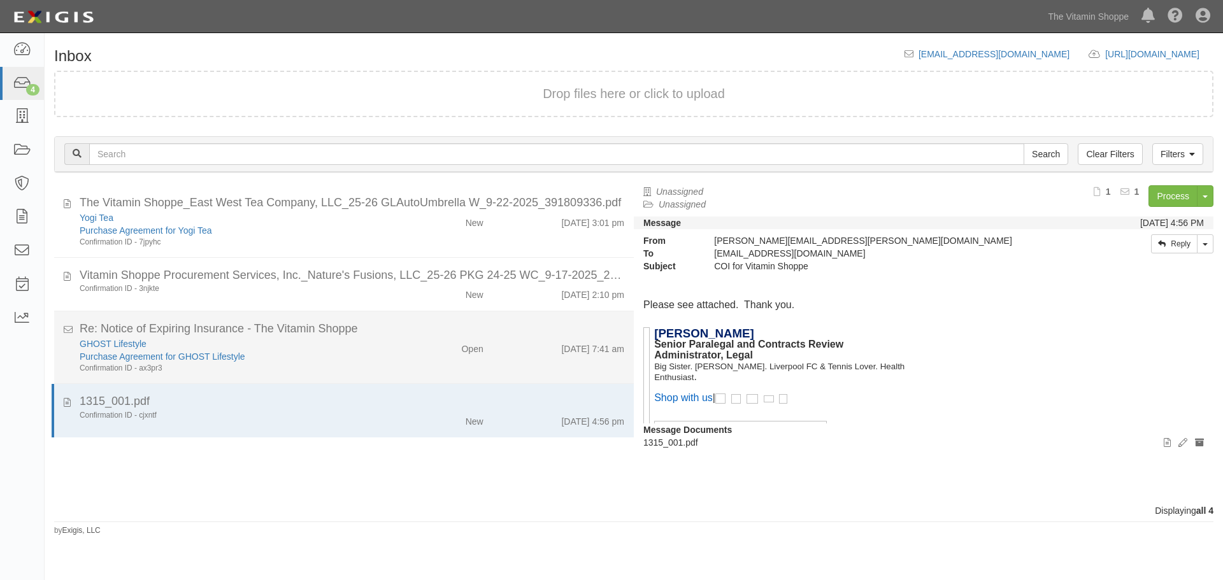
click at [441, 357] on div "GHOST Lifestyle Purchase Agreement for GHOST Lifestyle Confirmation ID - ax3pr3…" at bounding box center [352, 355] width 564 height 36
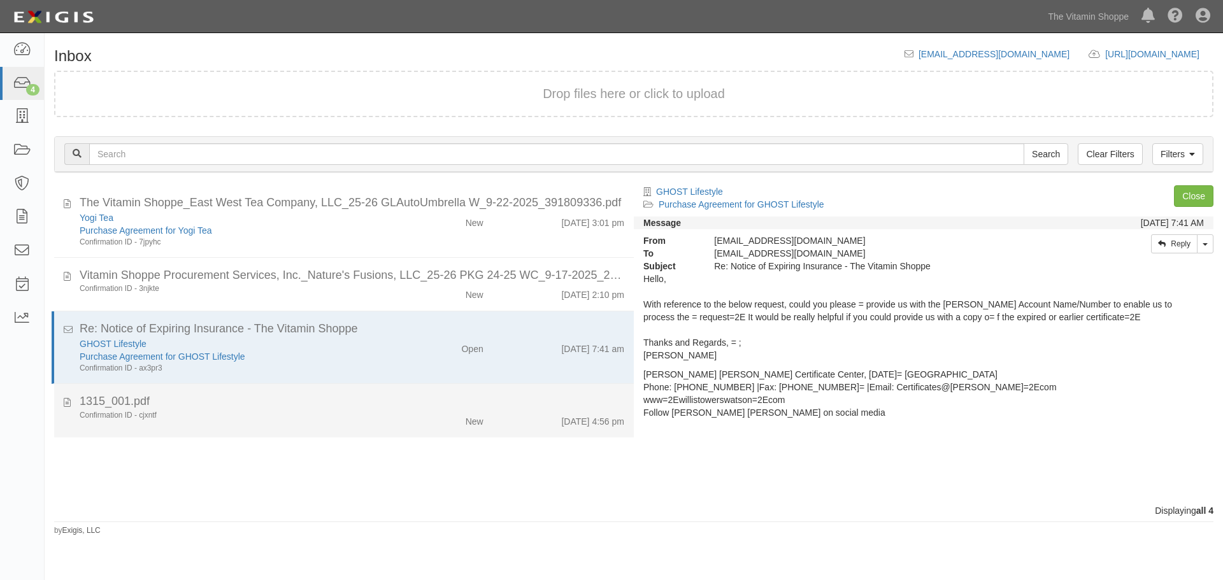
click at [266, 388] on li "1315_001.pdf Confirmation ID - cjxntf New [DATE] 4:56 pm" at bounding box center [343, 410] width 579 height 53
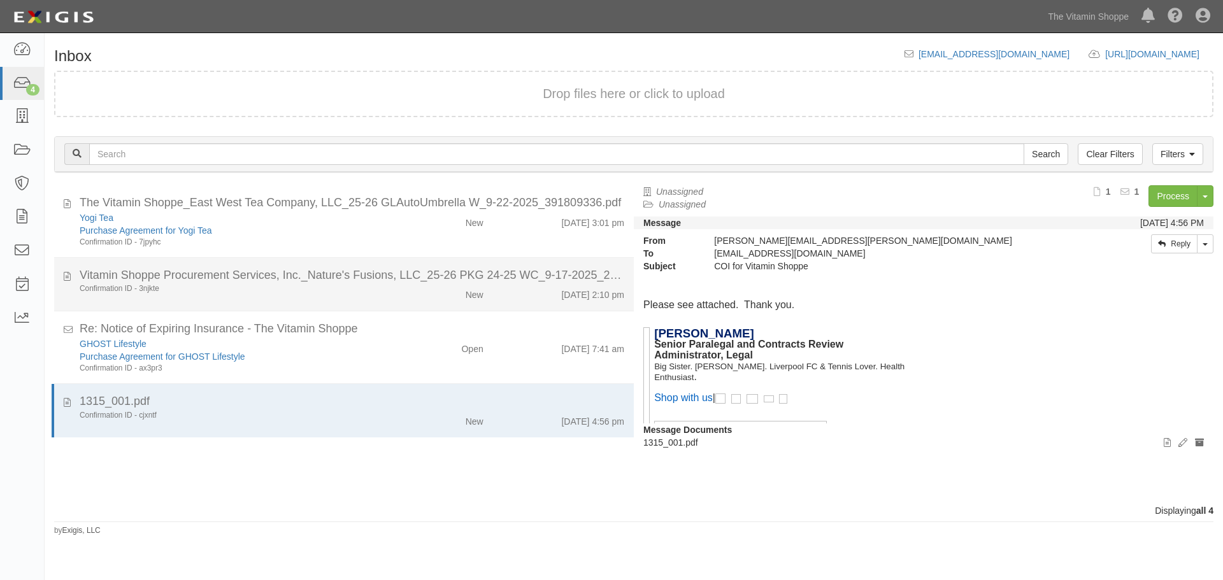
click at [322, 305] on li "Vitamin Shoppe Procurement Services, Inc._Nature's Fusions, LLC_25-26 PKG 24-25…" at bounding box center [343, 285] width 579 height 54
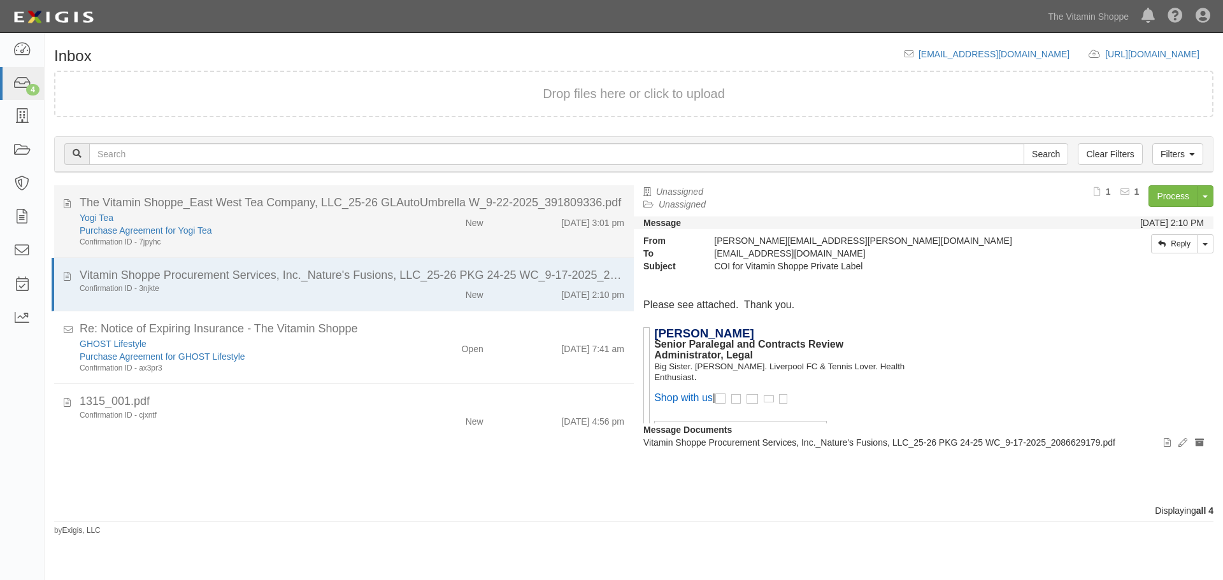
click at [322, 229] on div "Purchase Agreement for Yogi Tea" at bounding box center [234, 230] width 309 height 13
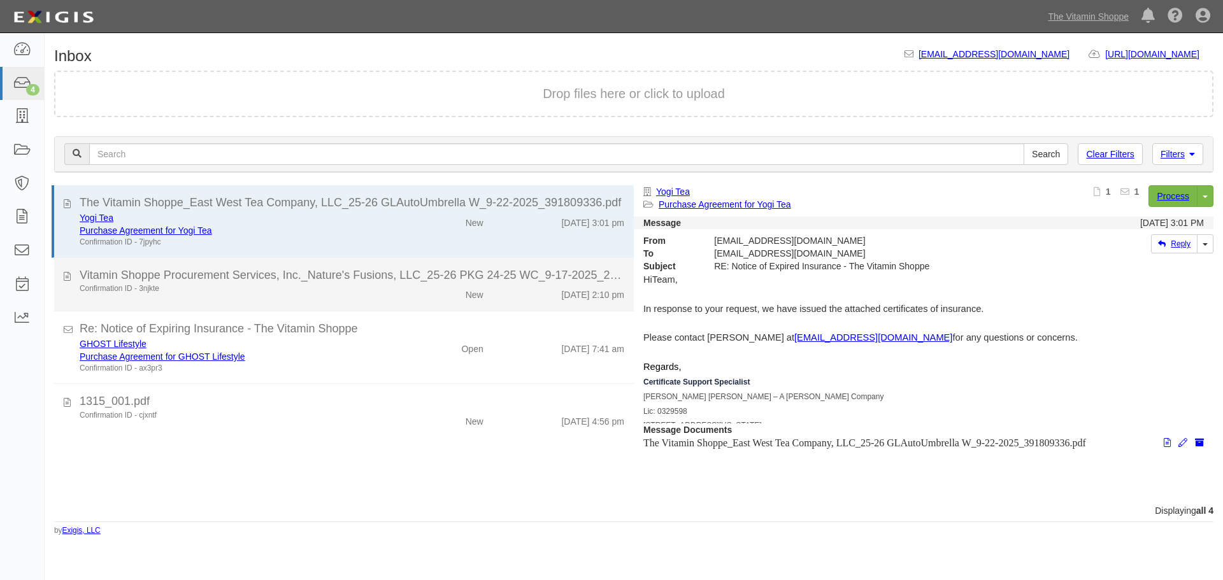
click at [256, 265] on li "Vitamin Shoppe Procurement Services, Inc._Nature's Fusions, LLC_25-26 PKG 24-25…" at bounding box center [343, 285] width 579 height 54
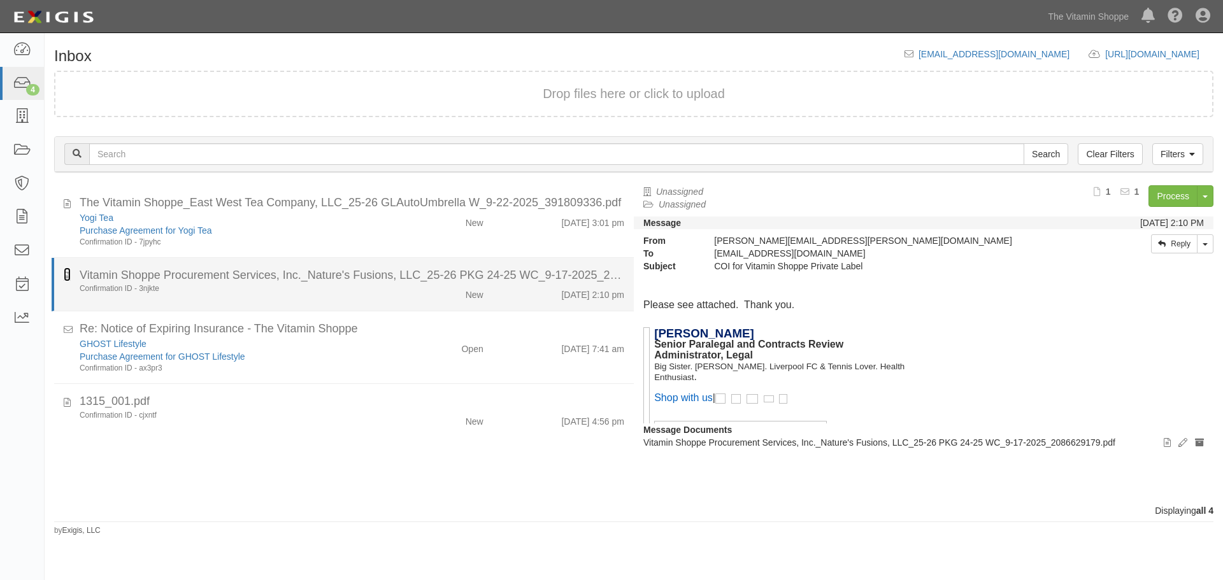
click at [66, 277] on icon at bounding box center [67, 274] width 7 height 14
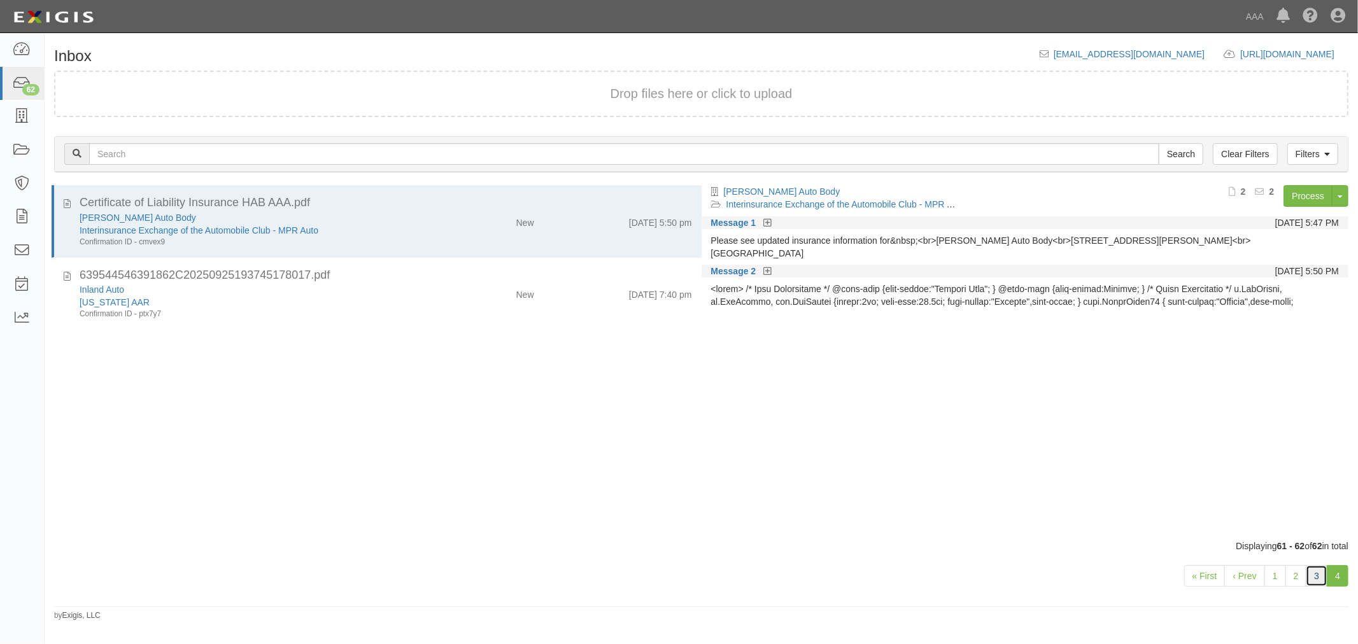
click at [1318, 575] on link "3" at bounding box center [1317, 576] width 22 height 22
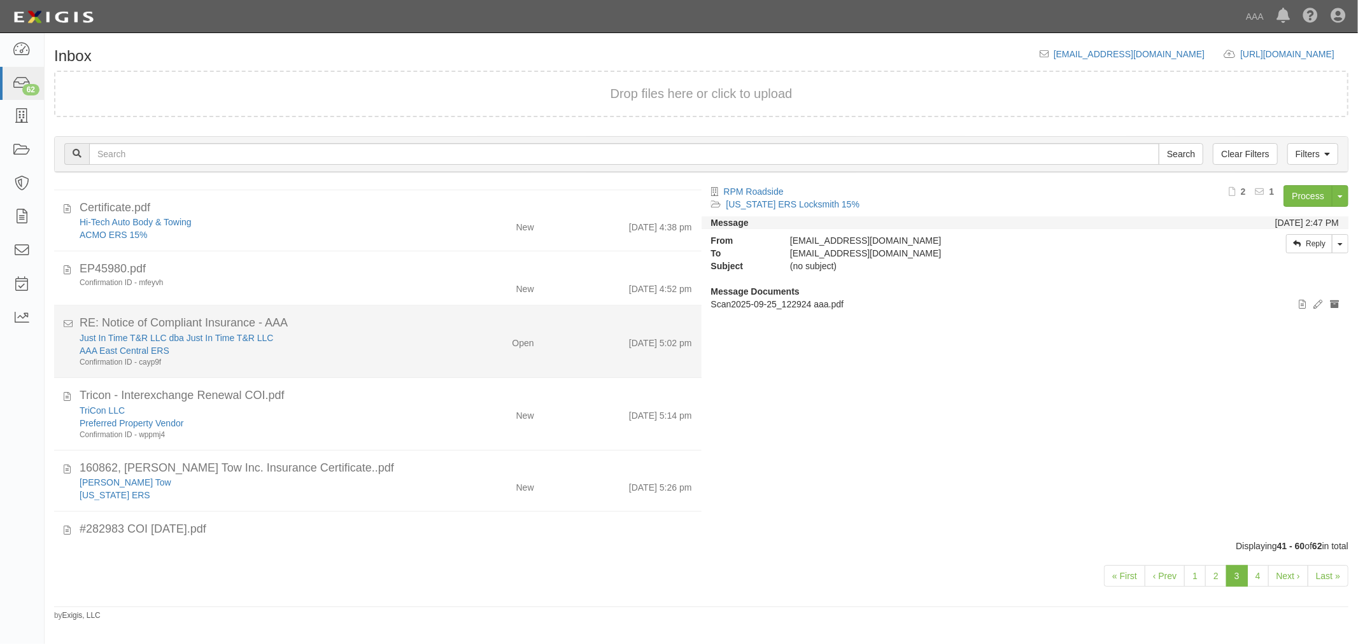
drag, startPoint x: 494, startPoint y: 354, endPoint x: 560, endPoint y: 359, distance: 66.4
click at [495, 354] on div "Just In Time T&R LLC dba Just In Time T&R LLC AAA East Central ERS Confirmation…" at bounding box center [386, 350] width 632 height 36
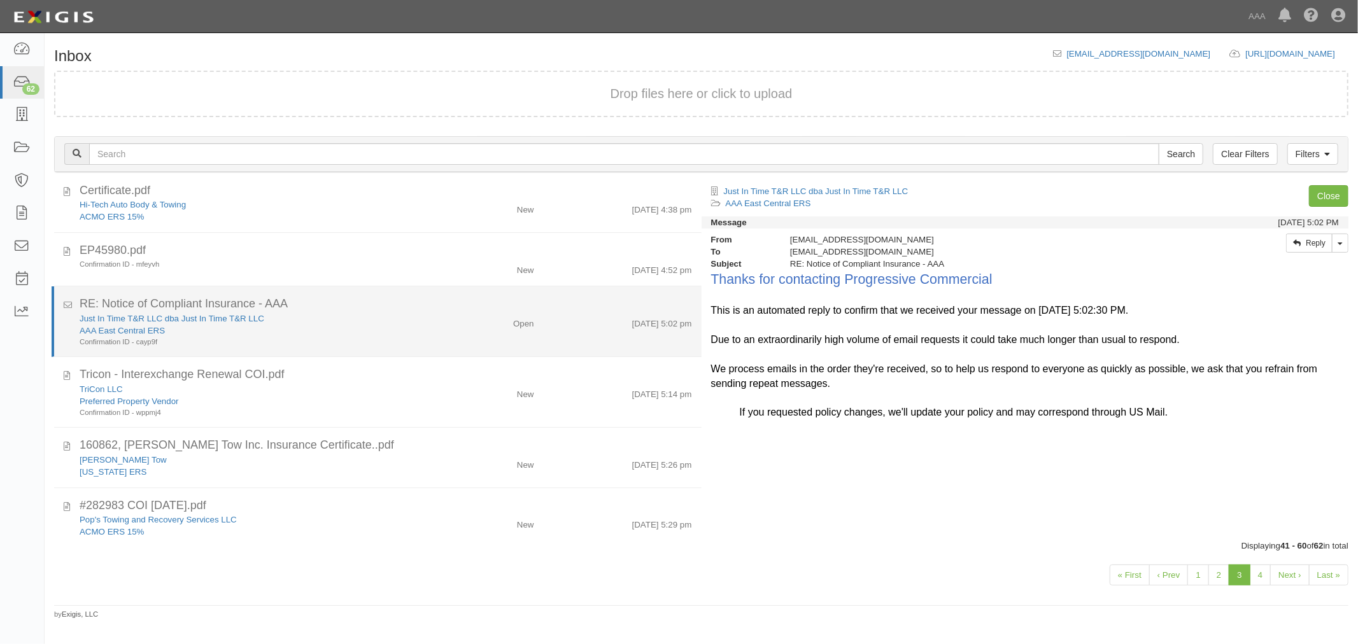
scroll to position [733, 0]
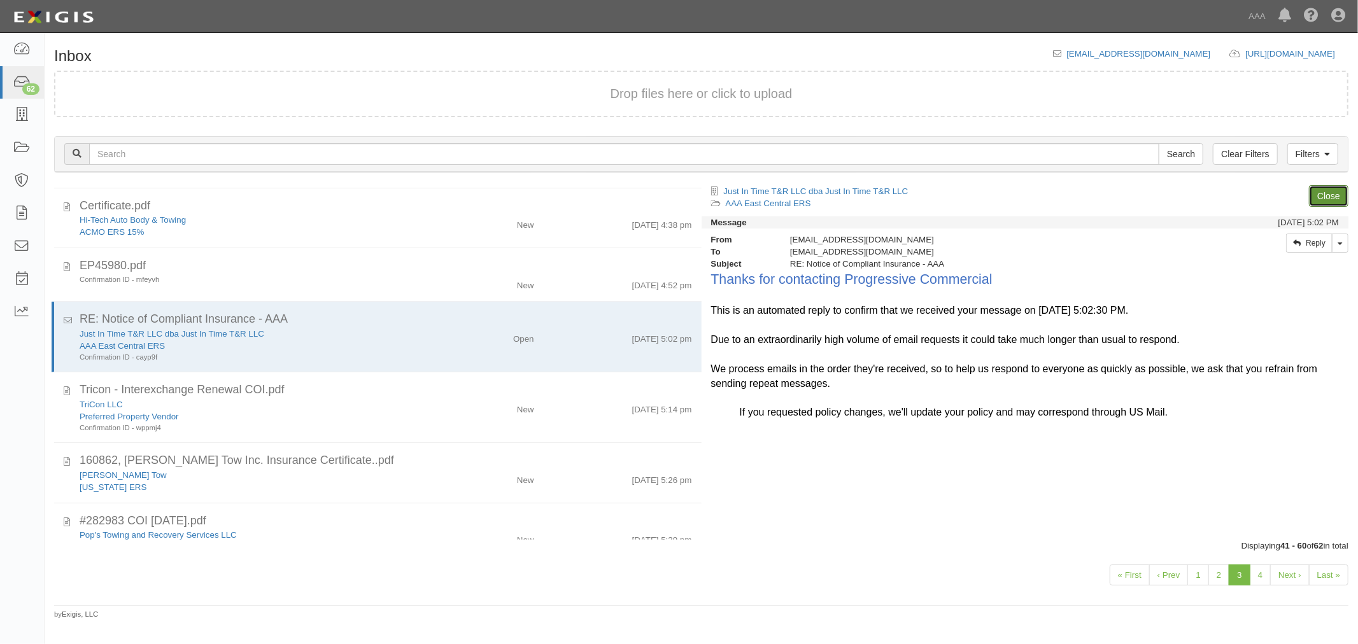
click at [1338, 196] on link "Close" at bounding box center [1328, 196] width 39 height 22
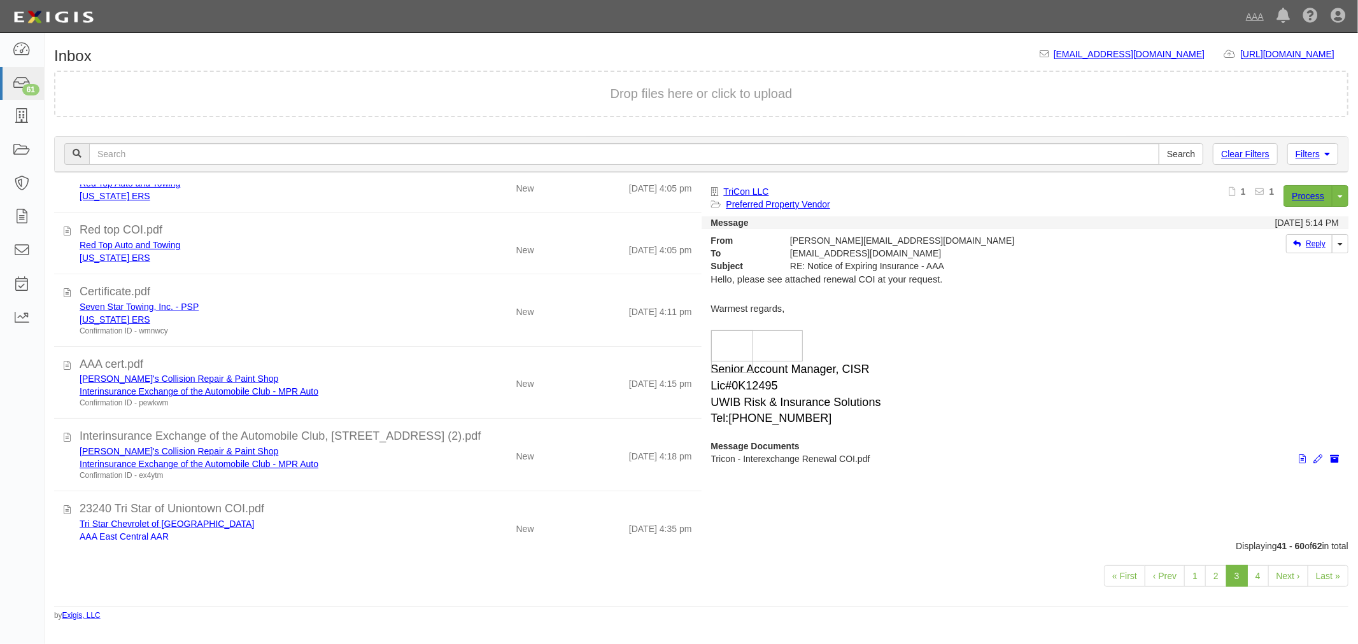
scroll to position [906, 0]
